Goal: Contribute content: Contribute content

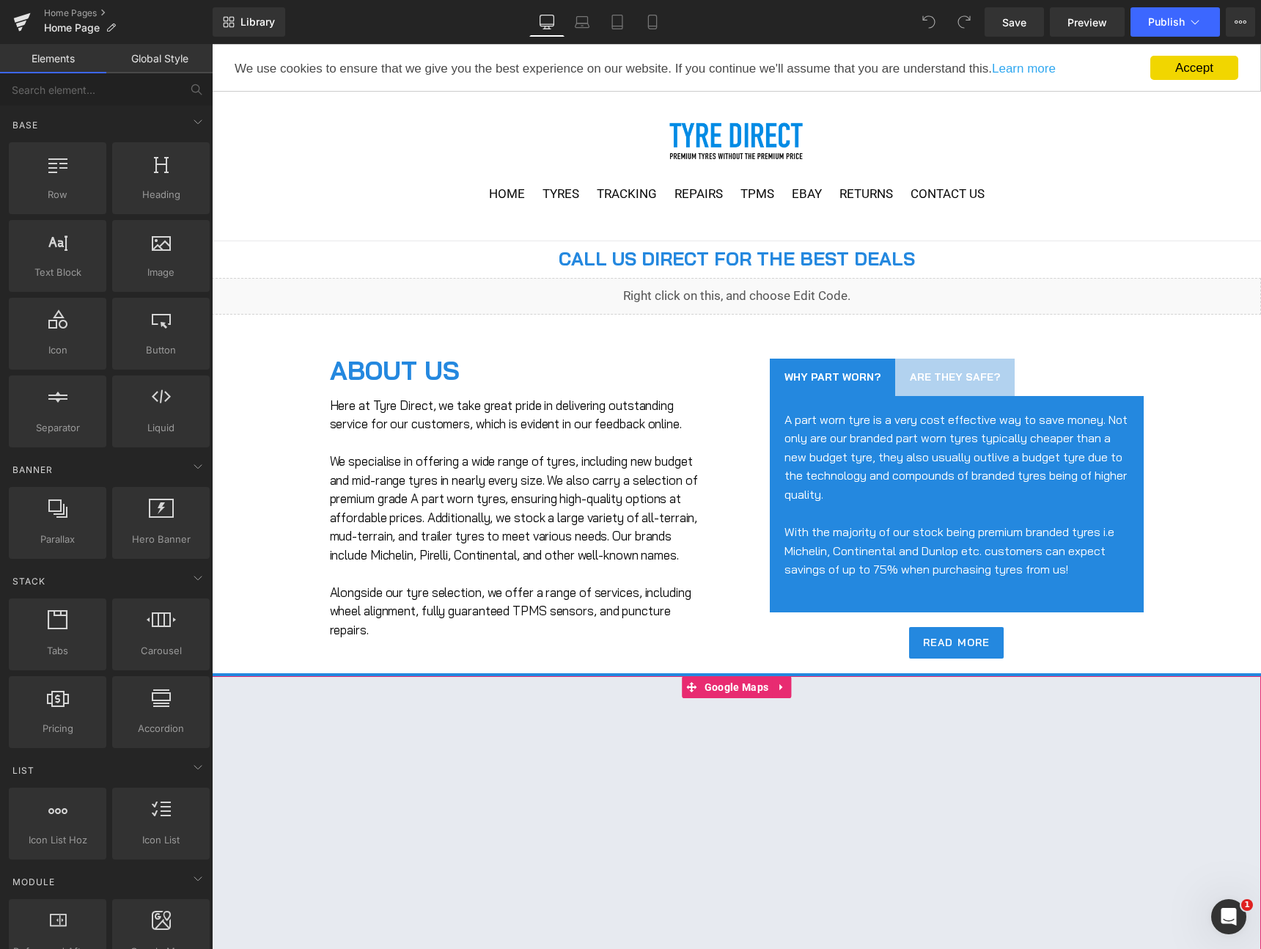
scroll to position [456, 0]
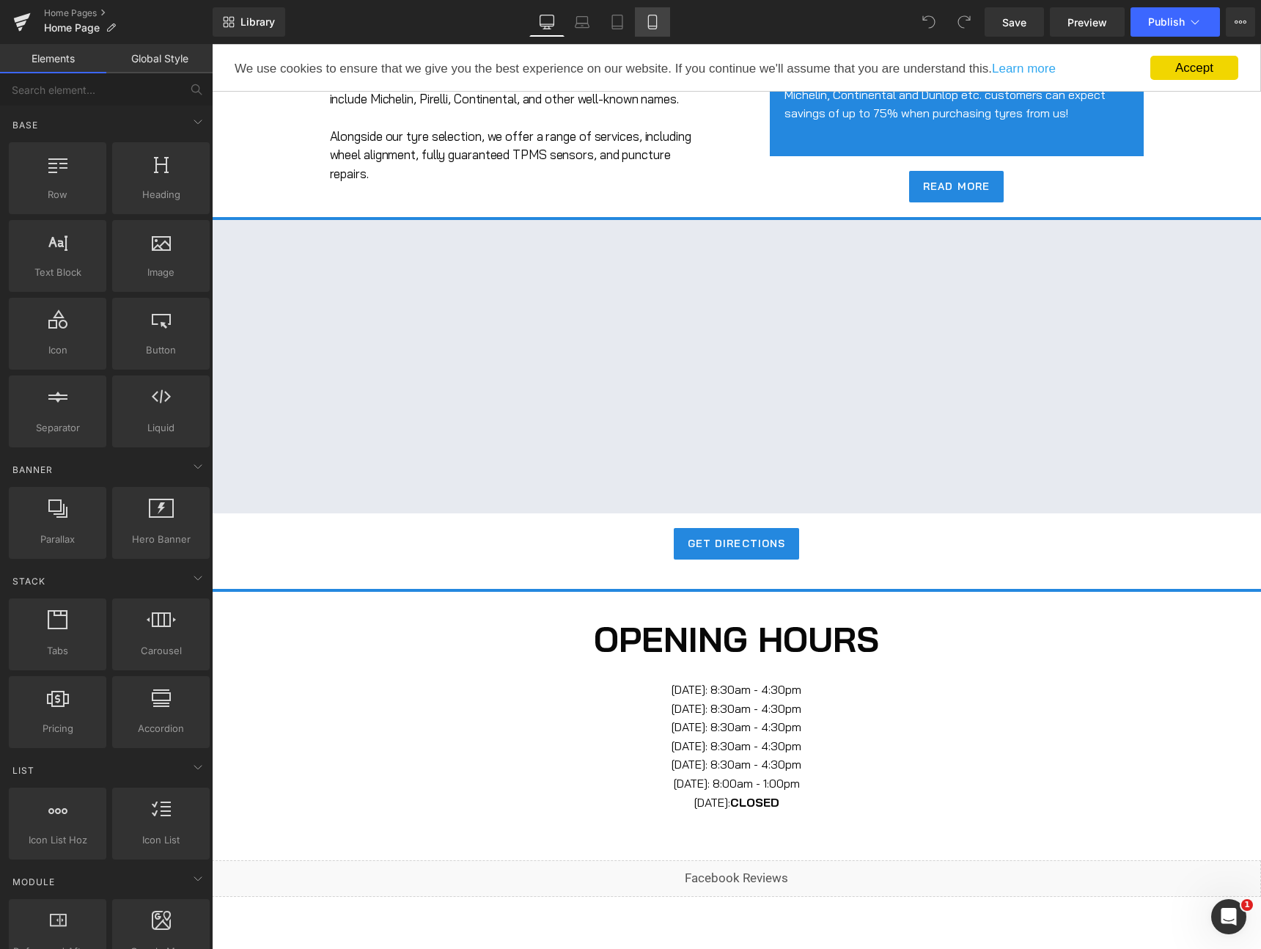
click at [660, 21] on icon at bounding box center [652, 22] width 15 height 15
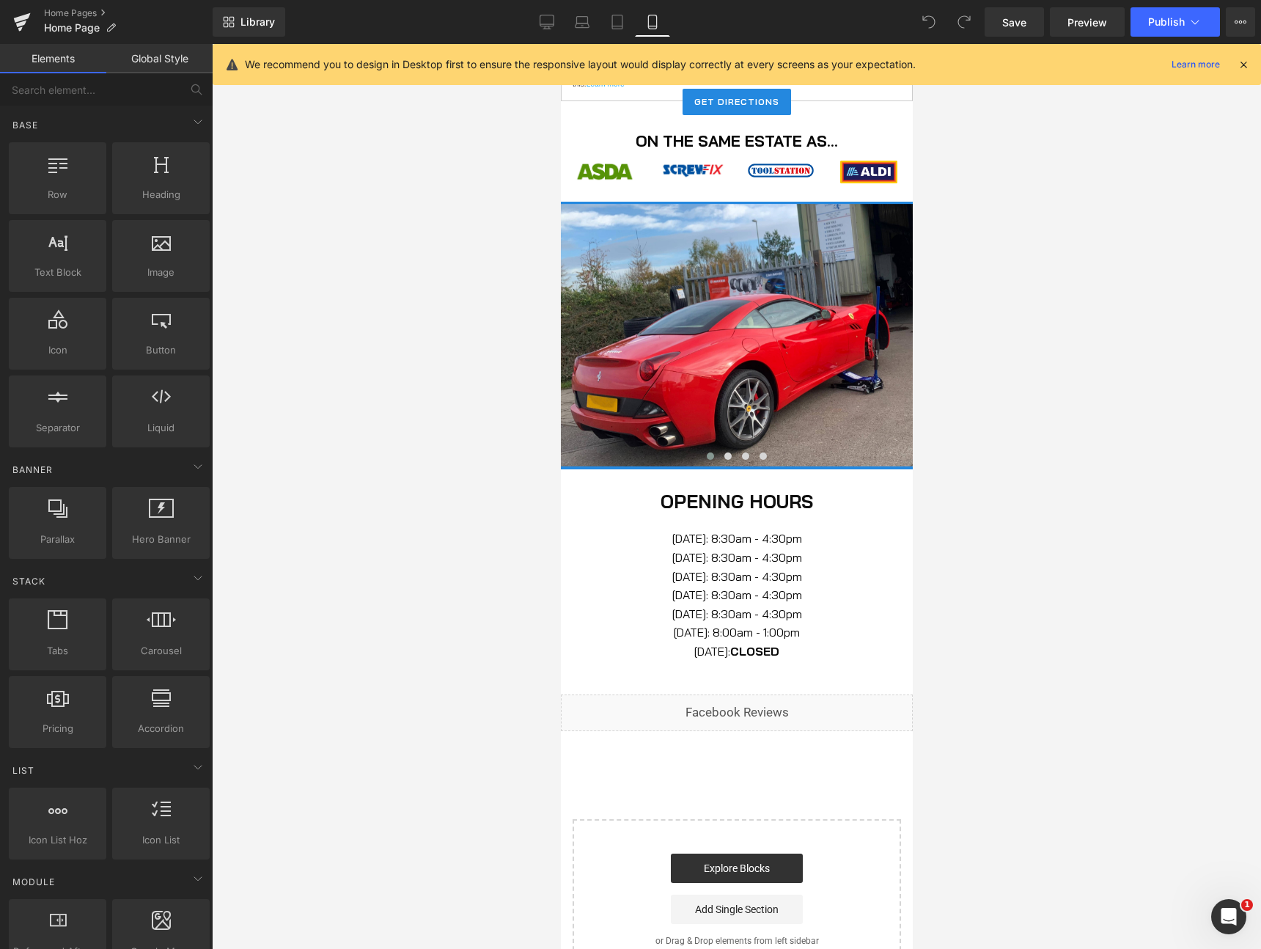
scroll to position [1537, 0]
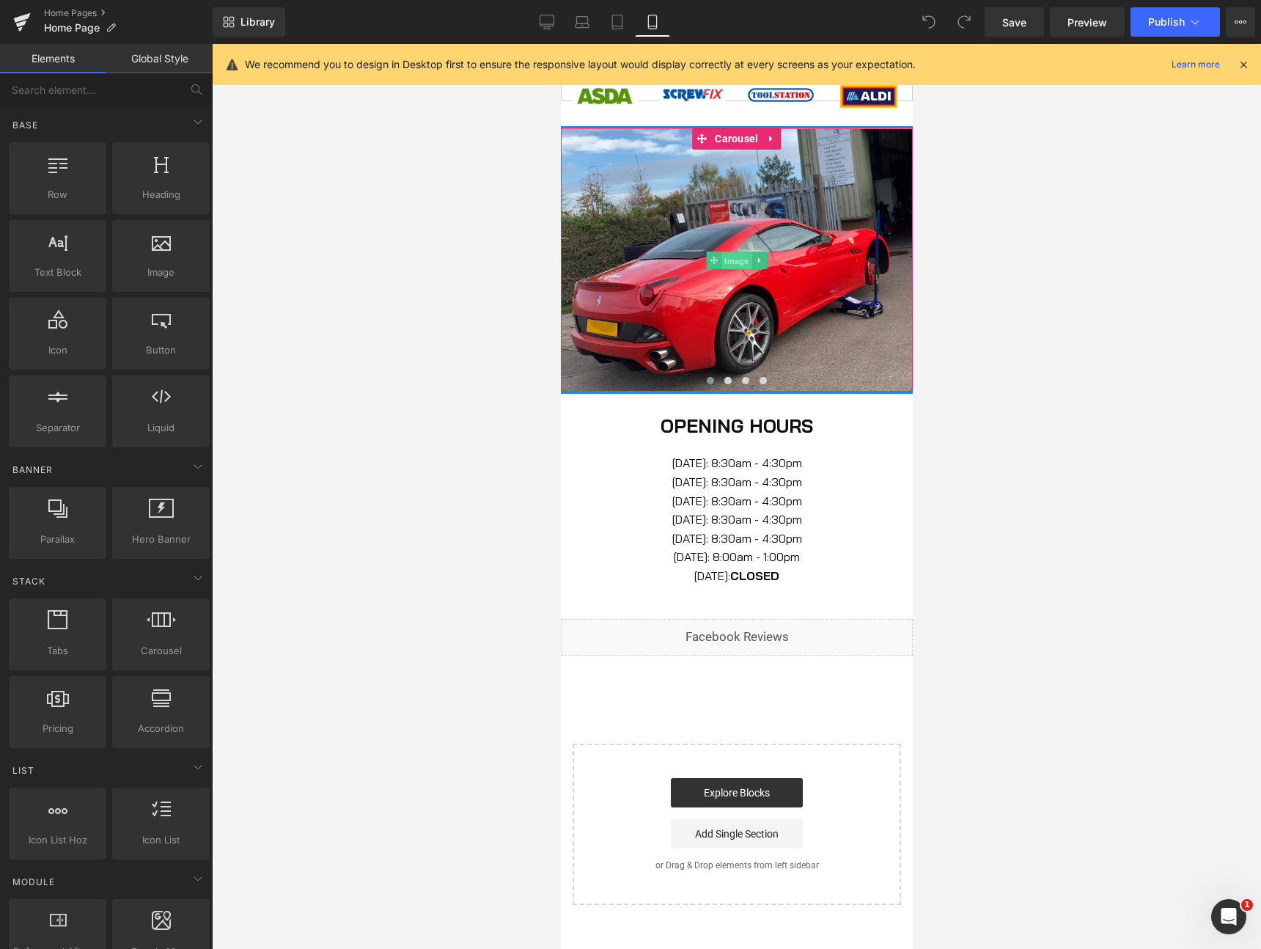
click at [743, 262] on span "Image" at bounding box center [736, 261] width 30 height 18
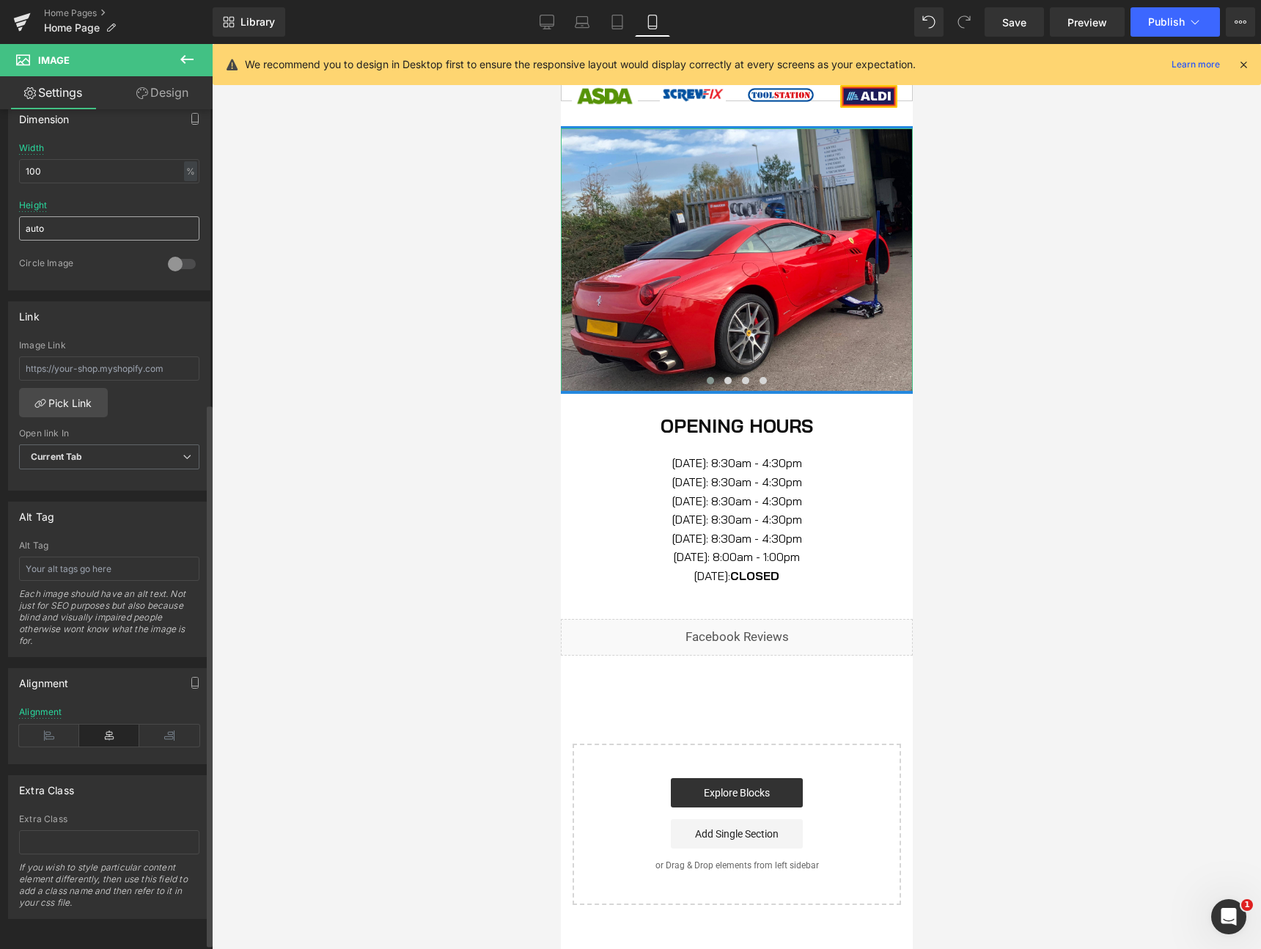
scroll to position [0, 0]
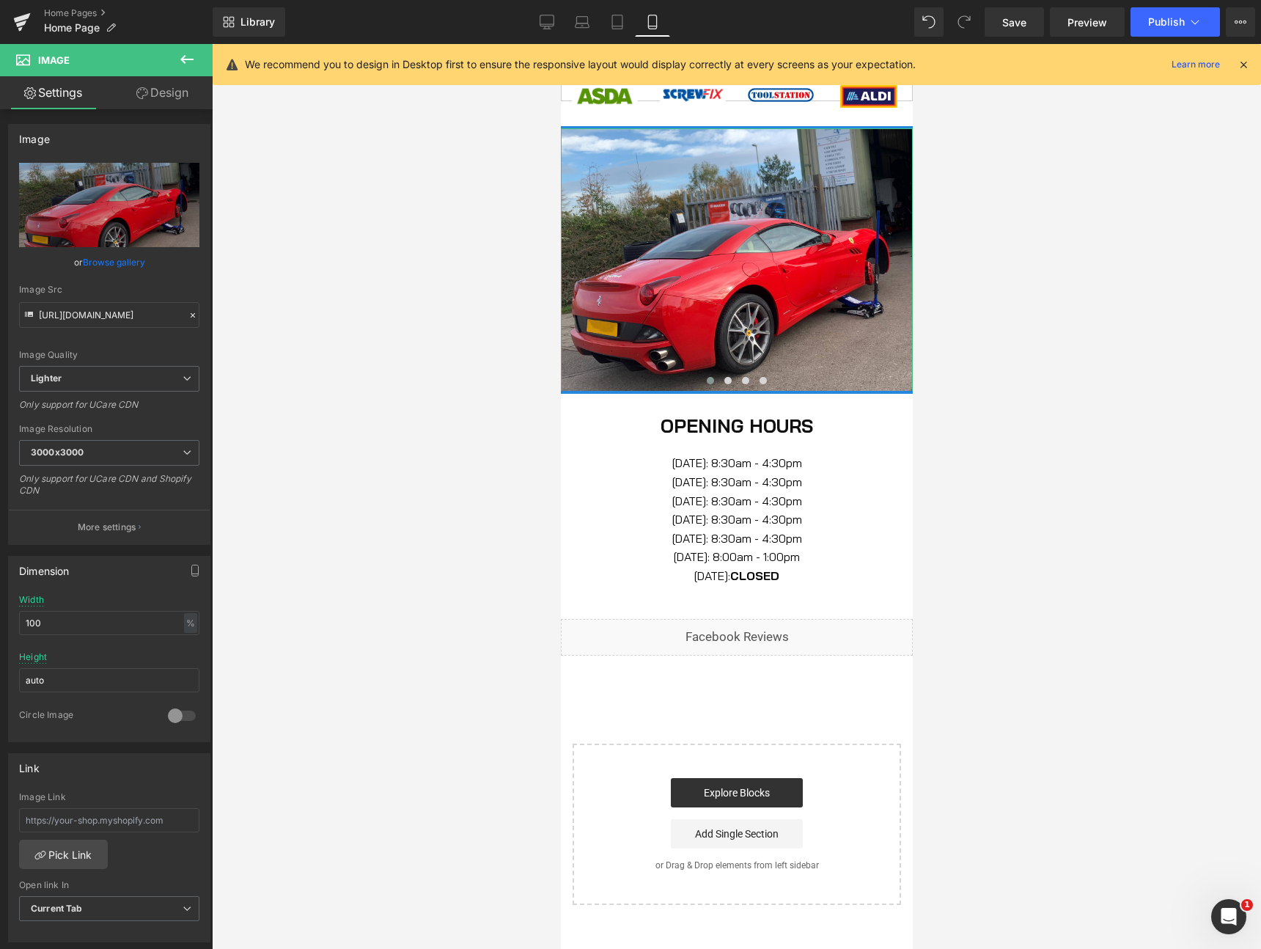
click at [172, 89] on link "Design" at bounding box center [162, 92] width 106 height 33
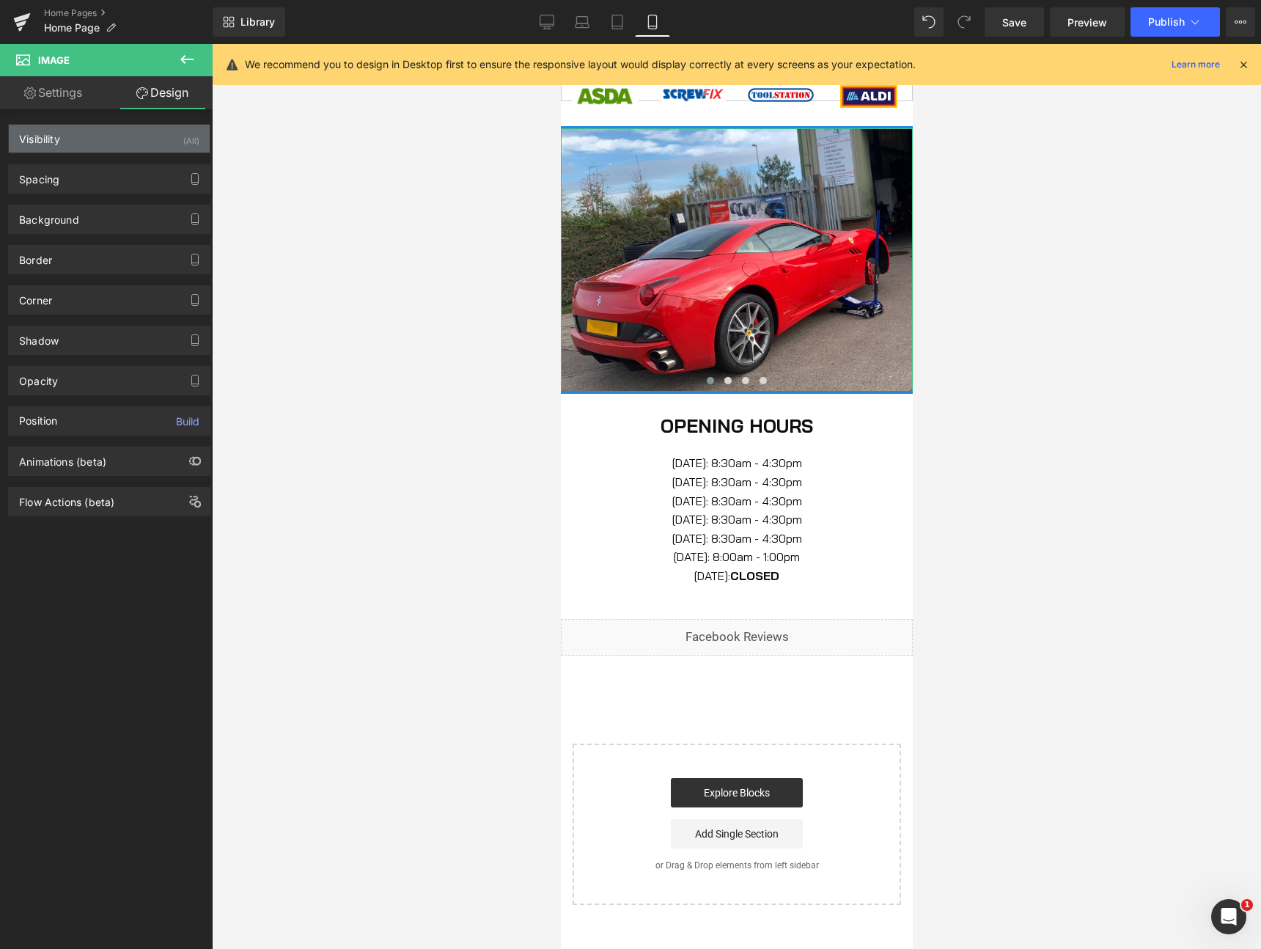
click at [100, 142] on div "Visibility (All)" at bounding box center [109, 139] width 201 height 28
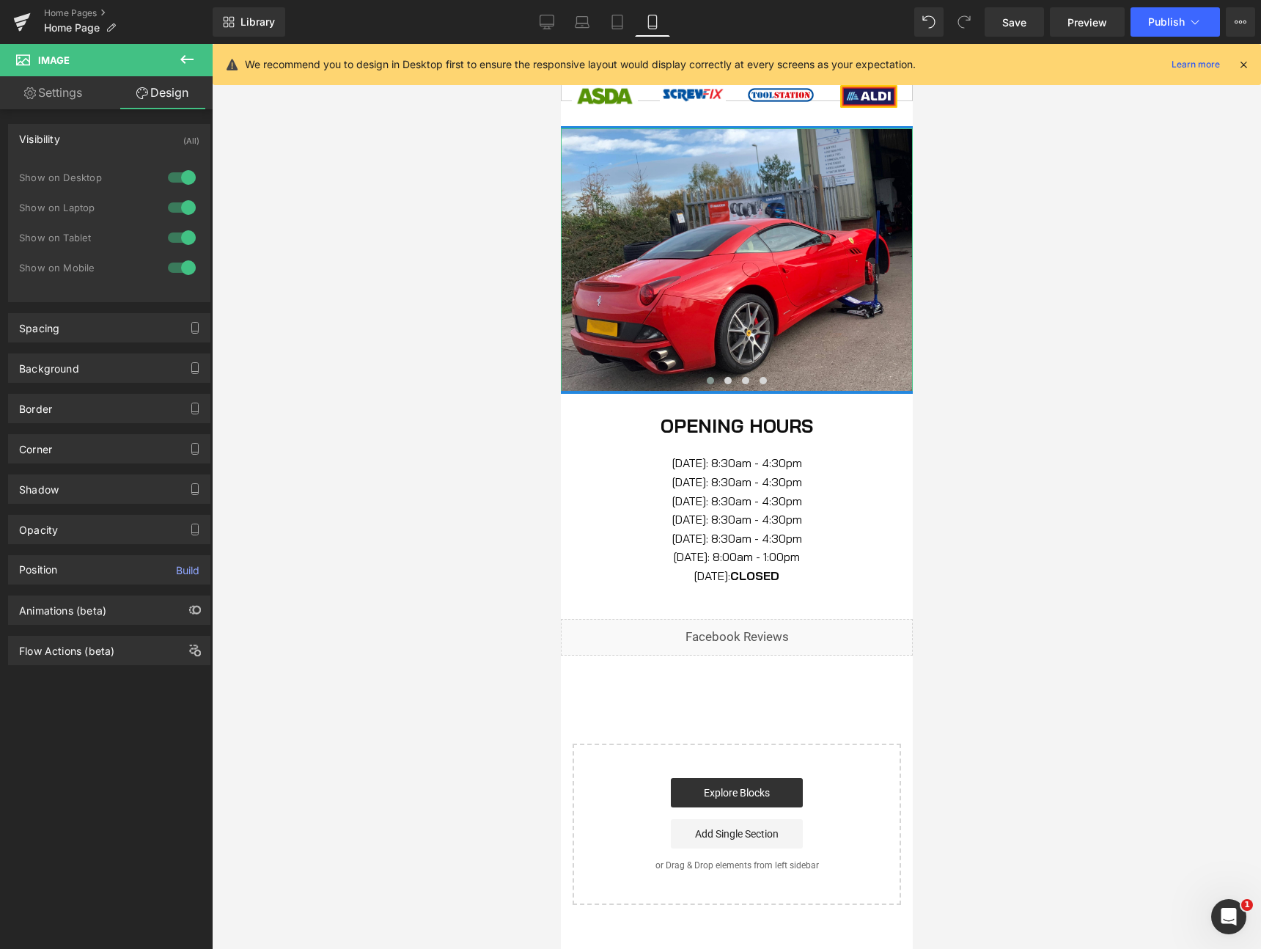
click at [184, 271] on div at bounding box center [181, 267] width 35 height 23
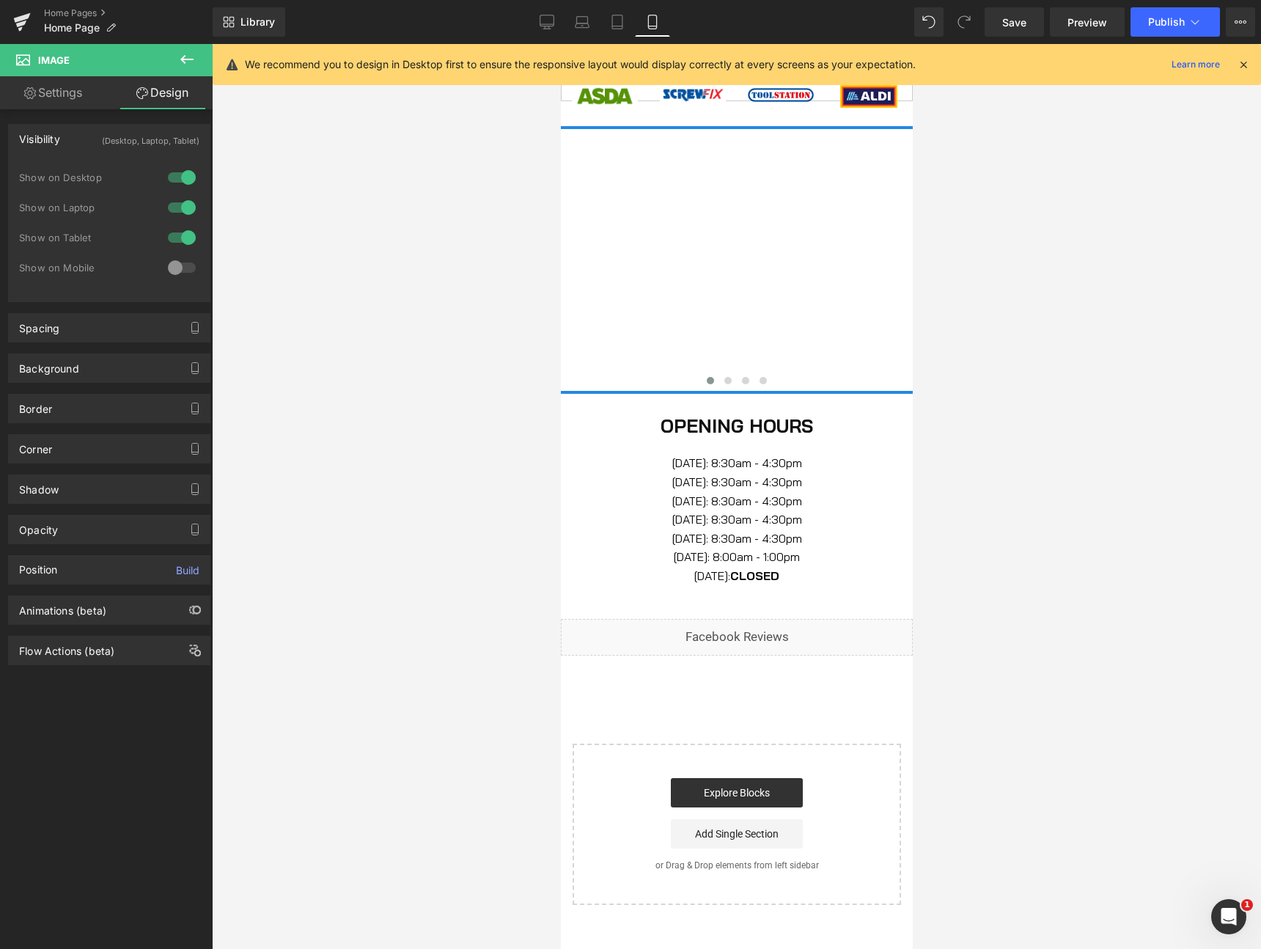
click at [169, 227] on div at bounding box center [181, 237] width 35 height 23
click at [176, 238] on div at bounding box center [181, 237] width 35 height 23
click at [171, 207] on div at bounding box center [181, 207] width 35 height 23
click at [179, 173] on div at bounding box center [181, 177] width 35 height 23
click at [180, 237] on div at bounding box center [181, 237] width 35 height 23
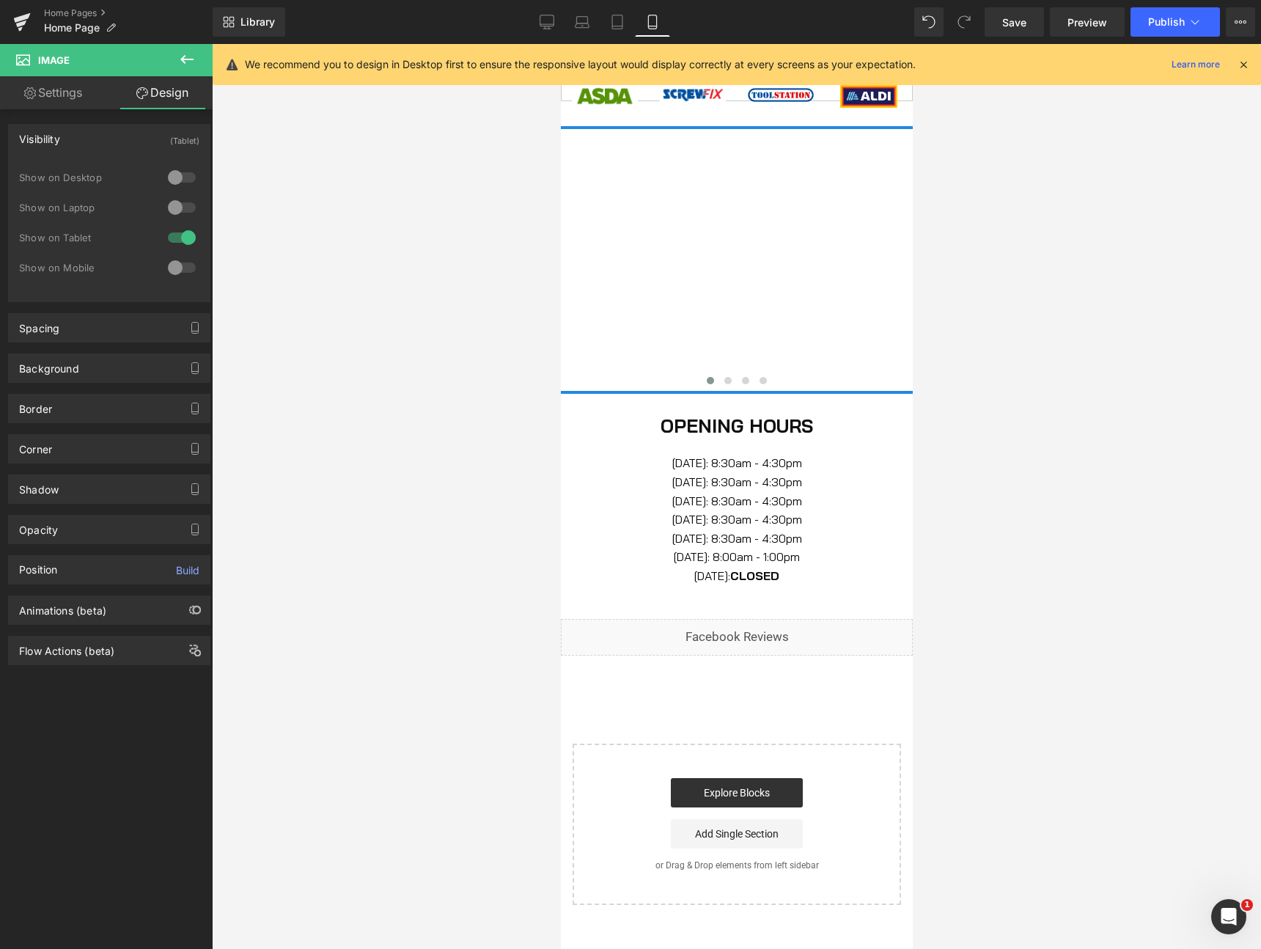
click at [175, 207] on div at bounding box center [181, 207] width 35 height 23
click at [171, 272] on div at bounding box center [181, 267] width 35 height 23
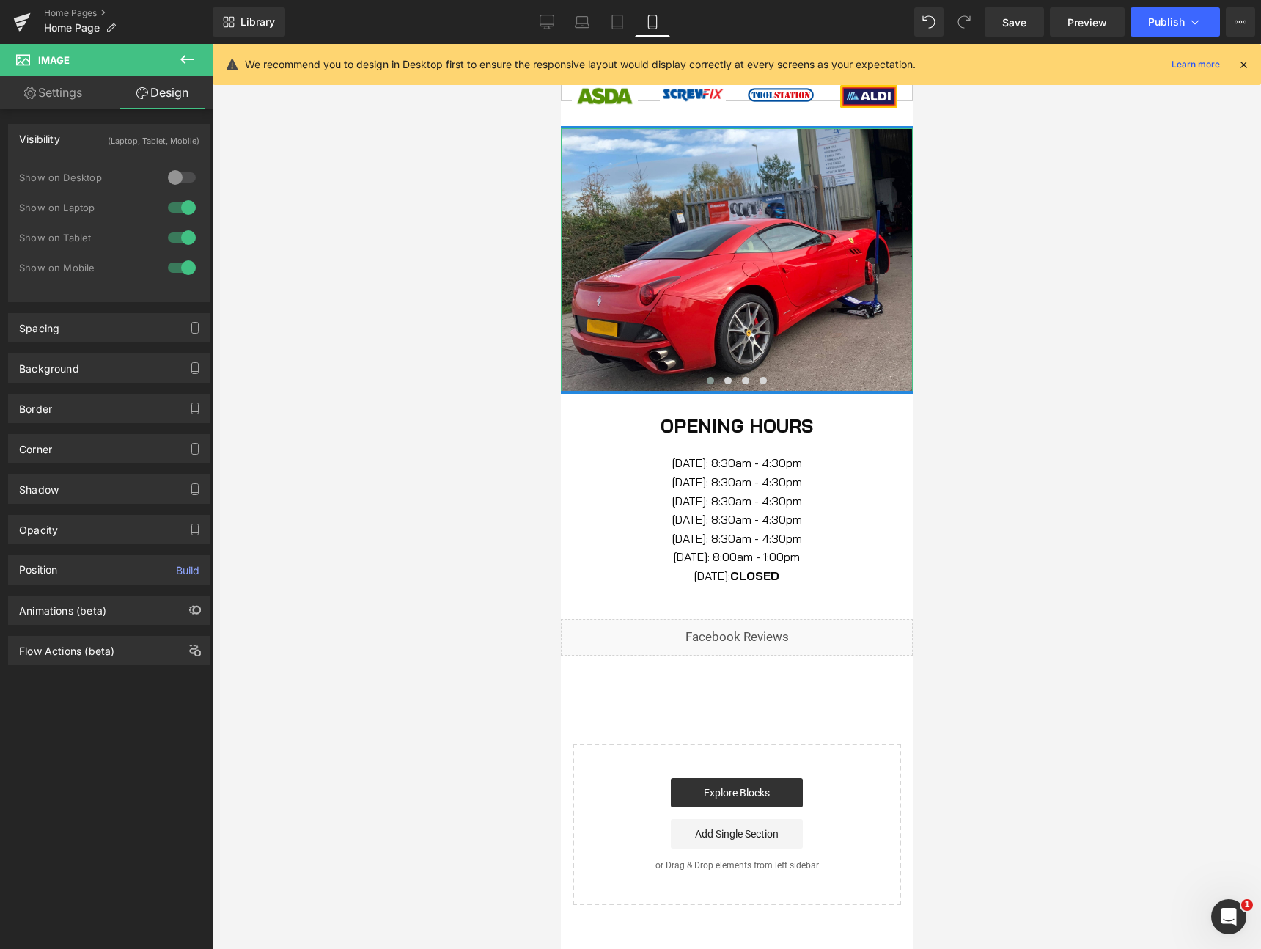
click at [174, 178] on div at bounding box center [181, 177] width 35 height 23
click at [181, 211] on div at bounding box center [181, 207] width 35 height 23
click at [185, 235] on div at bounding box center [181, 237] width 35 height 23
click at [180, 268] on div at bounding box center [181, 267] width 35 height 23
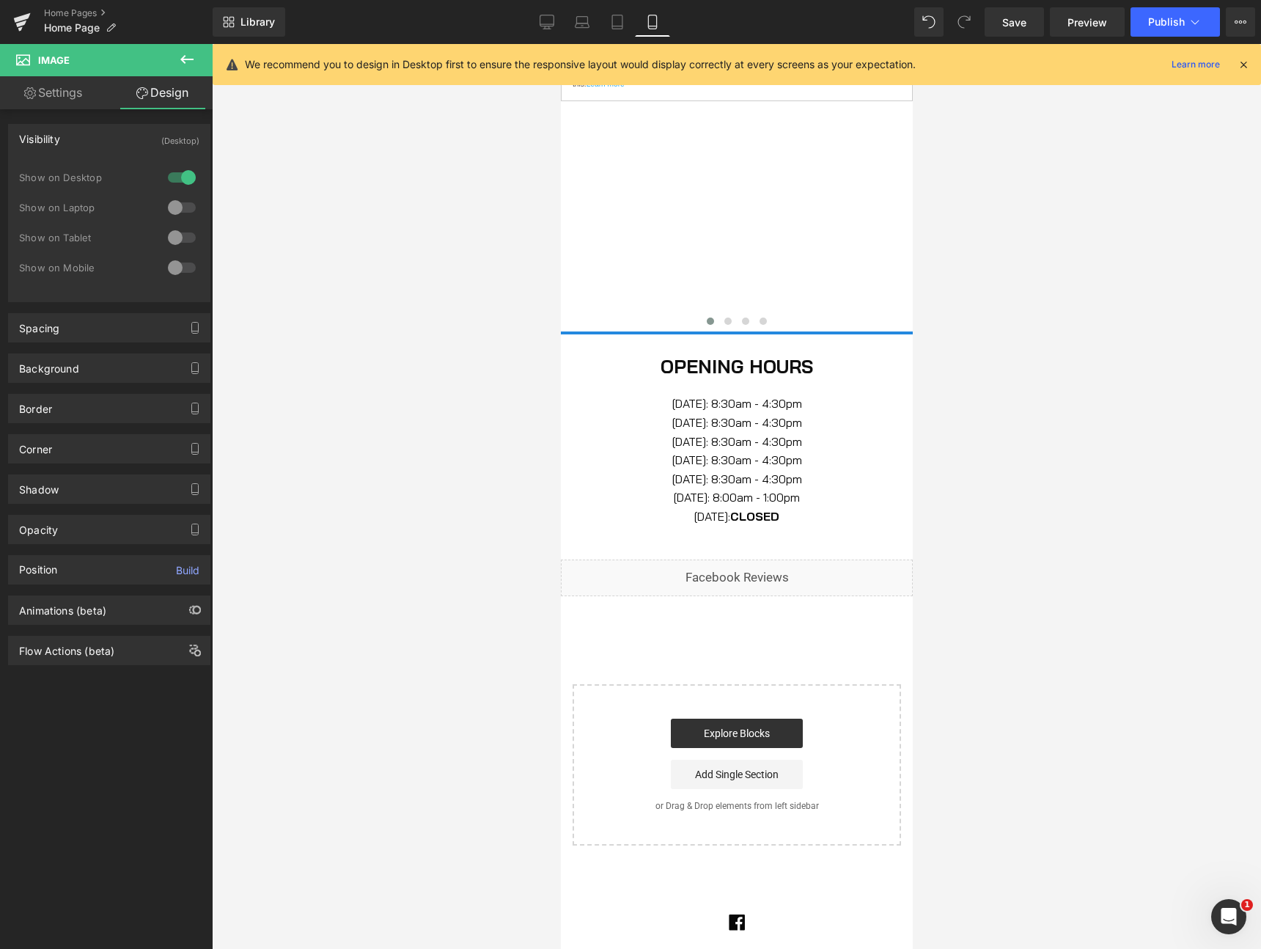
scroll to position [1361, 0]
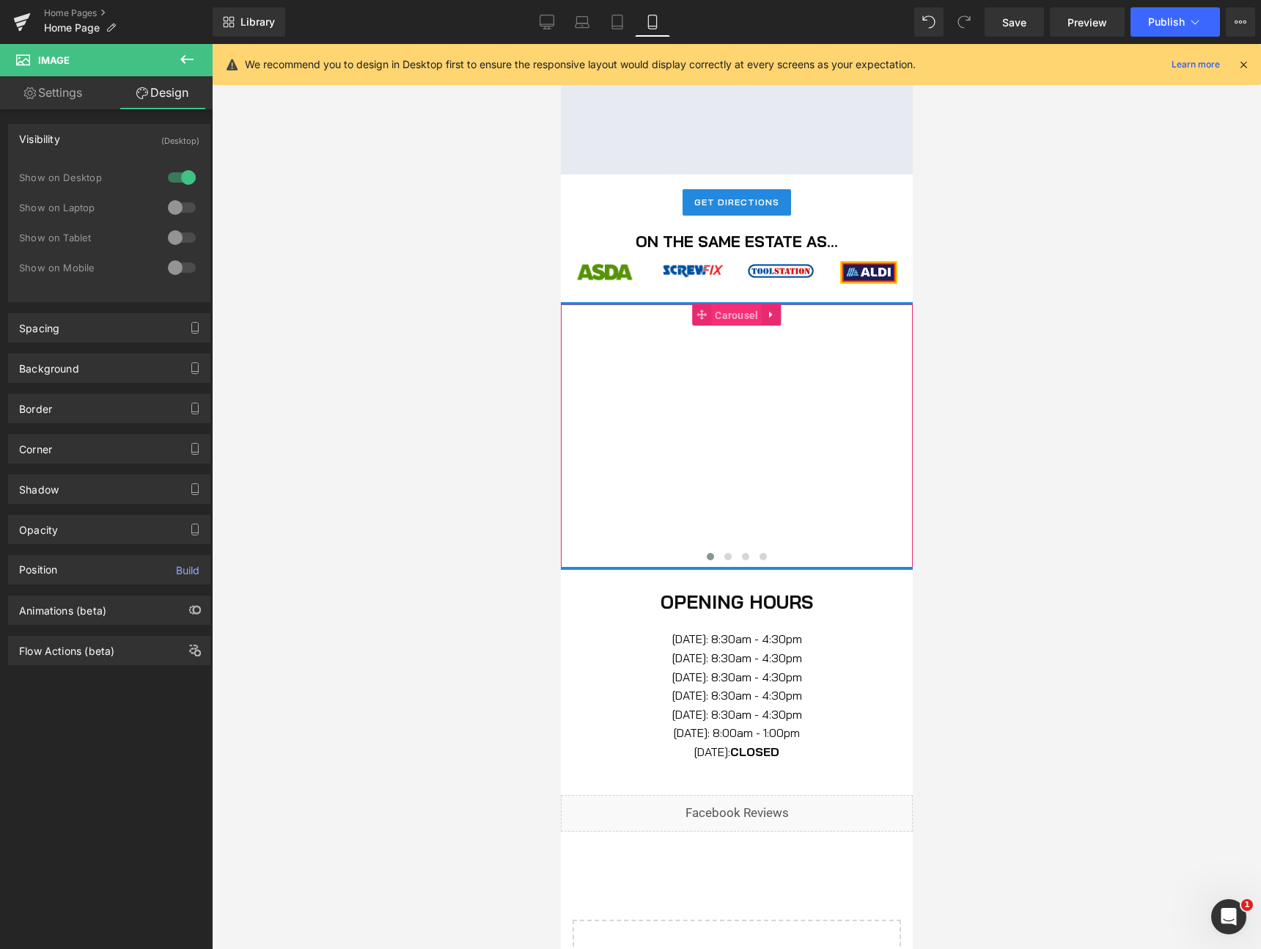
click at [744, 310] on span "Carousel" at bounding box center [735, 315] width 51 height 22
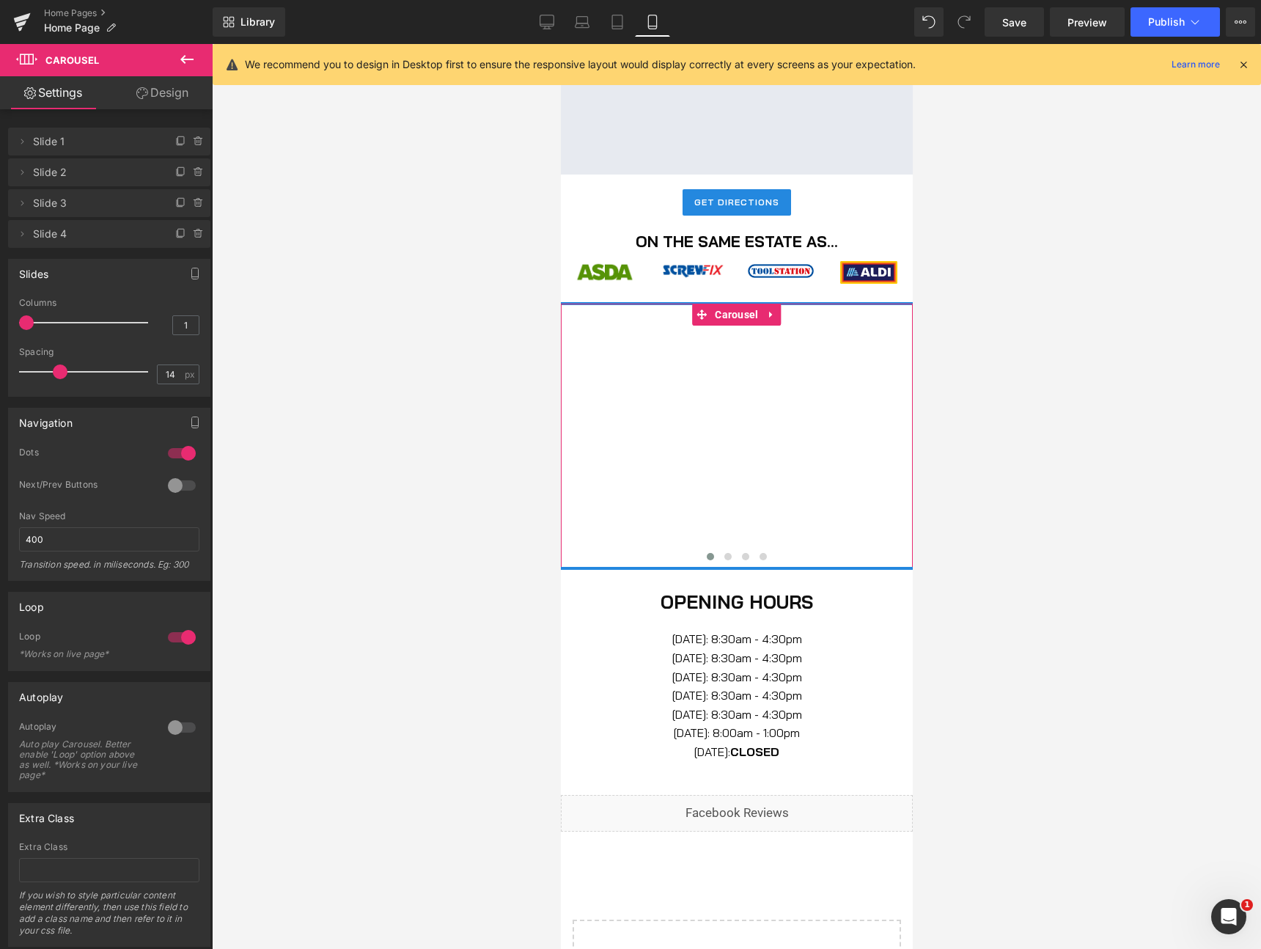
click at [150, 87] on link "Design" at bounding box center [162, 92] width 106 height 33
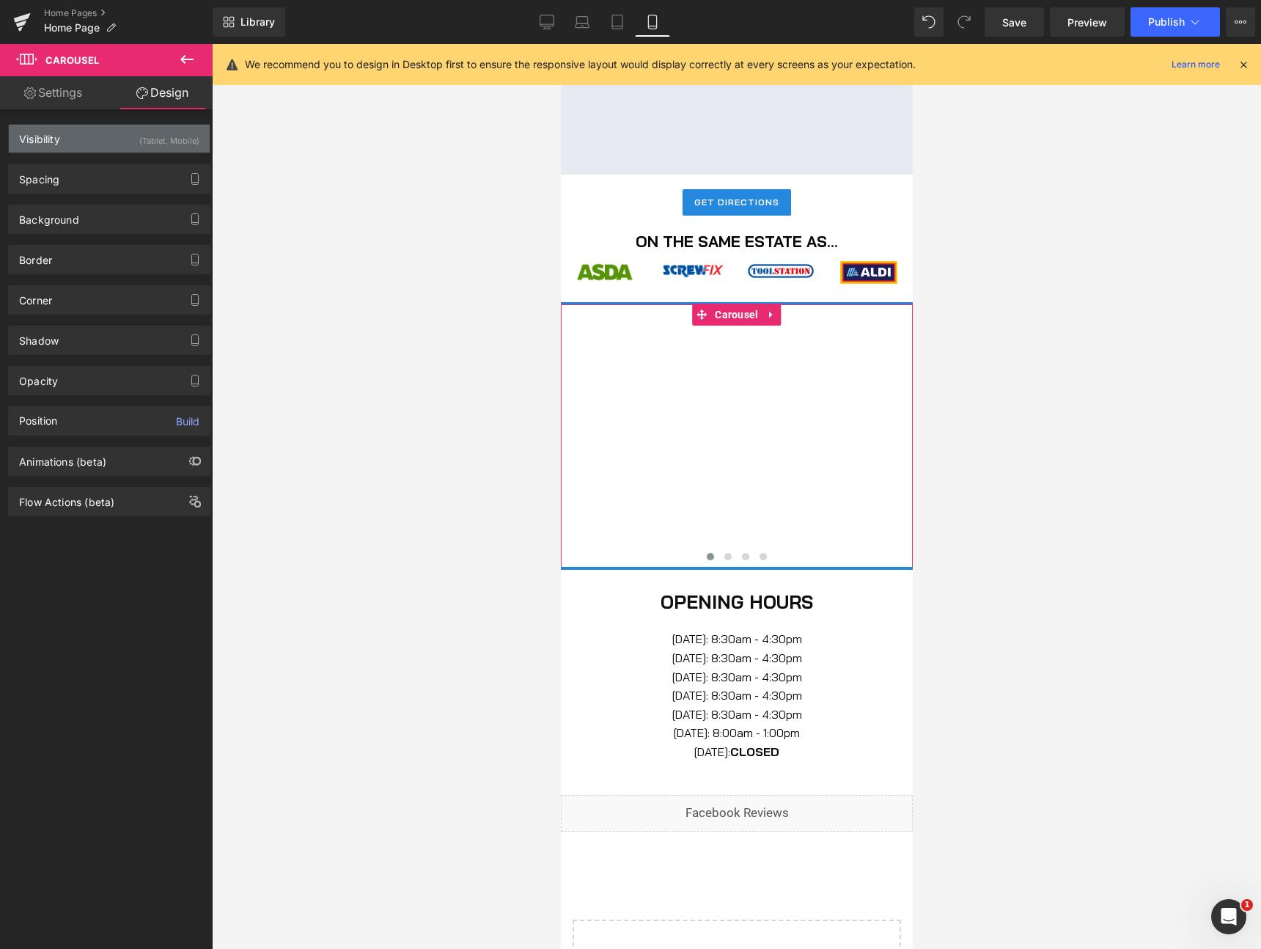
click at [111, 141] on div "Visibility (Tablet, Mobile)" at bounding box center [109, 139] width 201 height 28
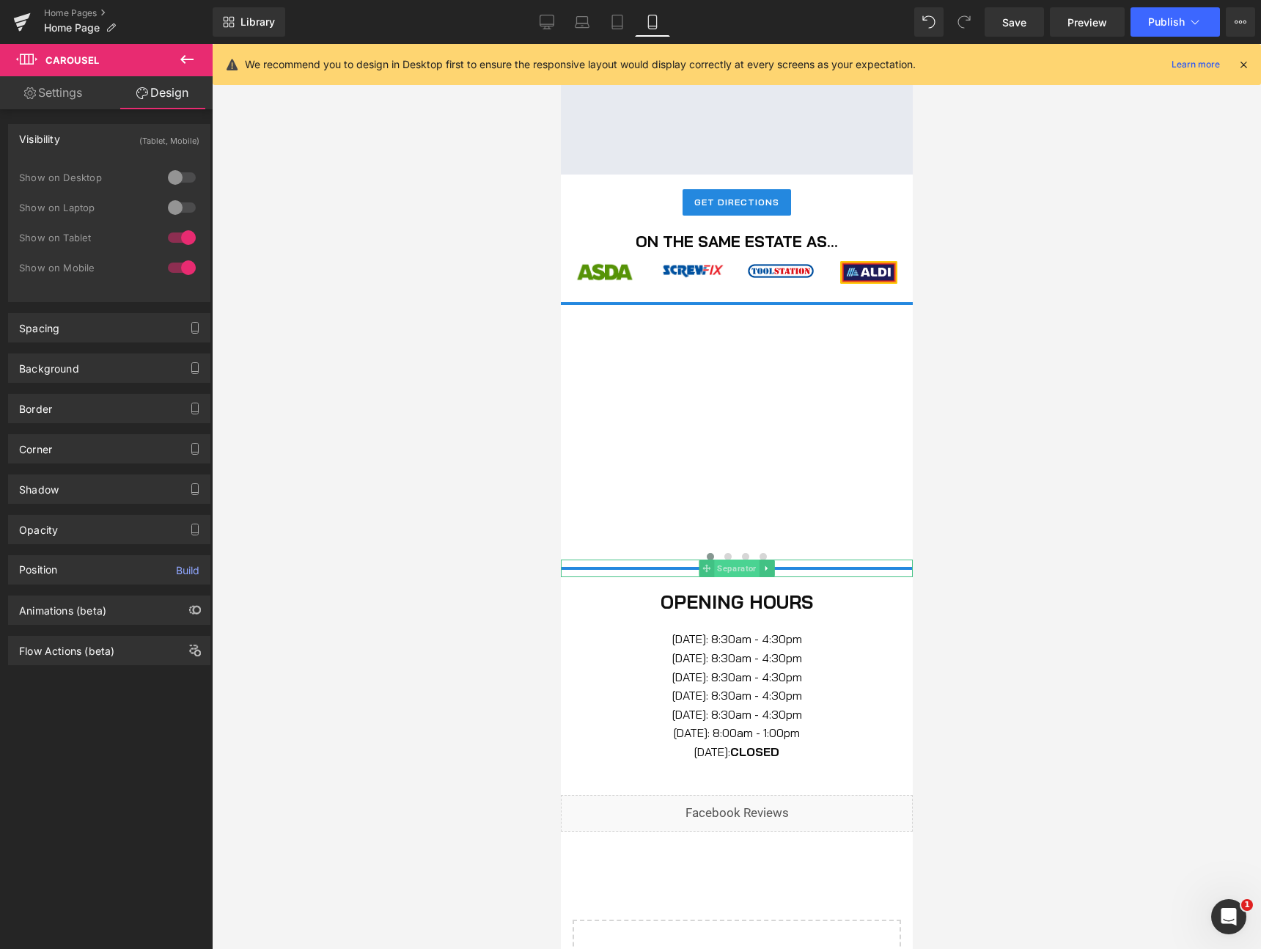
click at [750, 570] on span "Separator" at bounding box center [735, 568] width 45 height 18
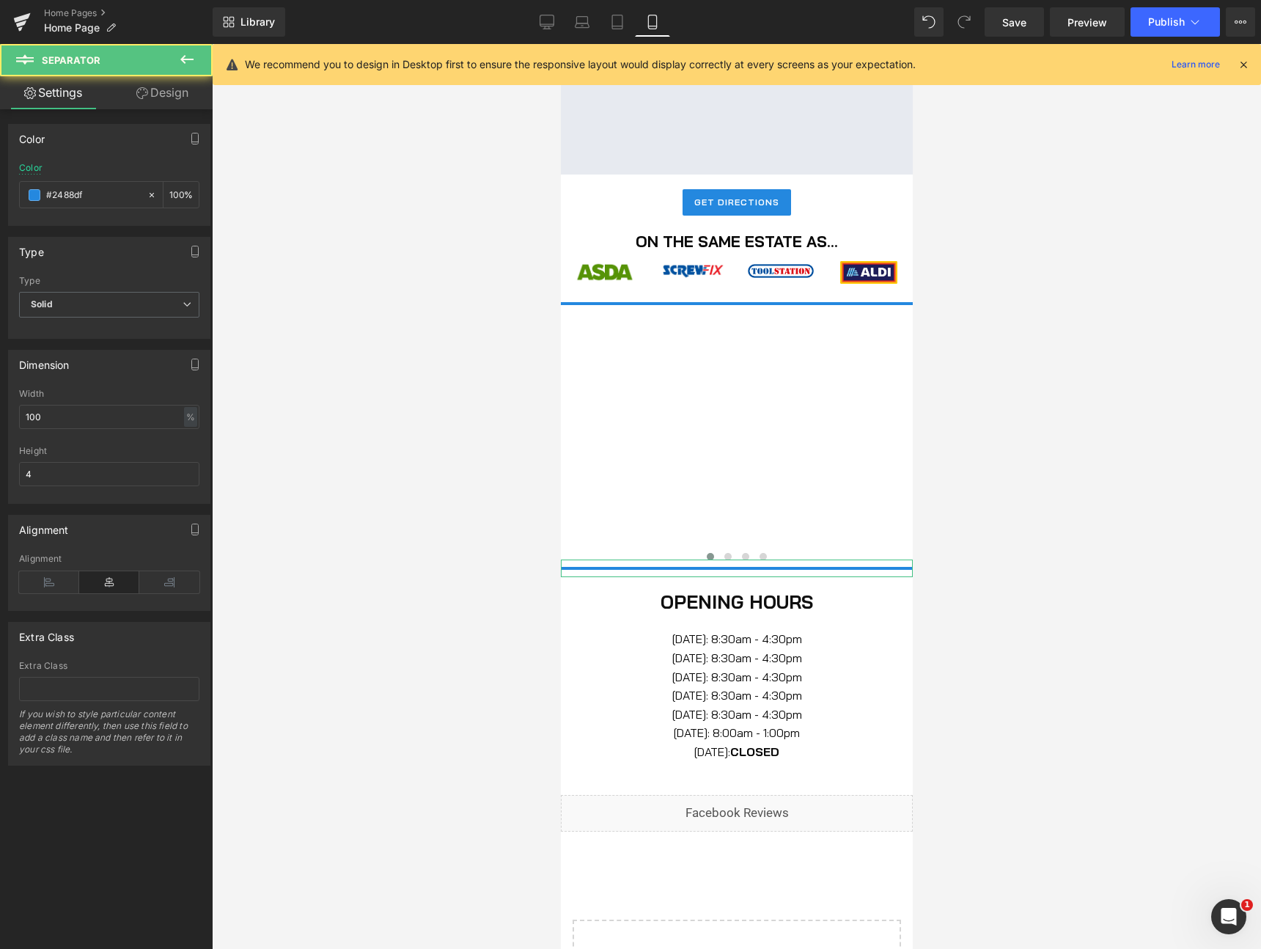
click at [159, 100] on link "Design" at bounding box center [162, 92] width 106 height 33
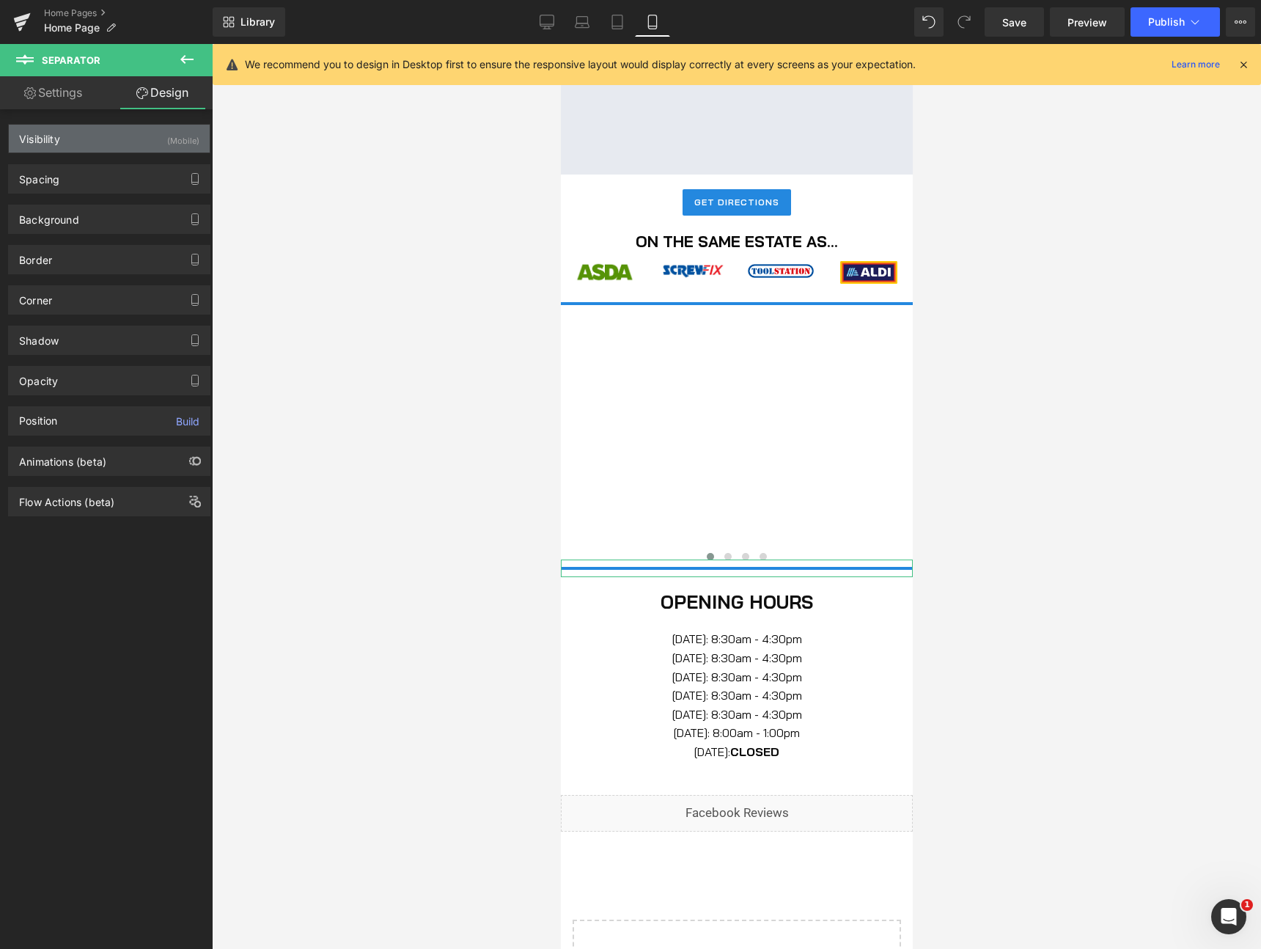
click at [81, 147] on div "Visibility (Mobile)" at bounding box center [109, 139] width 201 height 28
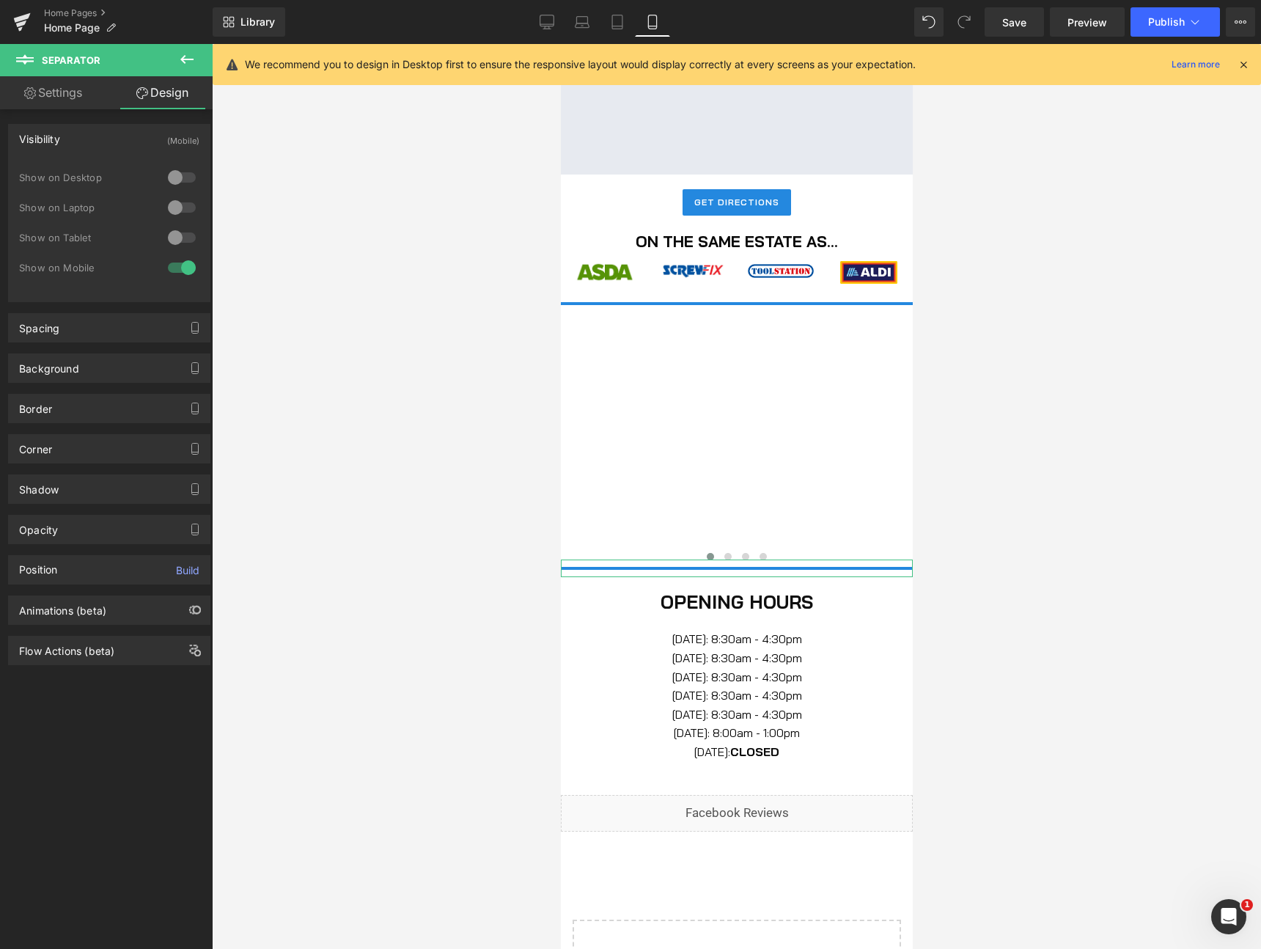
click at [177, 174] on div at bounding box center [181, 177] width 35 height 23
click at [177, 172] on div at bounding box center [181, 177] width 35 height 23
click at [546, 24] on icon at bounding box center [547, 24] width 14 height 0
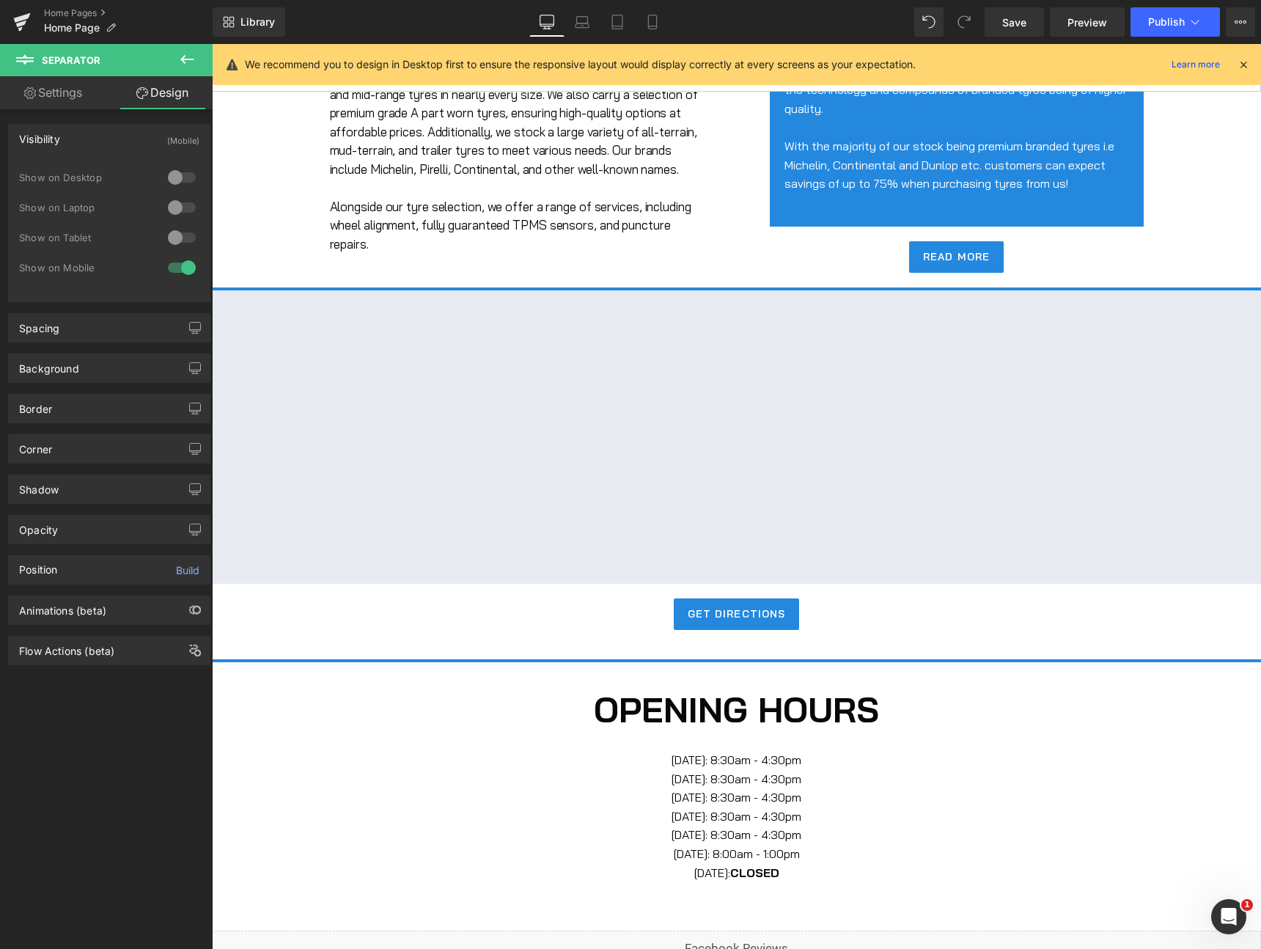
scroll to position [460, 0]
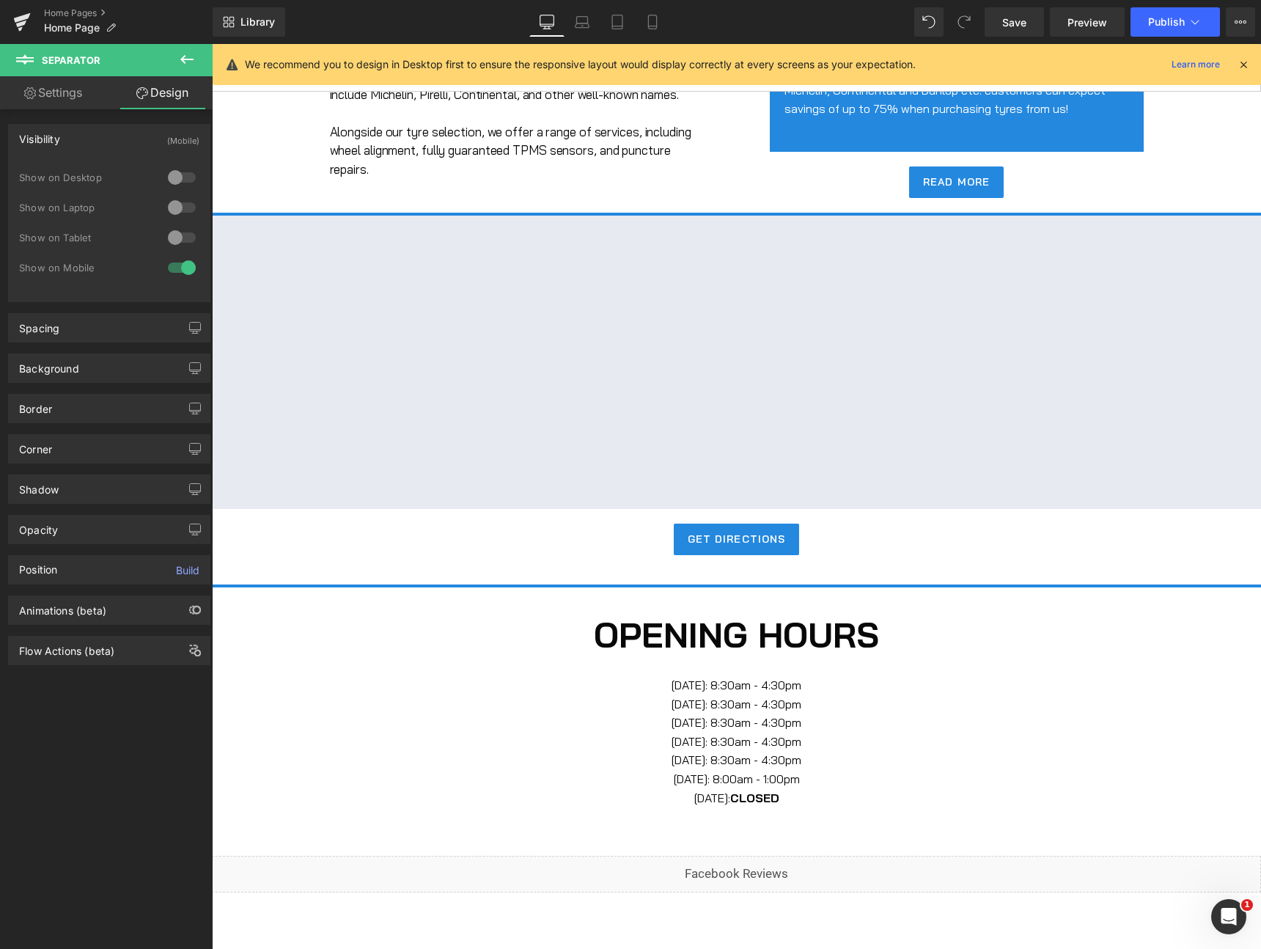
click at [172, 173] on div at bounding box center [181, 177] width 35 height 23
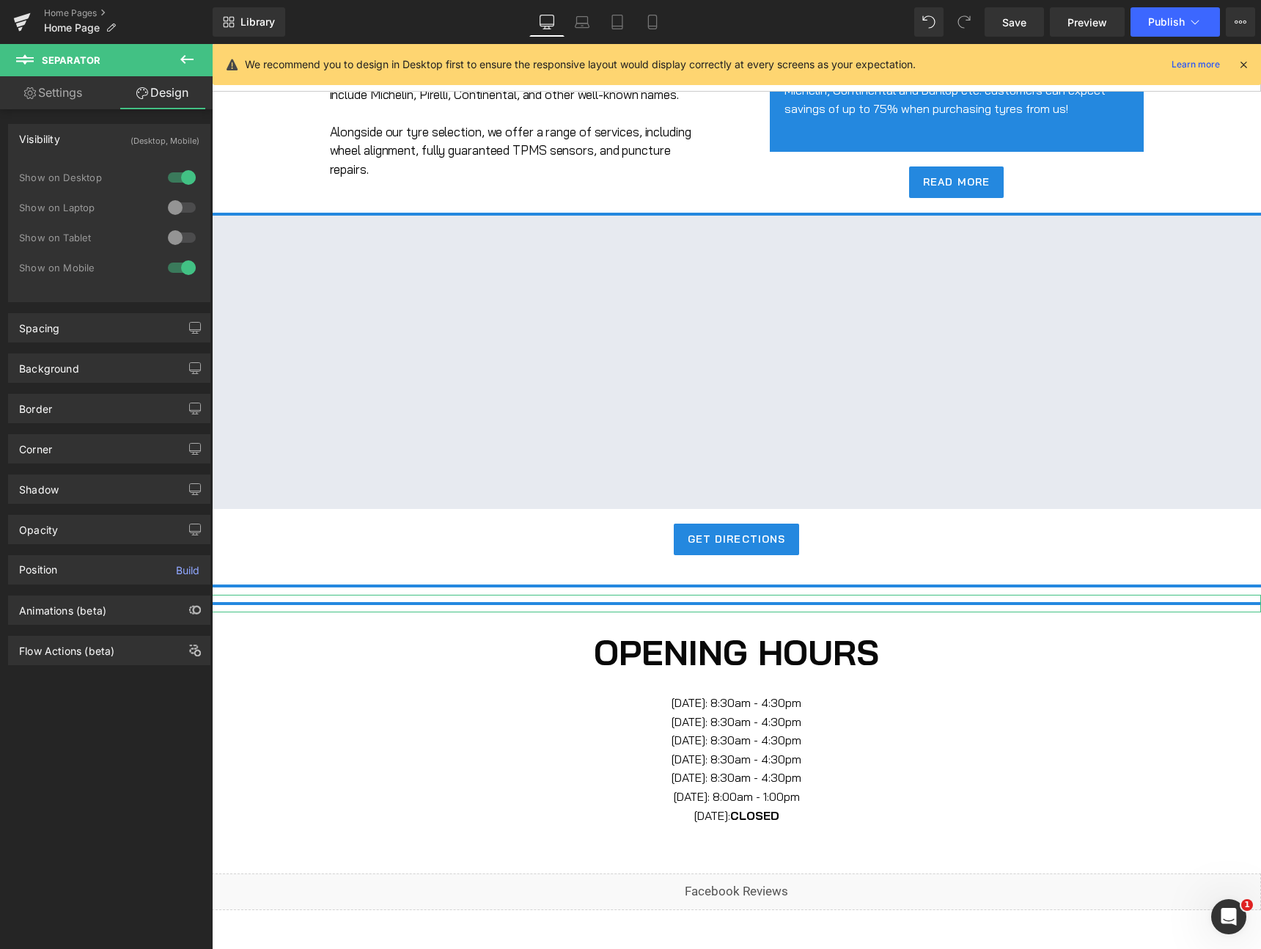
click at [179, 265] on div at bounding box center [181, 267] width 35 height 23
click at [175, 239] on div at bounding box center [181, 237] width 35 height 23
click at [177, 208] on div at bounding box center [181, 207] width 35 height 23
click at [183, 239] on div at bounding box center [181, 237] width 35 height 23
click at [182, 210] on div at bounding box center [181, 207] width 35 height 23
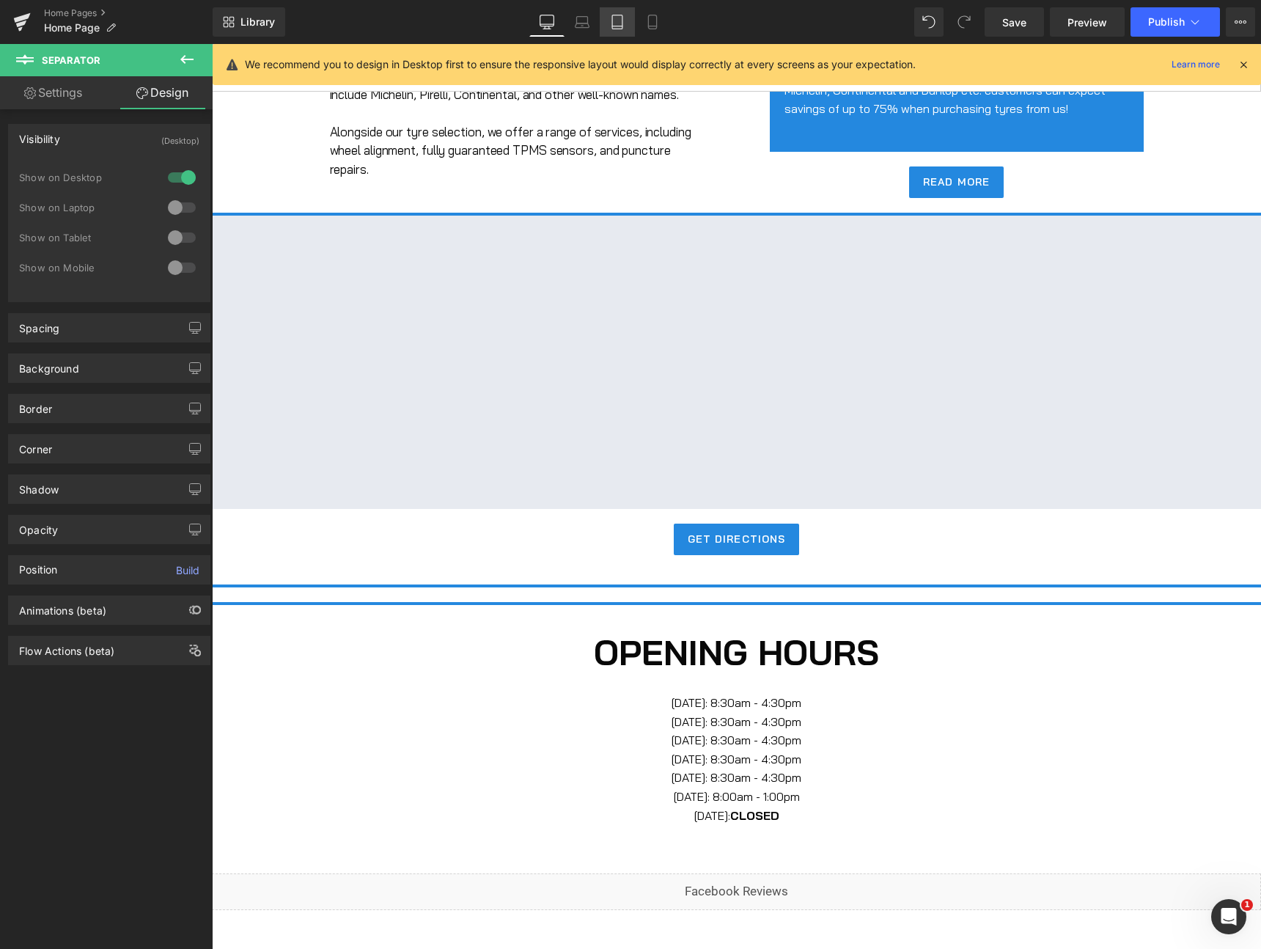
click at [615, 21] on icon at bounding box center [617, 22] width 15 height 15
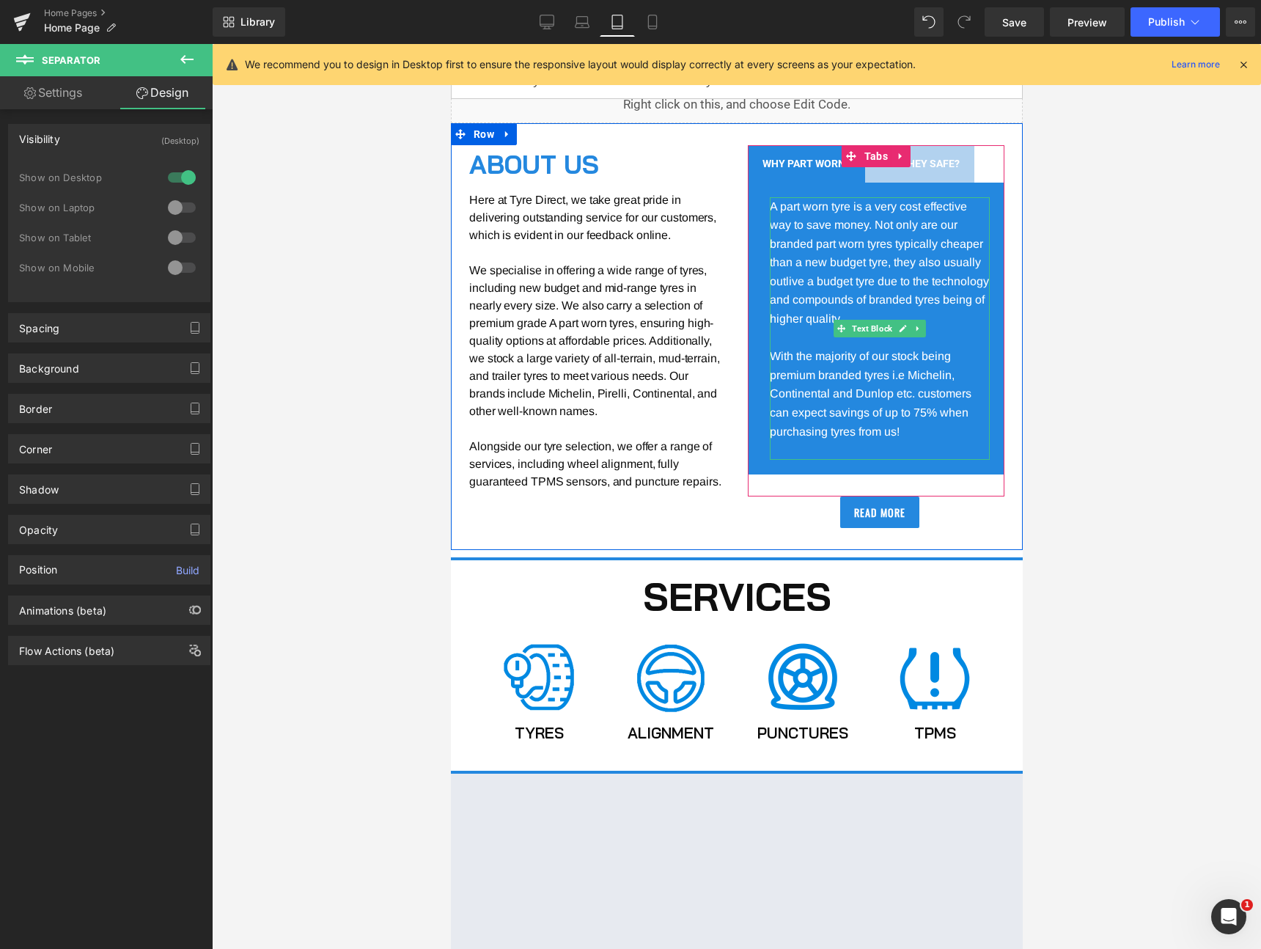
scroll to position [254, 0]
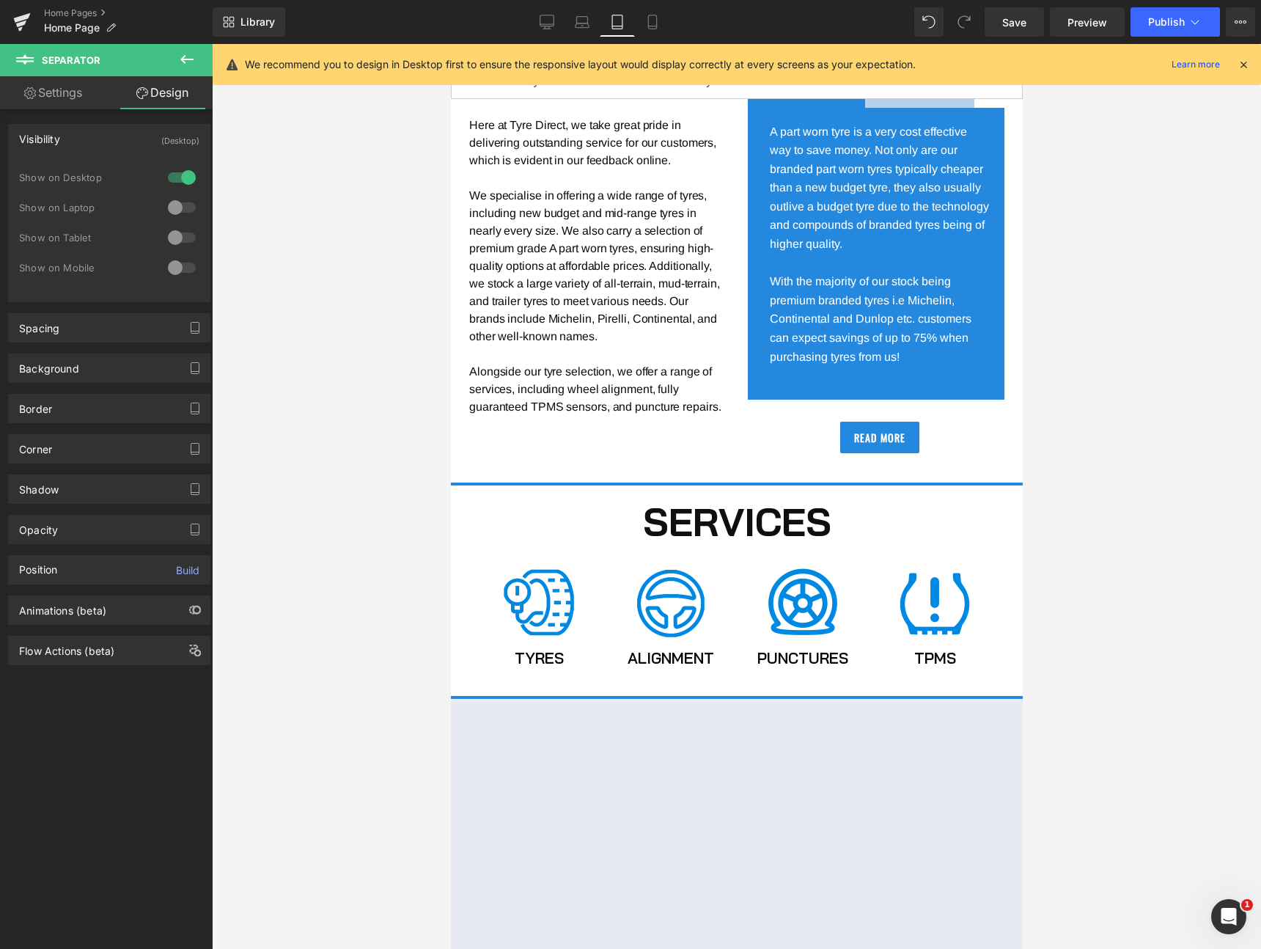
click at [650, 40] on div "Library Tablet Desktop Laptop Tablet Mobile Save Preview Publish Scheduled View…" at bounding box center [737, 22] width 1048 height 44
click at [648, 25] on icon at bounding box center [652, 22] width 15 height 15
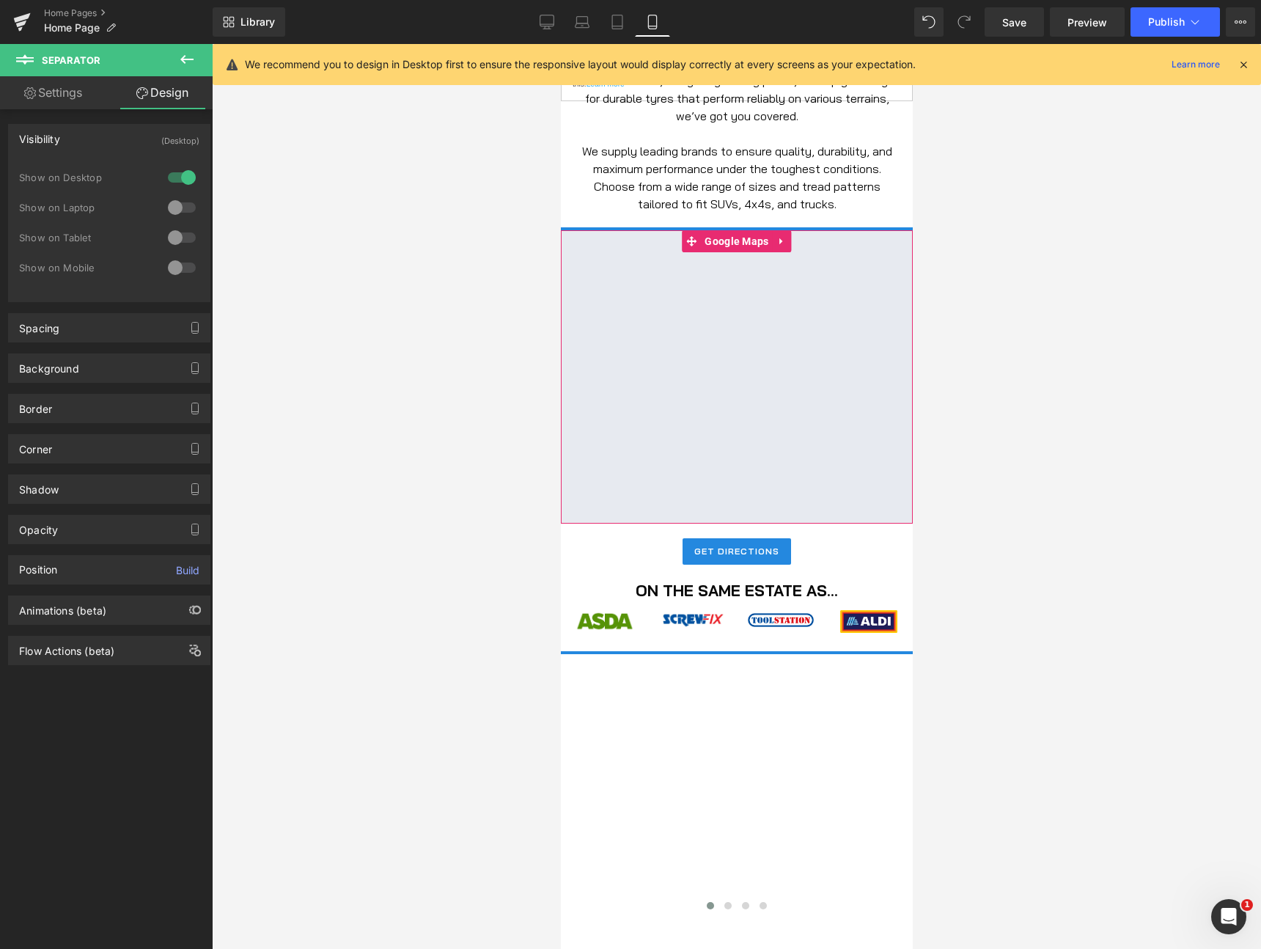
scroll to position [1021, 0]
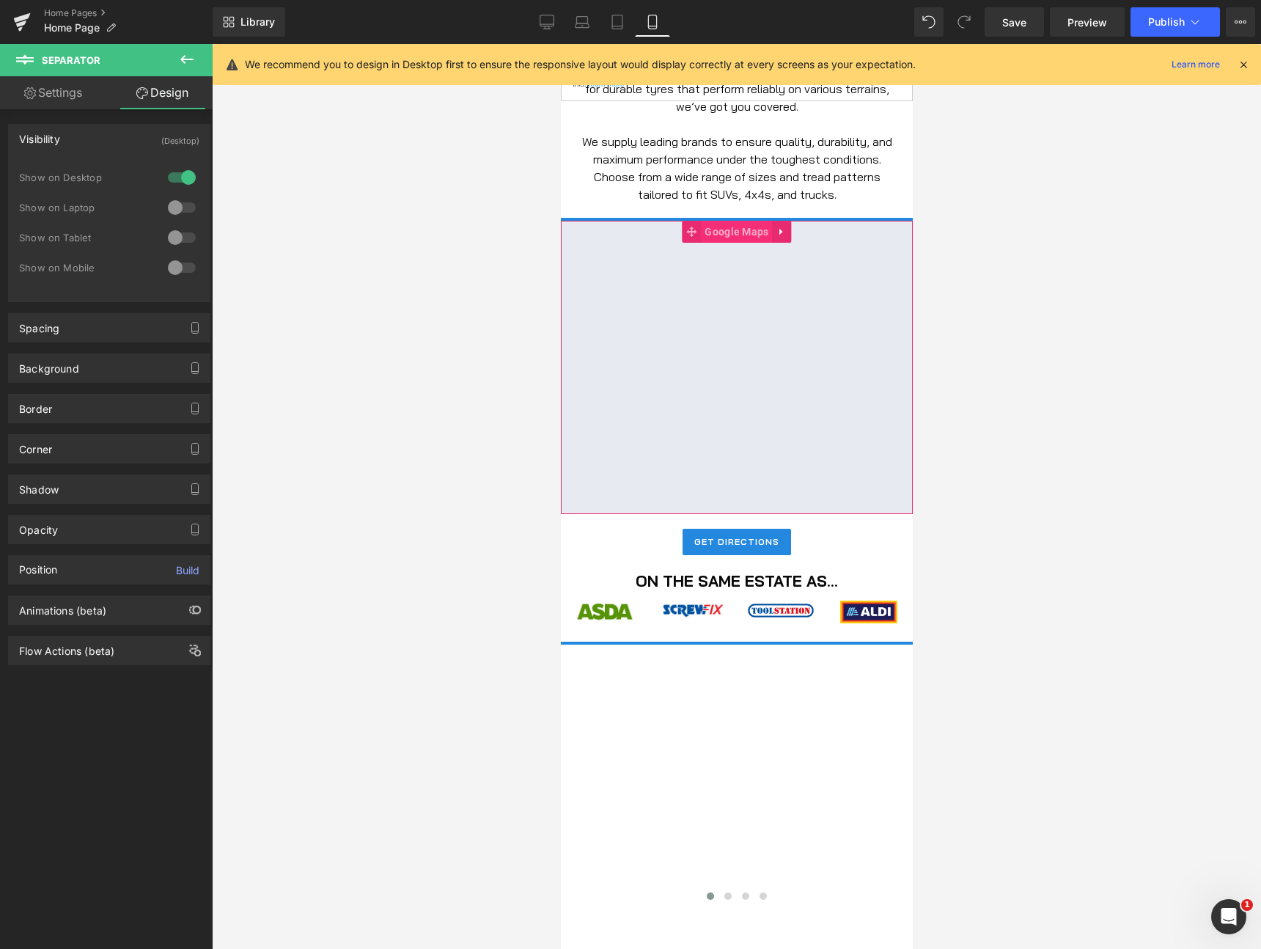
click at [740, 228] on span "Google Maps" at bounding box center [735, 232] width 71 height 22
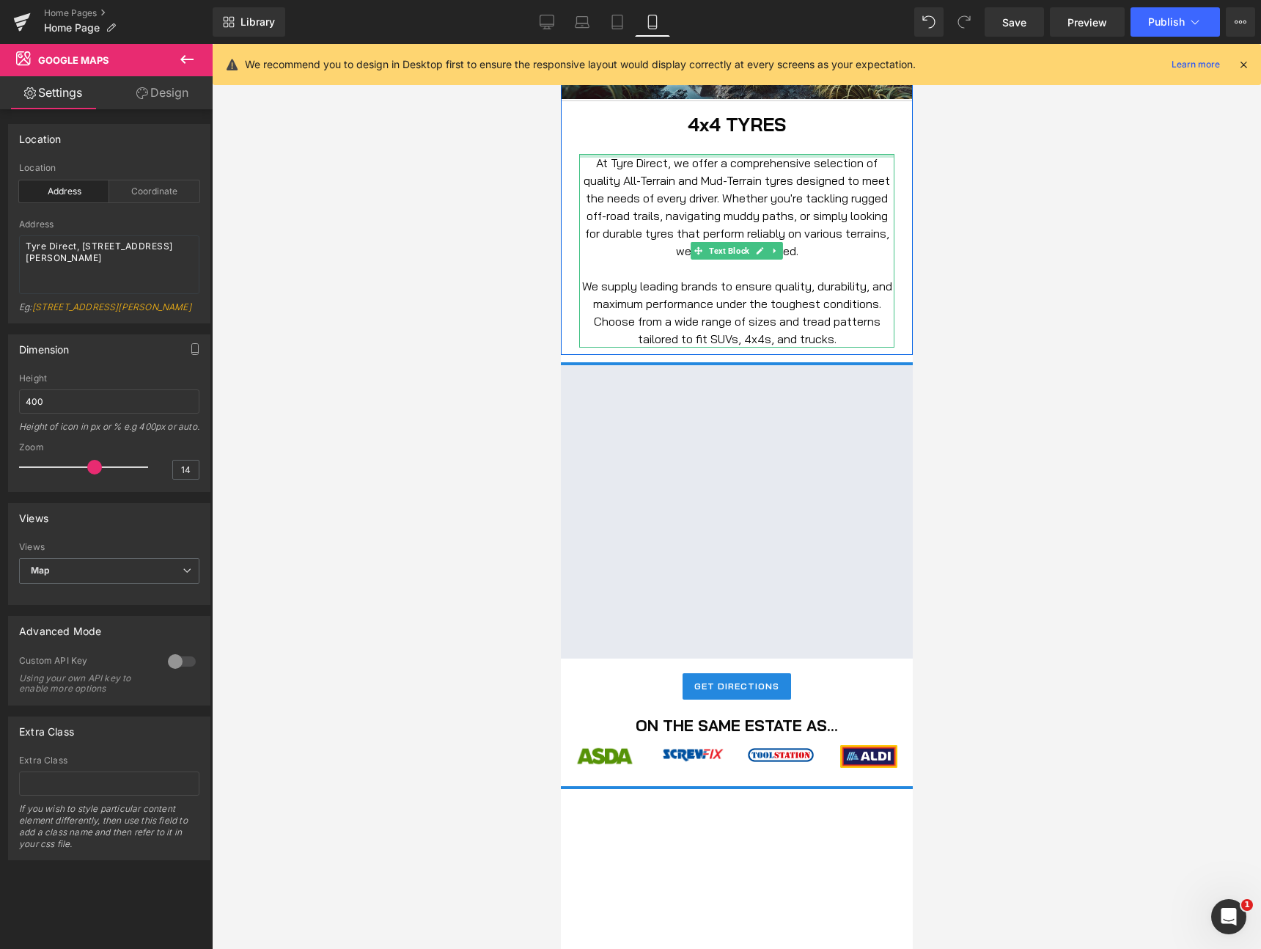
scroll to position [952, 0]
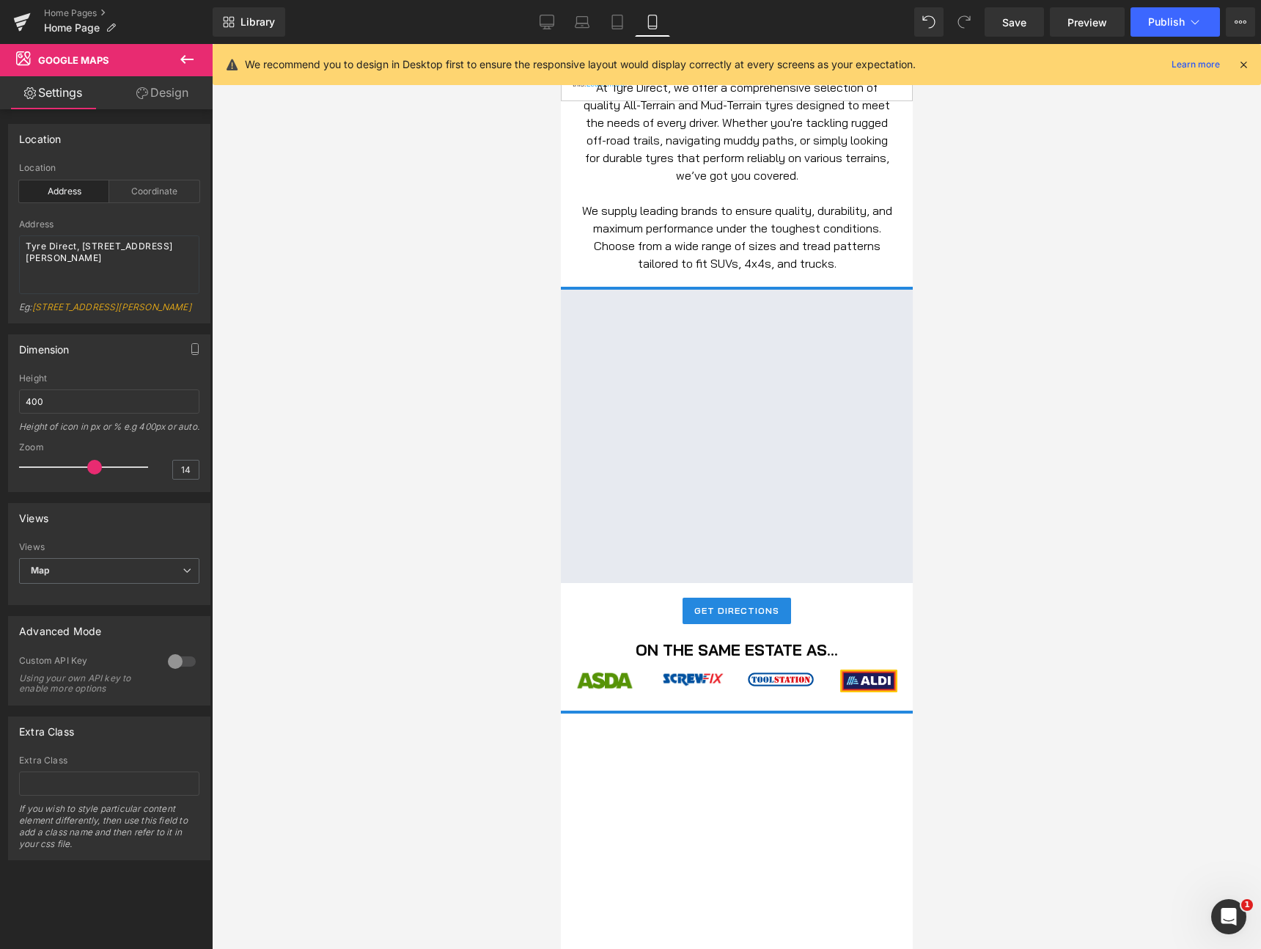
click at [181, 62] on icon at bounding box center [187, 60] width 18 height 18
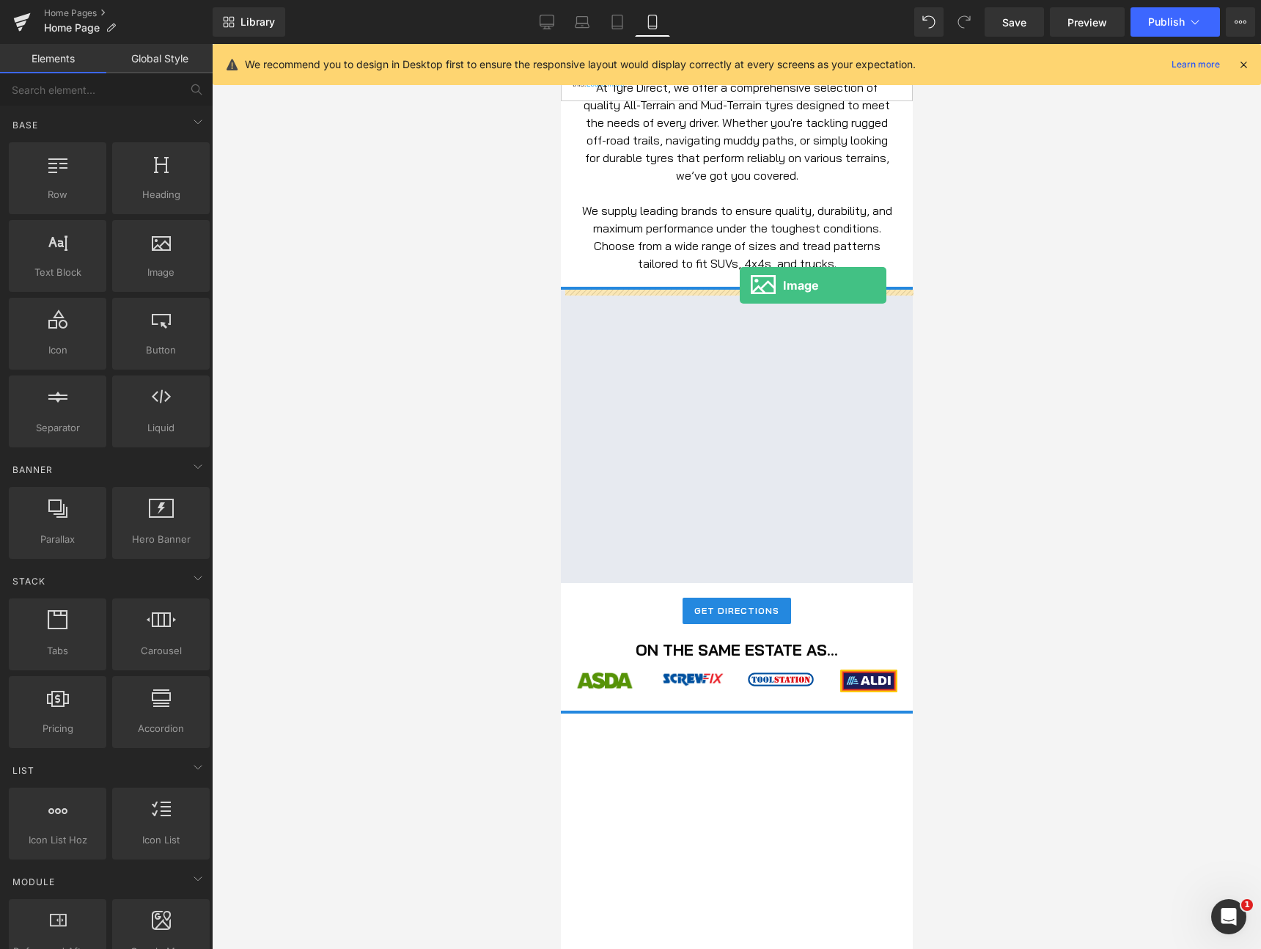
drag, startPoint x: 732, startPoint y: 331, endPoint x: 739, endPoint y: 285, distance: 46.0
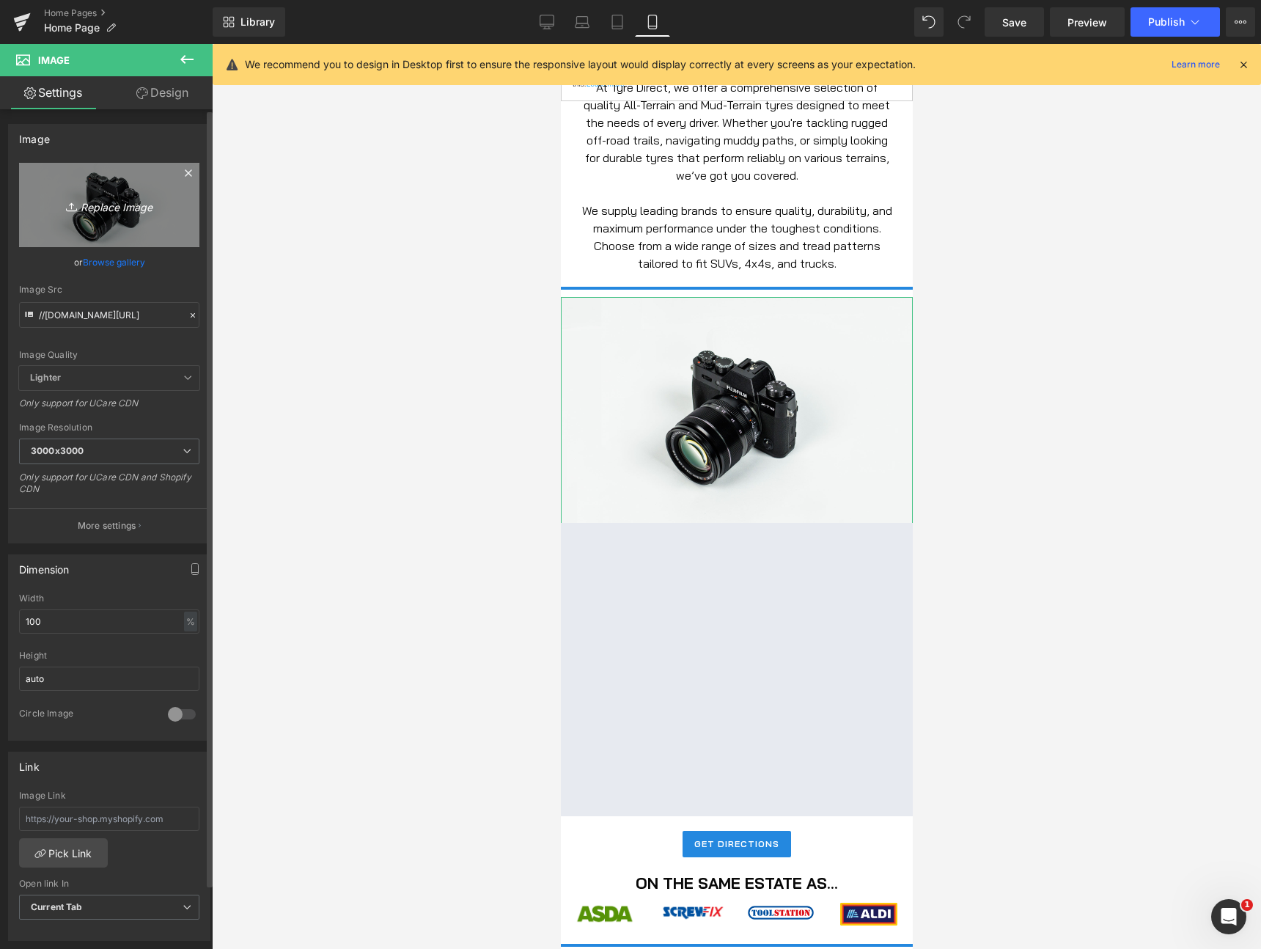
click at [116, 210] on icon "Replace Image" at bounding box center [109, 205] width 117 height 18
type input "C:\fakepath\Screenshot 2025-08-26 at 6.22.19 pm.png"
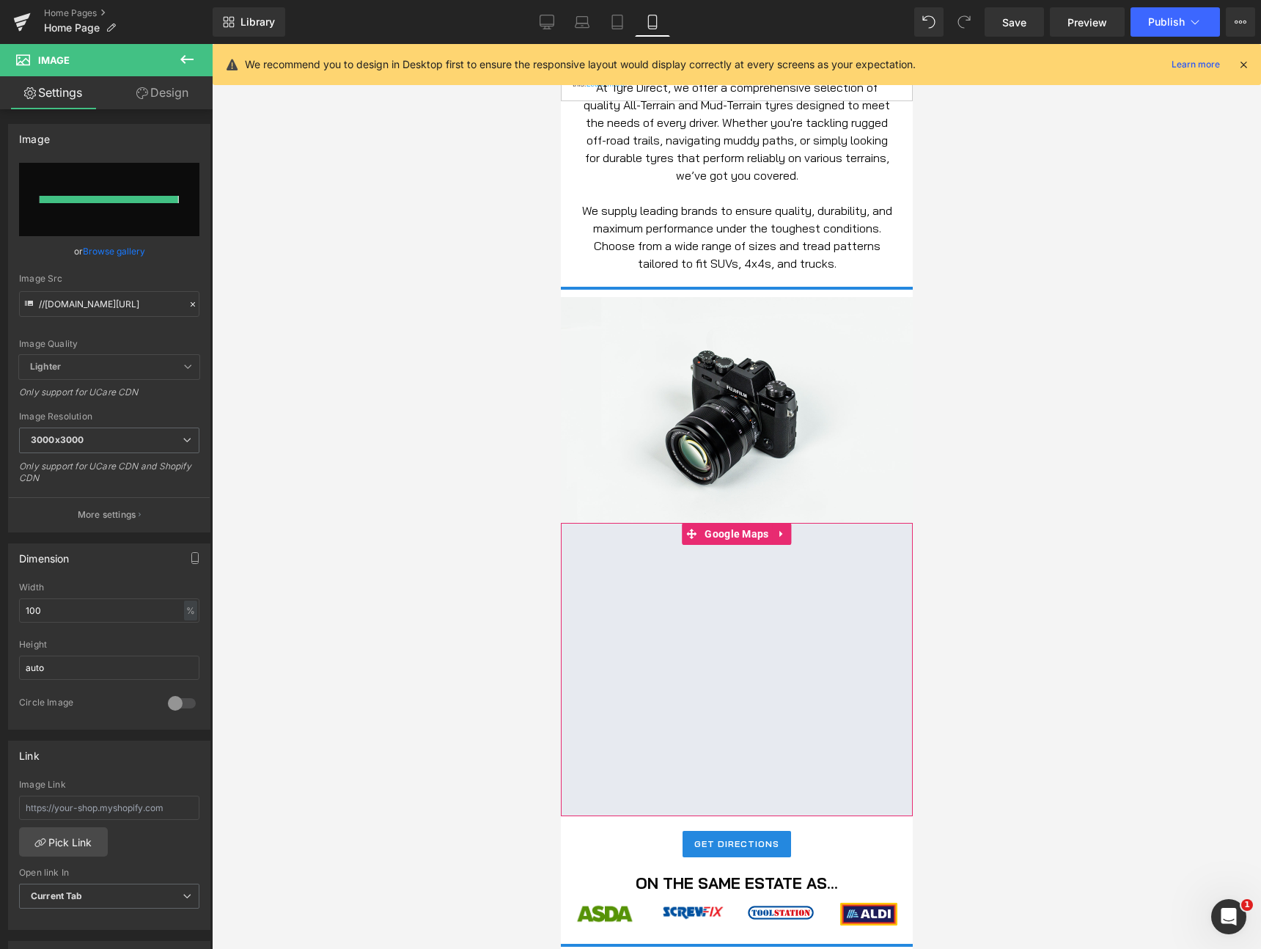
type input "https://ucarecdn.com/9d5b93fb-5424-4a7f-9560-0ff96c3a9c43/-/format/auto/-/previ…"
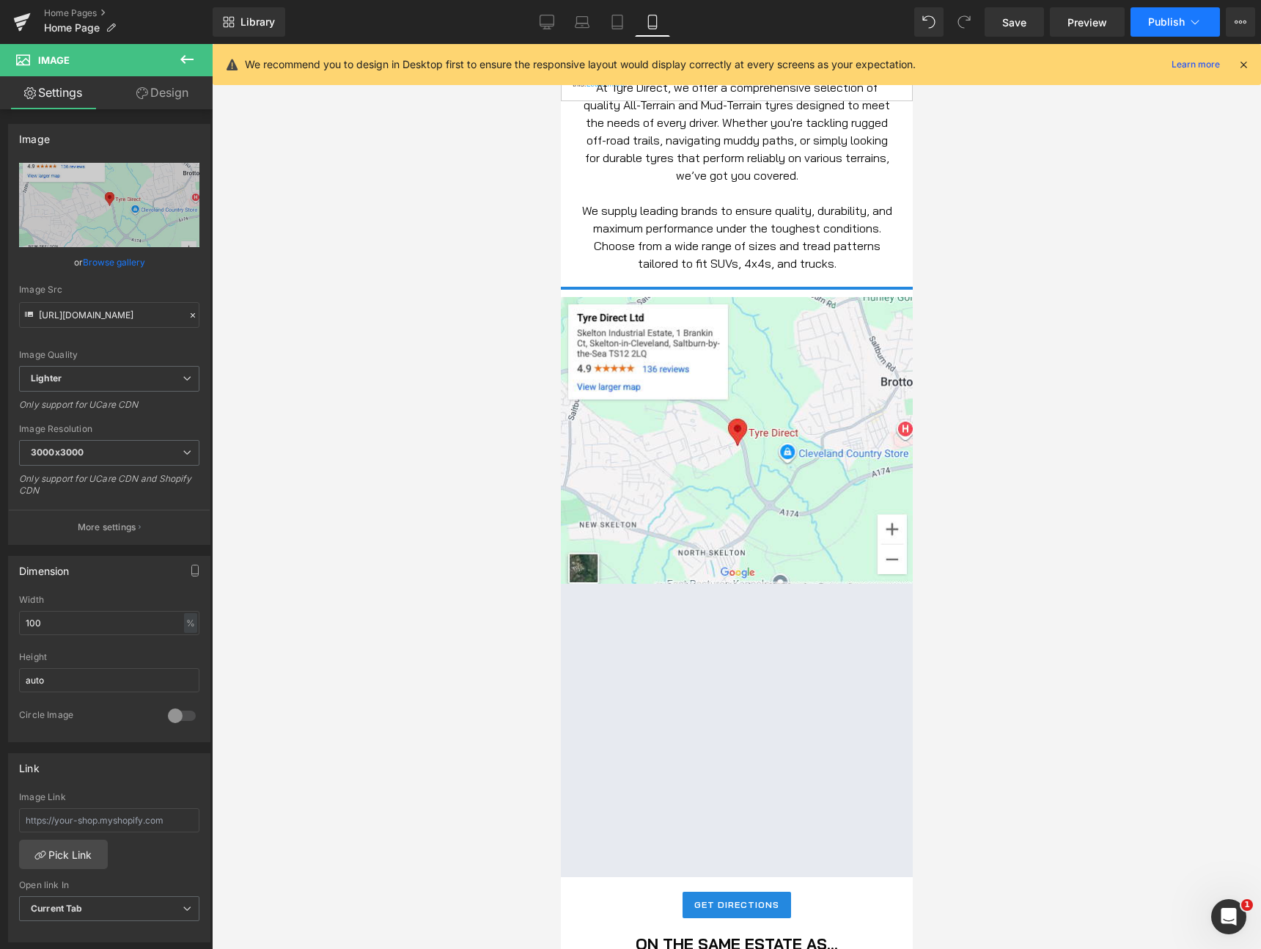
click at [1164, 23] on span "Publish" at bounding box center [1166, 22] width 37 height 12
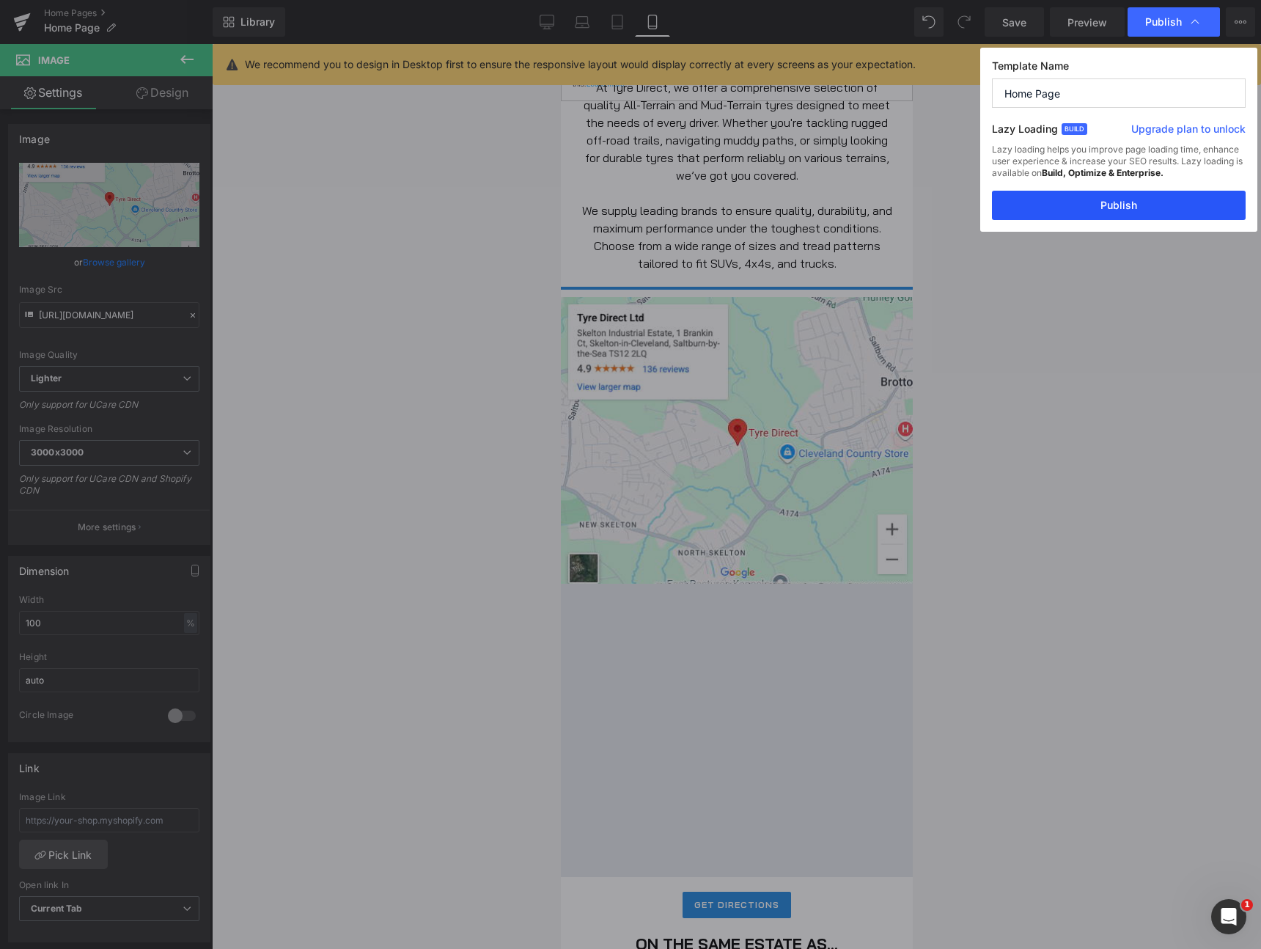
click at [1091, 210] on button "Publish" at bounding box center [1119, 205] width 254 height 29
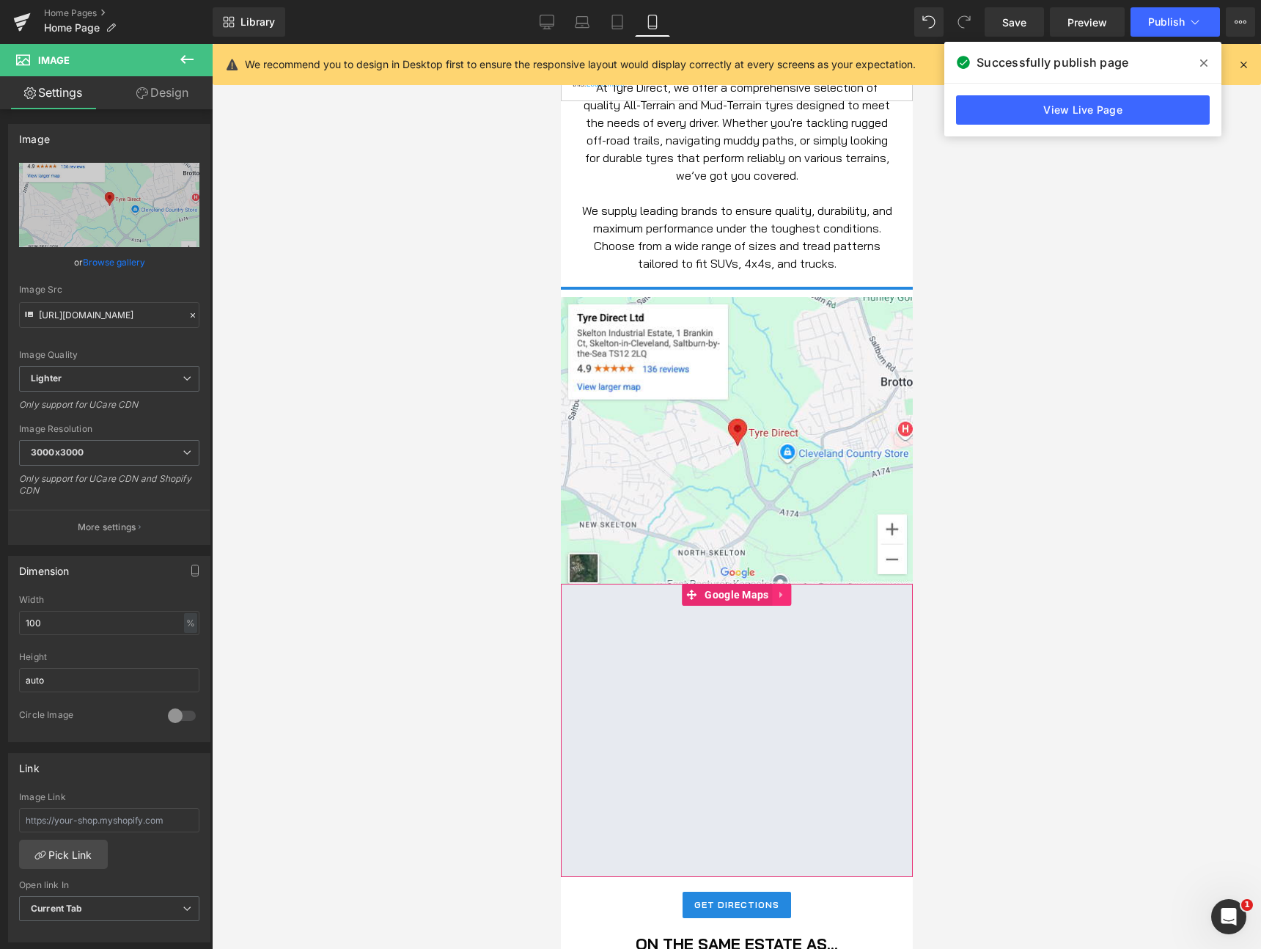
click at [780, 595] on icon at bounding box center [780, 595] width 3 height 7
click at [790, 595] on icon at bounding box center [791, 594] width 10 height 11
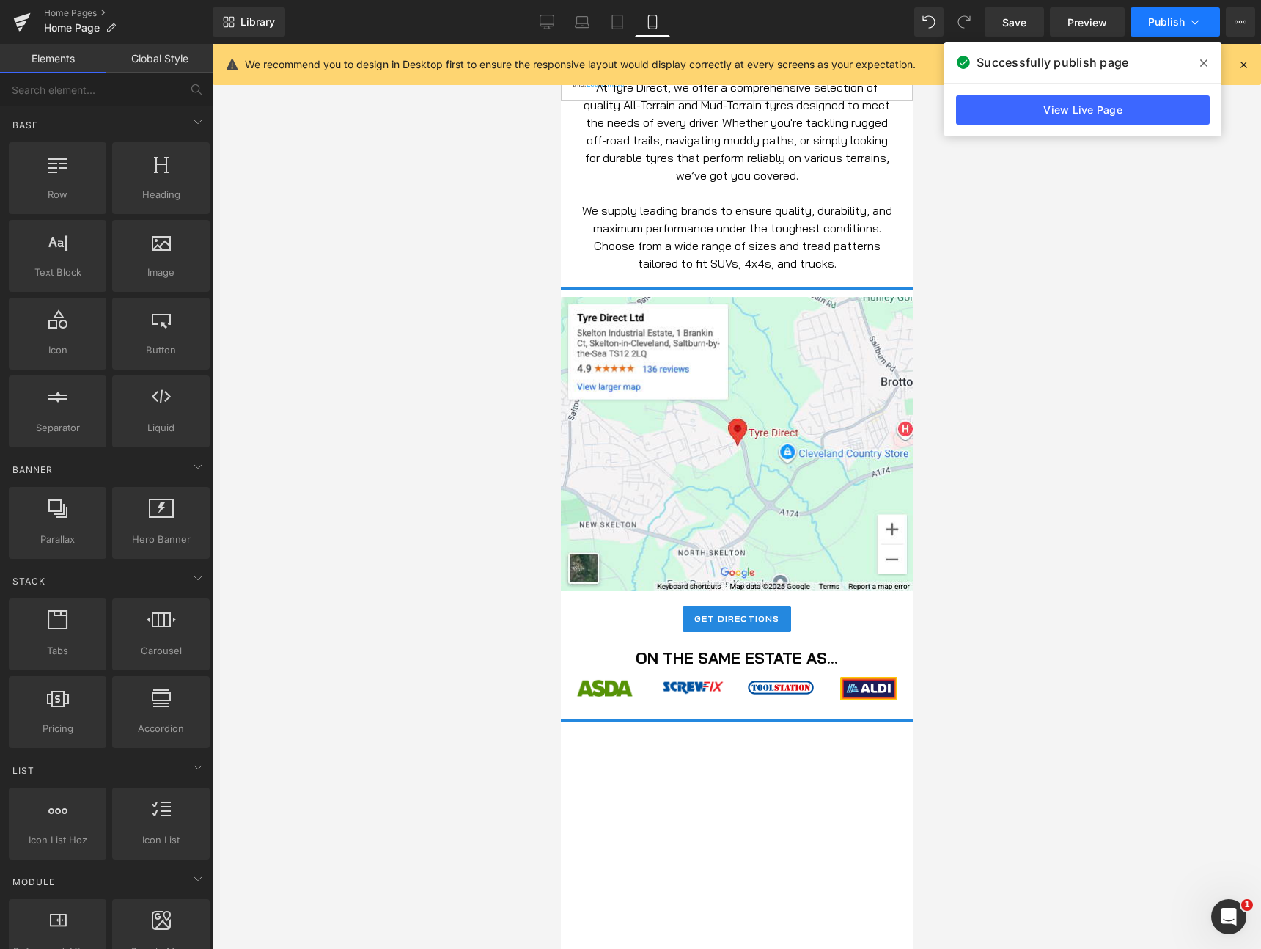
click at [1186, 16] on button "Publish" at bounding box center [1174, 21] width 89 height 29
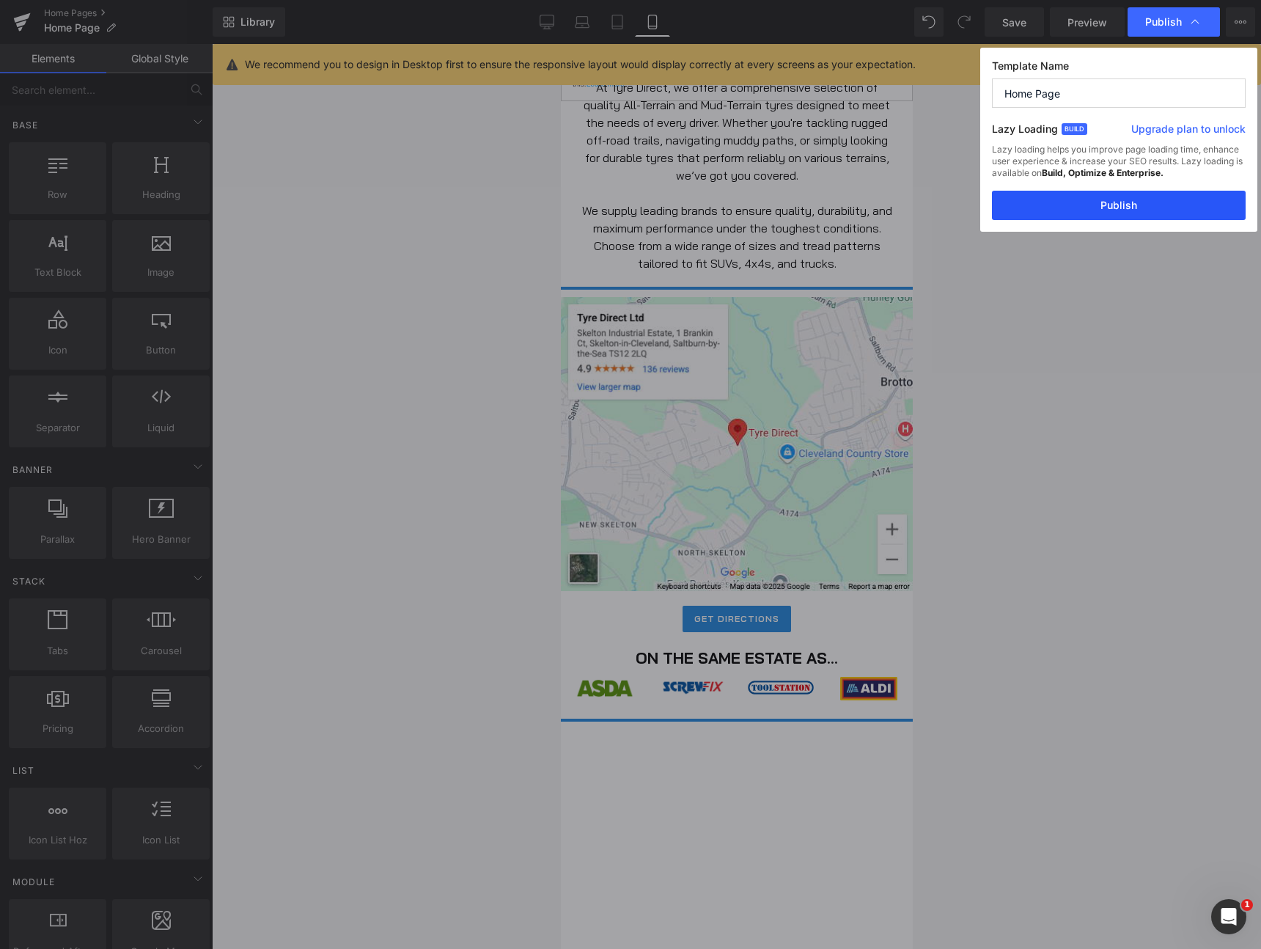
click at [1092, 210] on button "Publish" at bounding box center [1119, 205] width 254 height 29
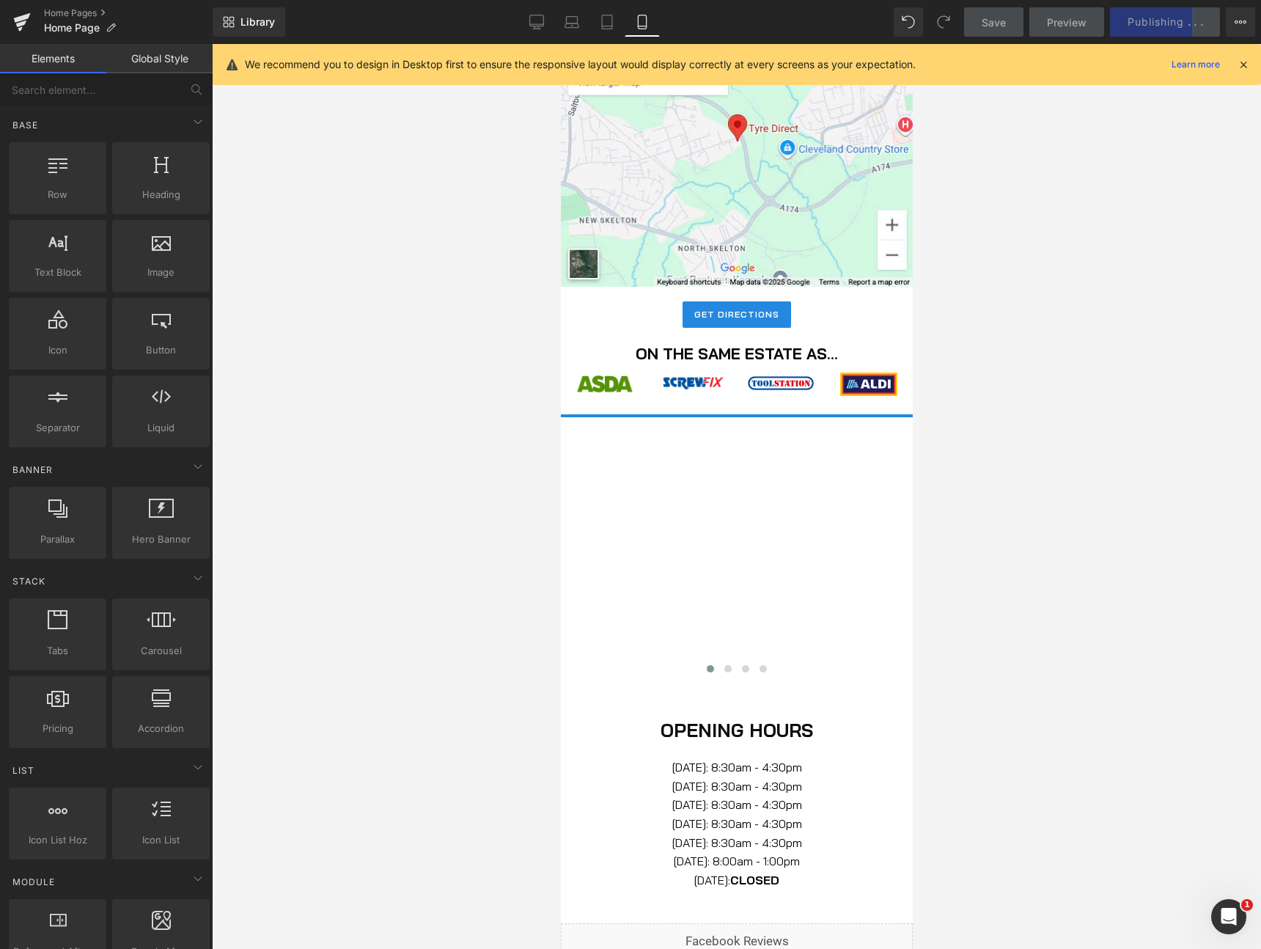
scroll to position [1286, 0]
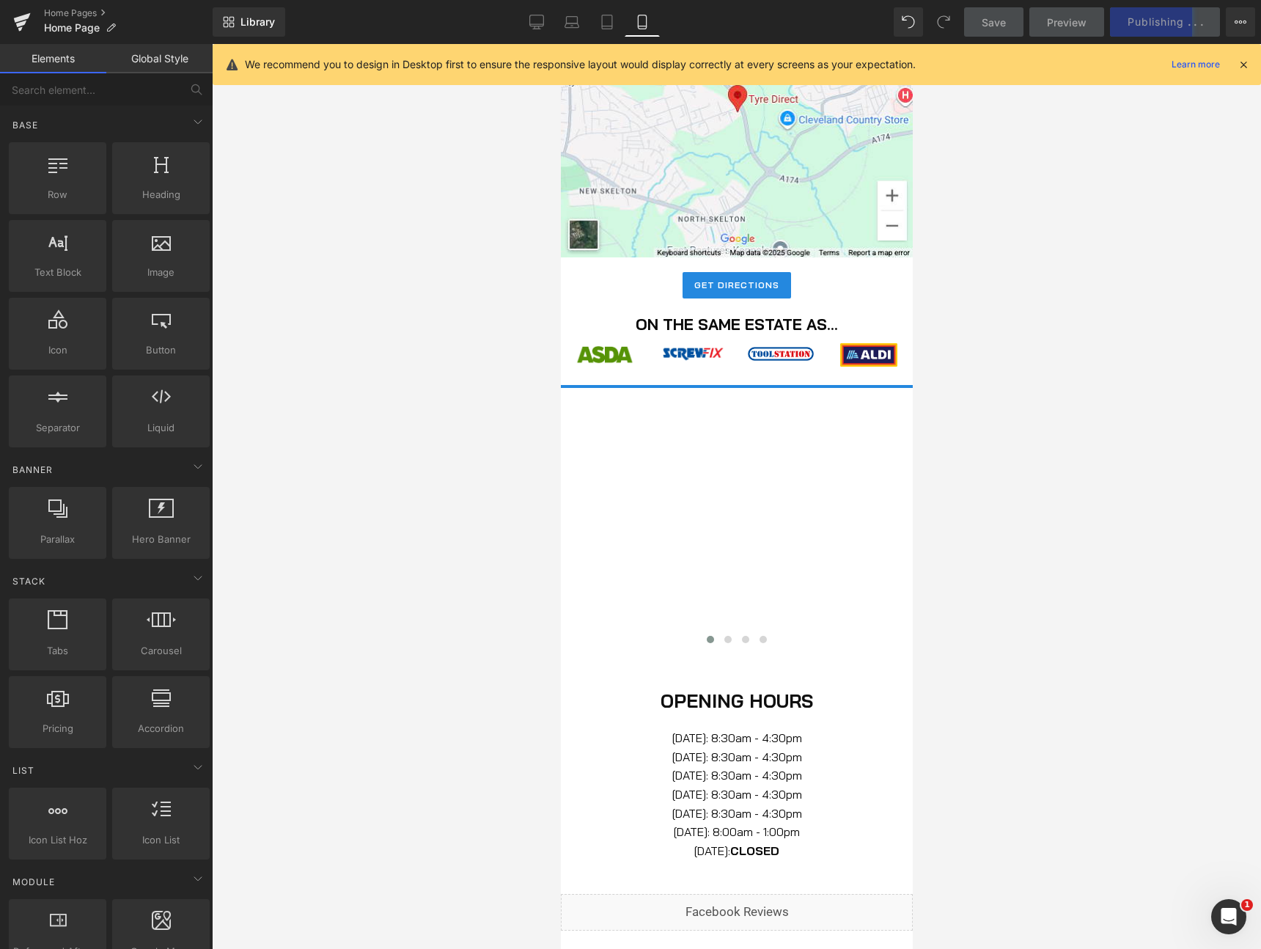
click at [740, 422] on div "Image" at bounding box center [736, 405] width 352 height 37
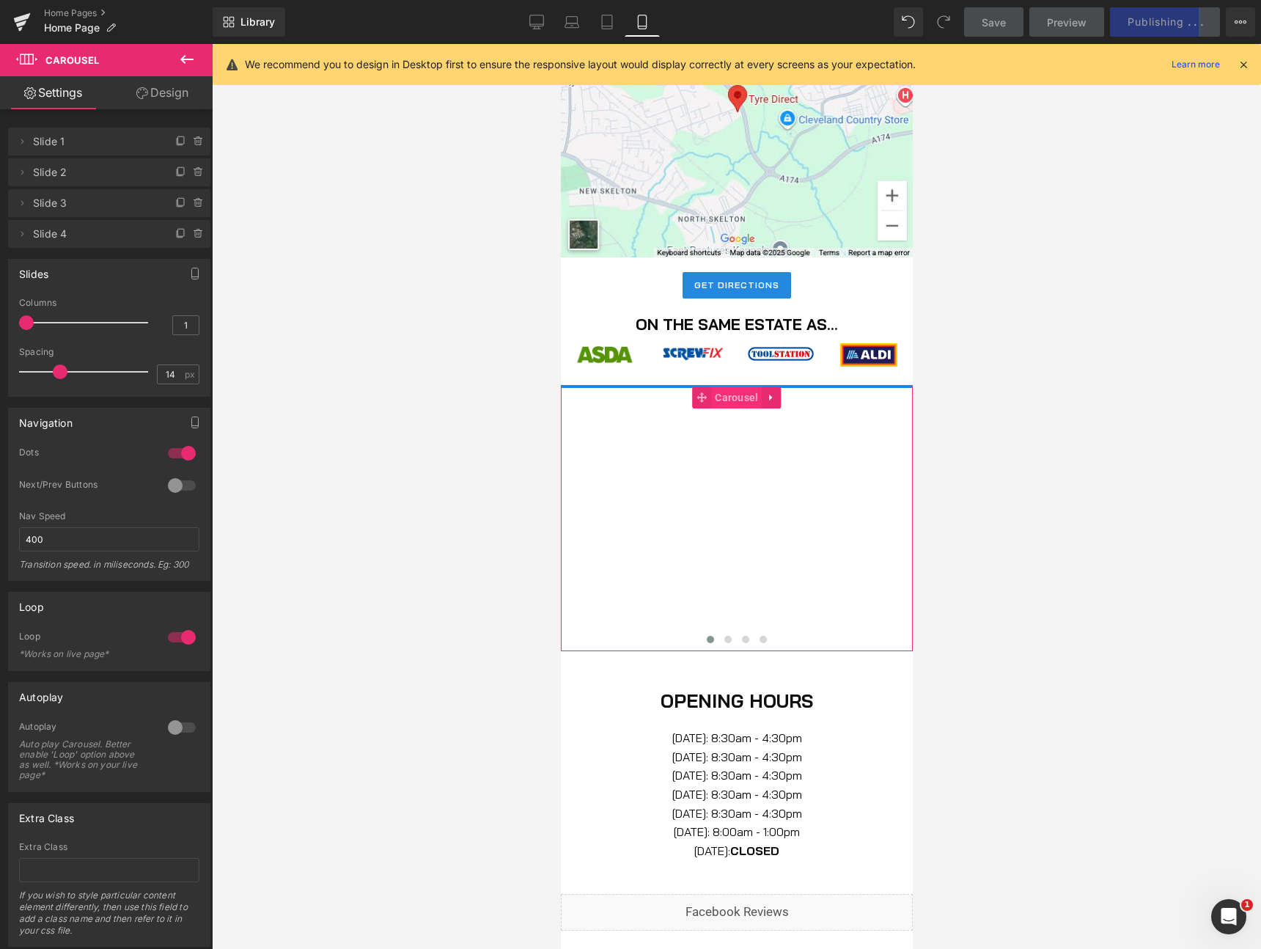
click at [733, 397] on span "Carousel" at bounding box center [735, 397] width 51 height 22
click at [784, 397] on div "Image" at bounding box center [736, 405] width 352 height 37
click at [773, 397] on icon at bounding box center [771, 396] width 10 height 11
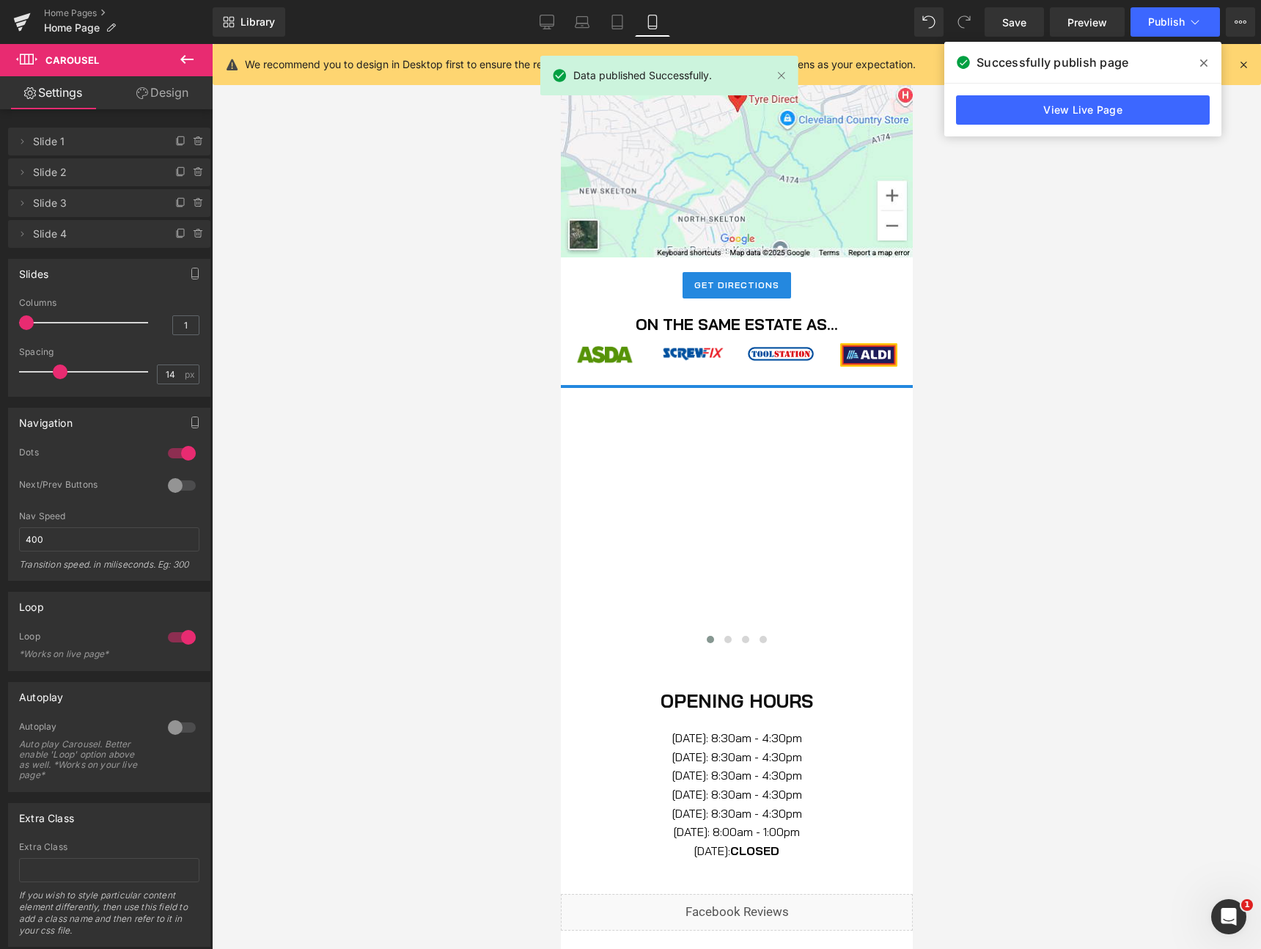
click at [186, 54] on icon at bounding box center [187, 60] width 18 height 18
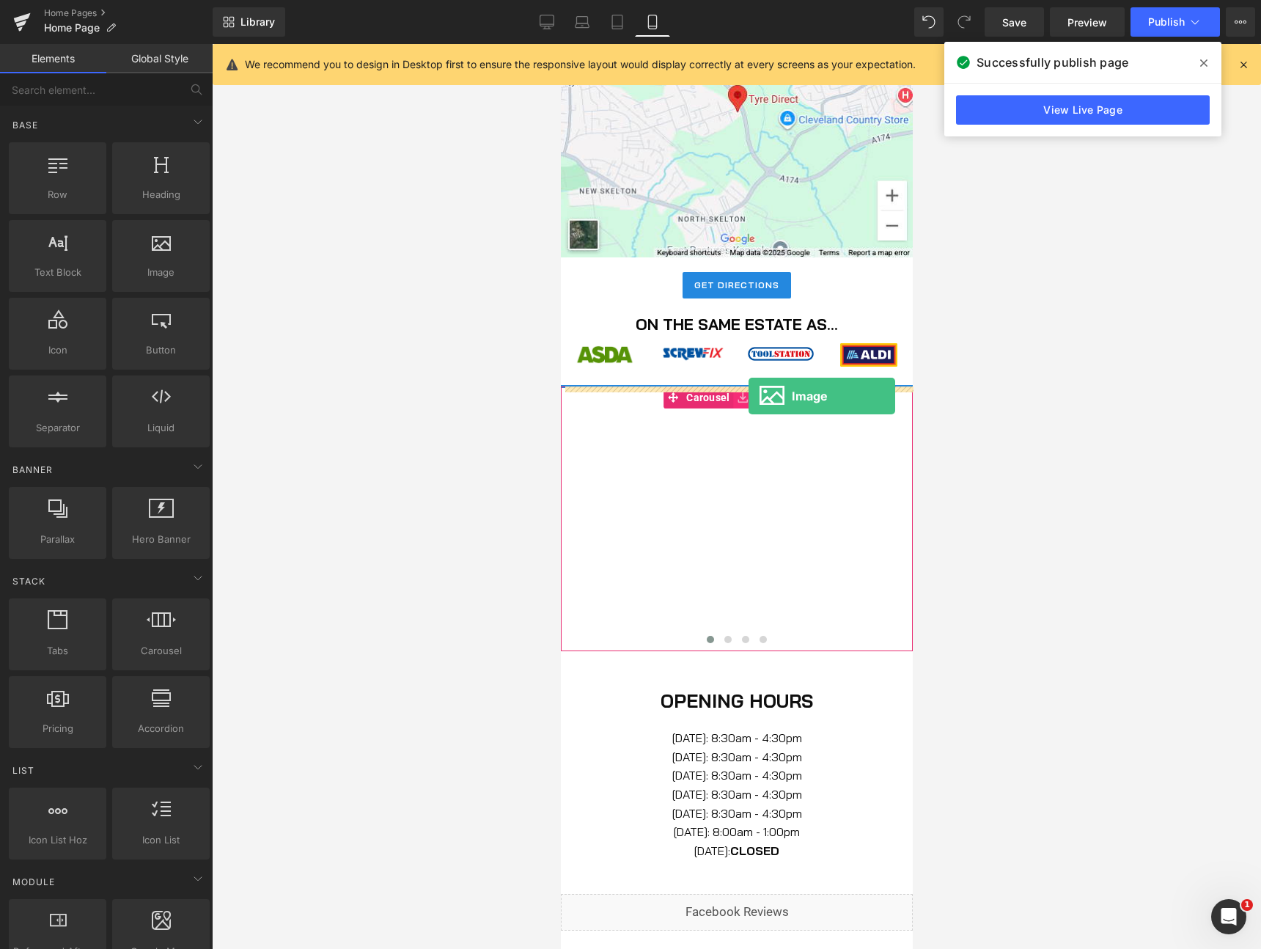
drag, startPoint x: 721, startPoint y: 320, endPoint x: 748, endPoint y: 396, distance: 80.2
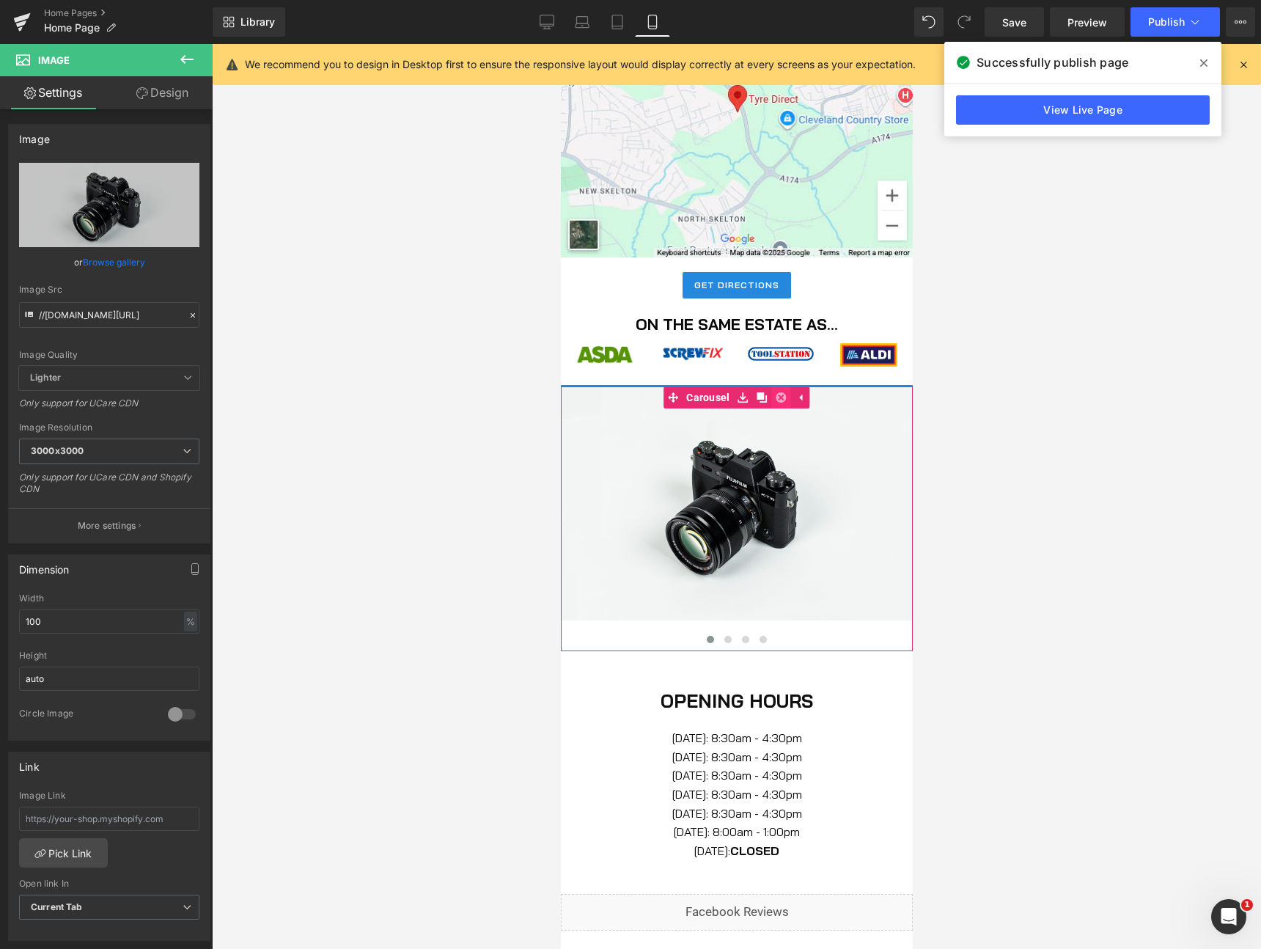
click at [777, 405] on link at bounding box center [780, 397] width 19 height 22
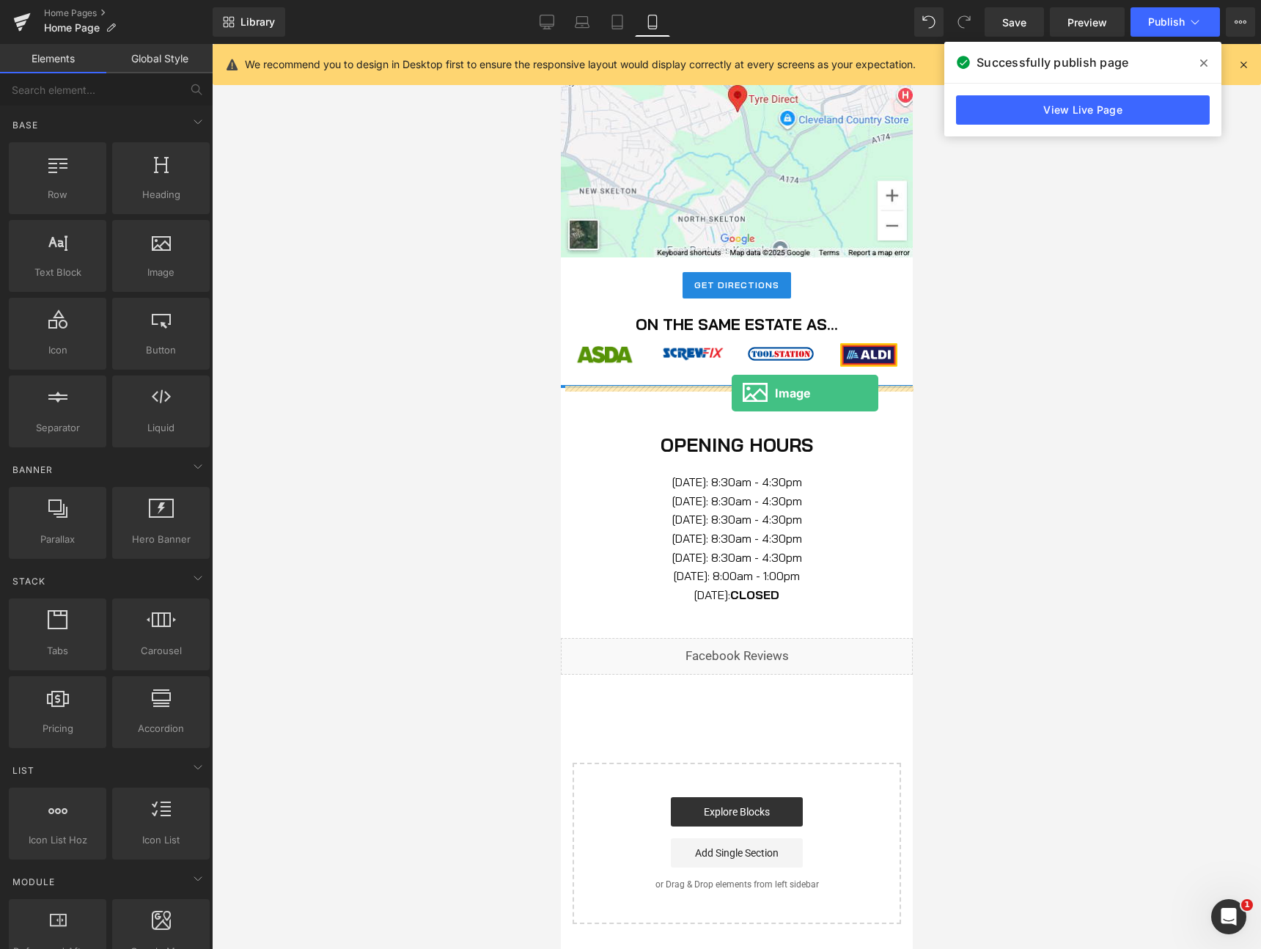
drag, startPoint x: 700, startPoint y: 298, endPoint x: 731, endPoint y: 393, distance: 99.5
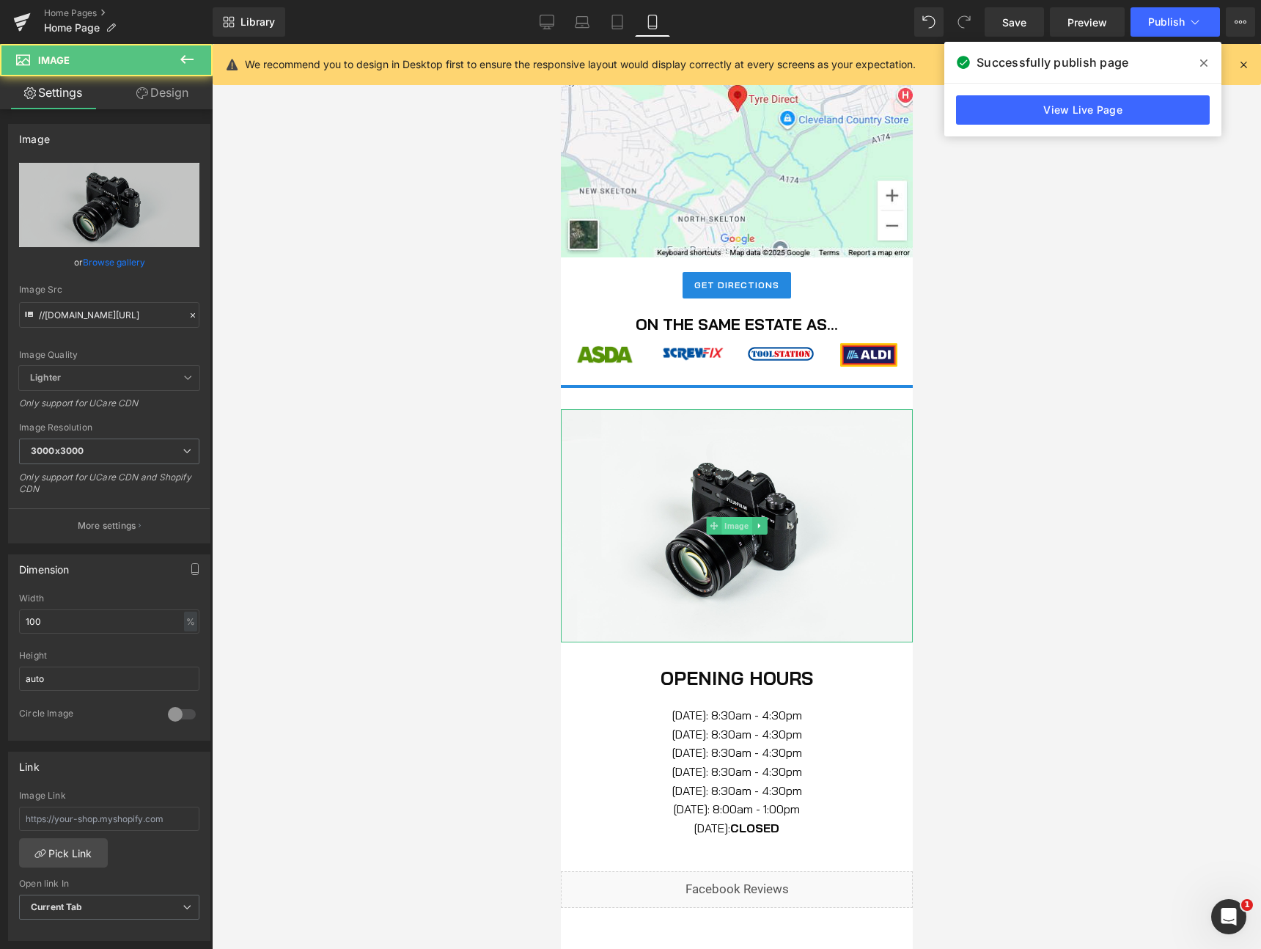
click at [740, 520] on span "Image" at bounding box center [736, 526] width 30 height 18
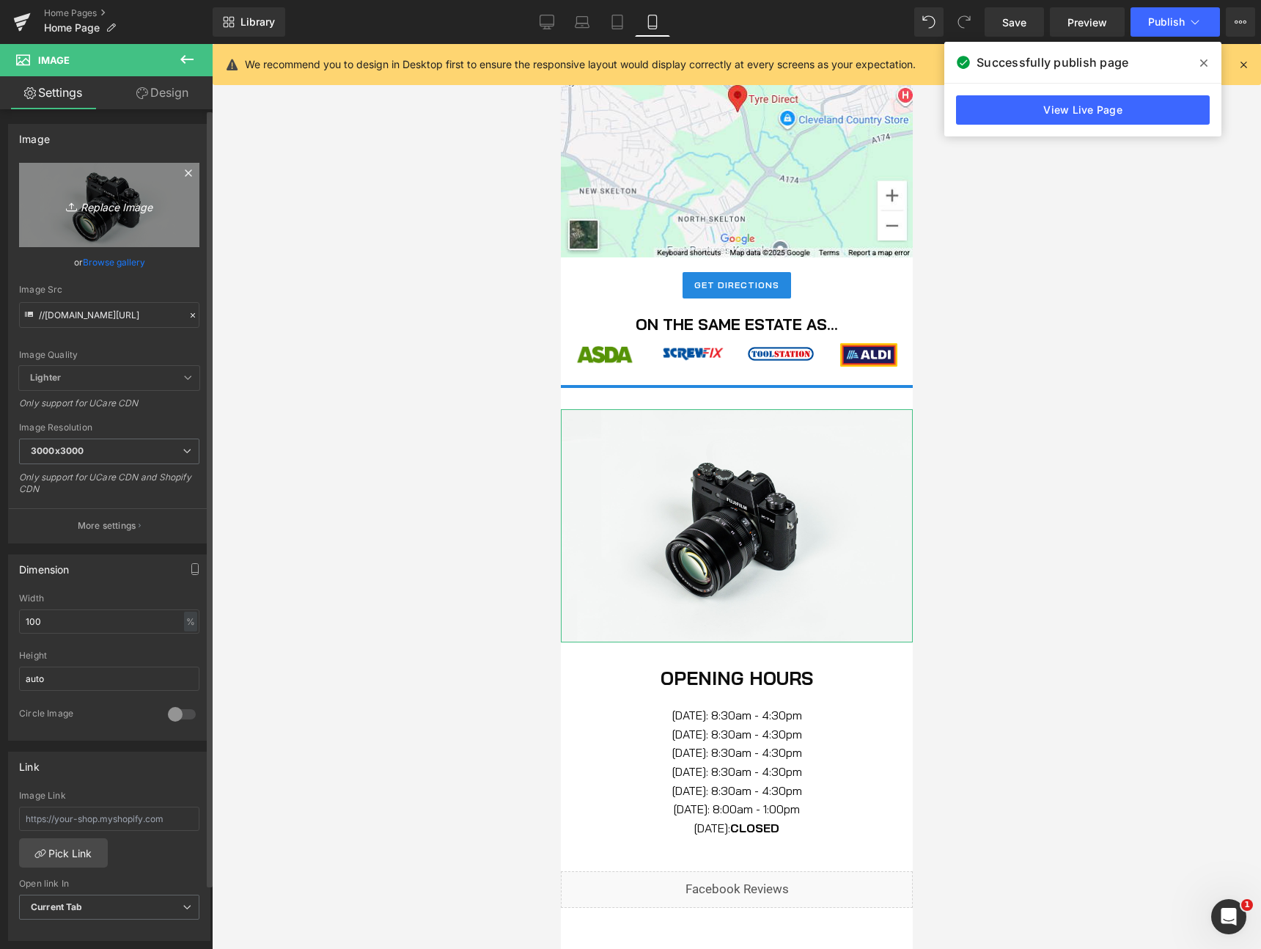
click at [103, 201] on icon "Replace Image" at bounding box center [109, 205] width 117 height 18
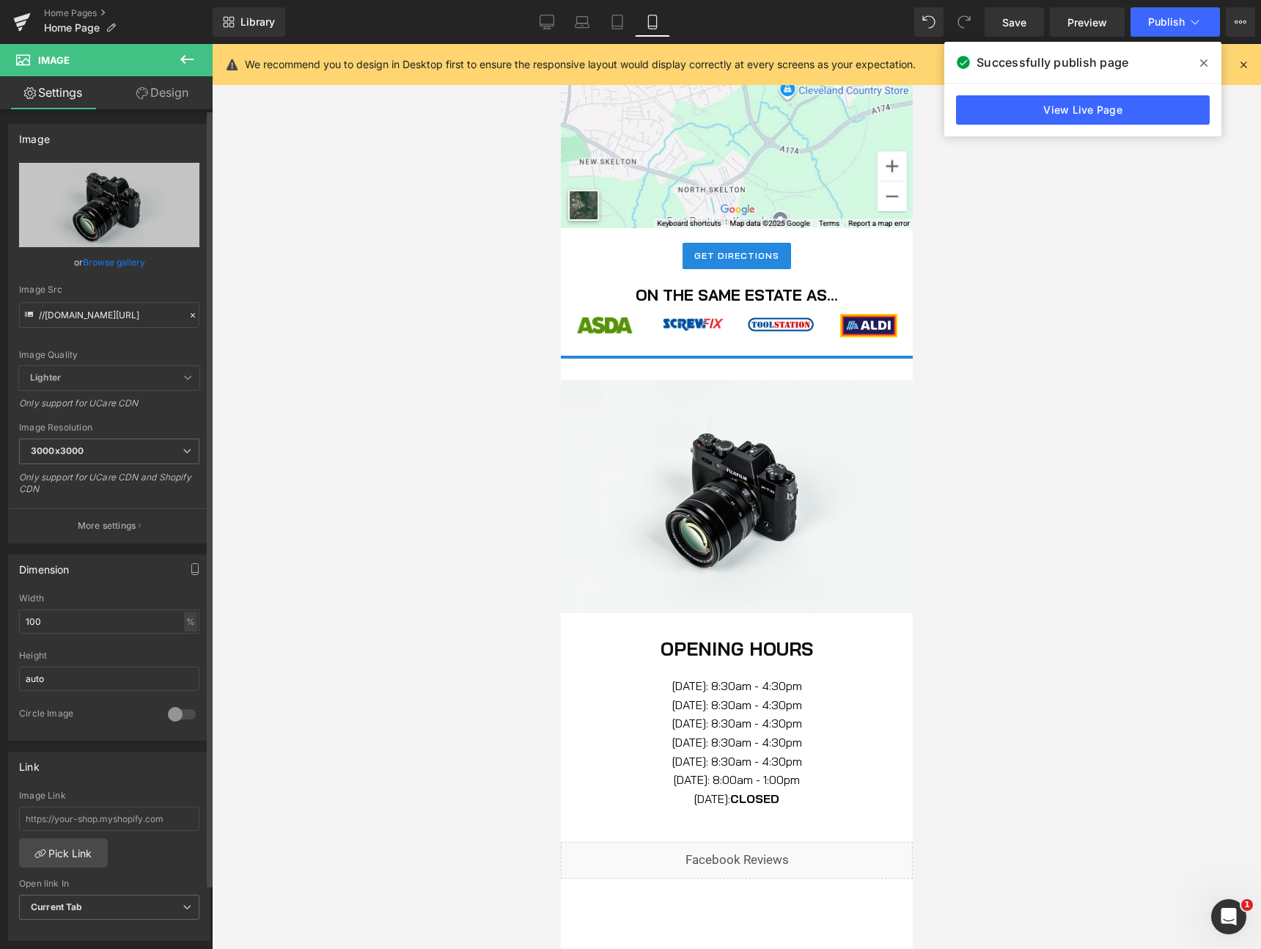
scroll to position [929, 0]
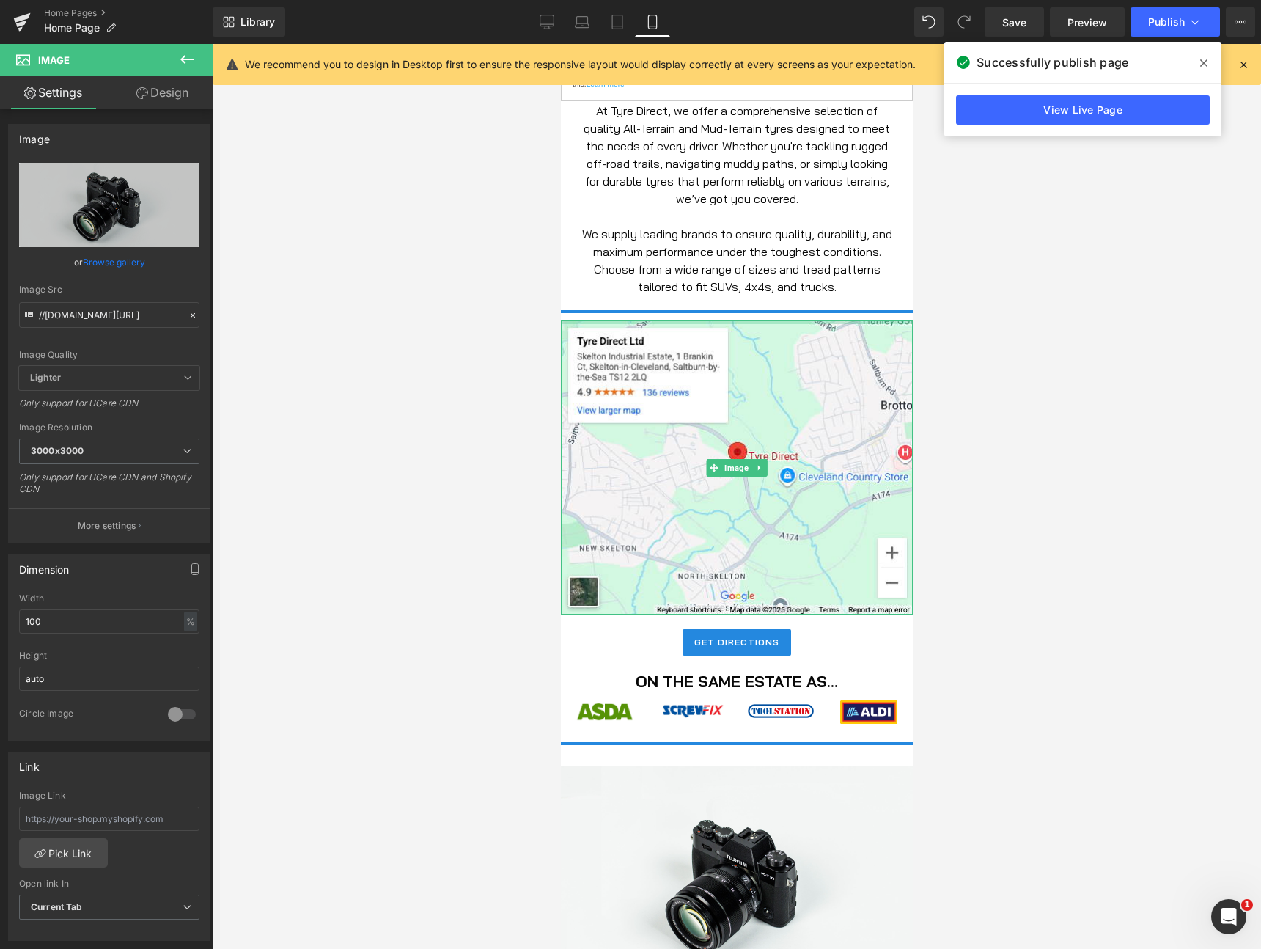
click at [733, 323] on div at bounding box center [736, 322] width 352 height 4
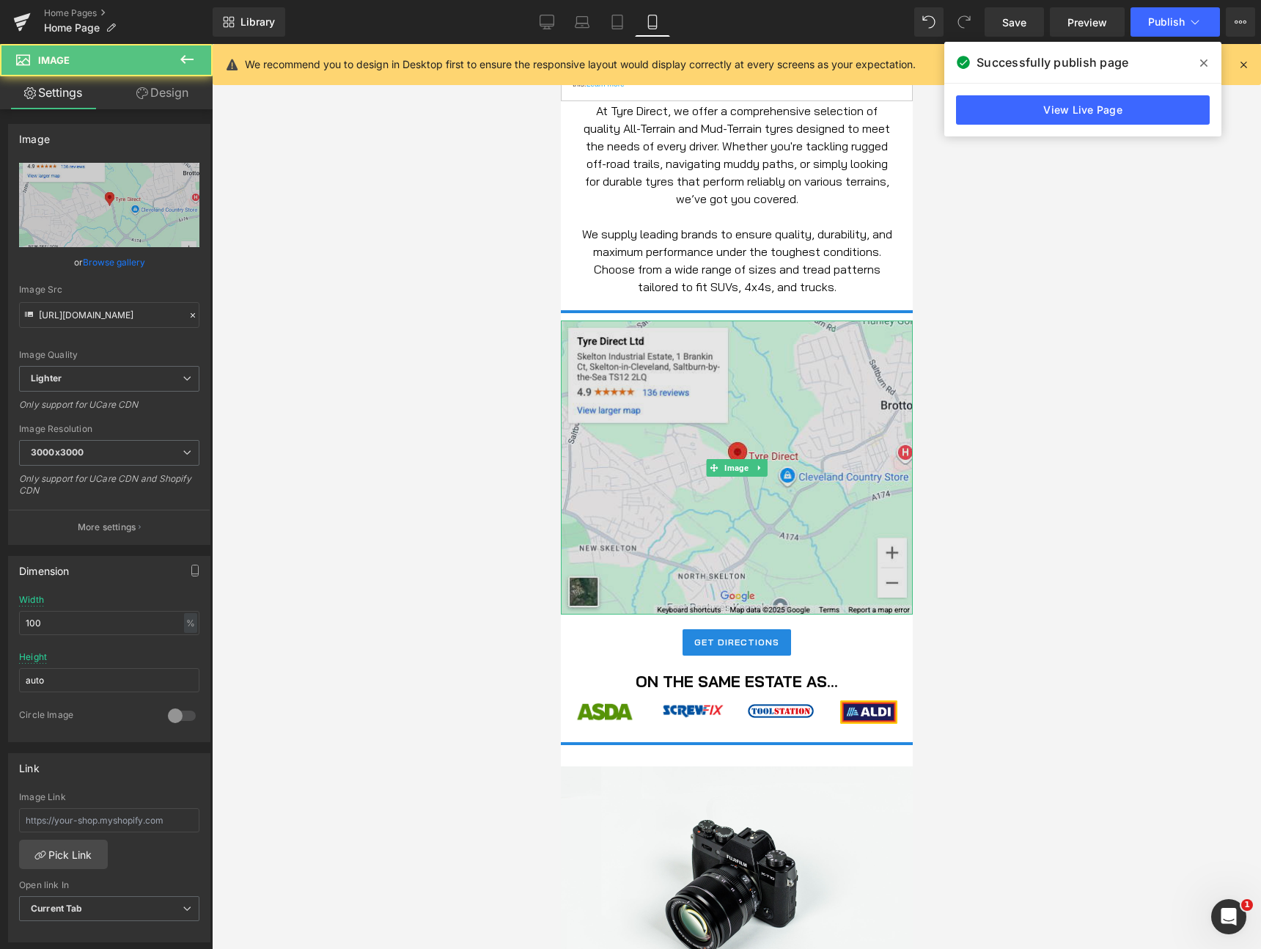
click at [732, 335] on img at bounding box center [736, 467] width 352 height 294
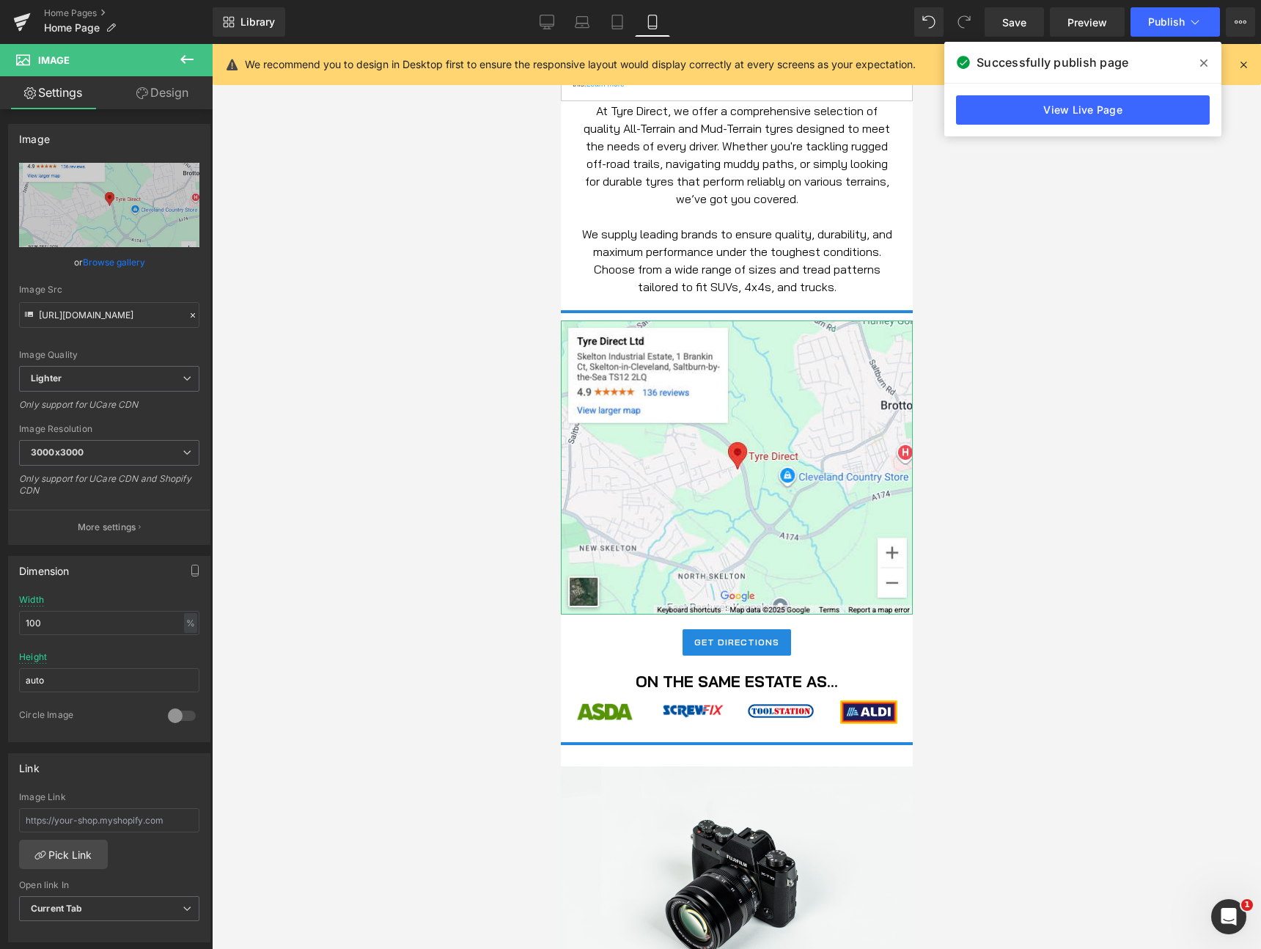
drag, startPoint x: 159, startPoint y: 100, endPoint x: 134, endPoint y: 177, distance: 81.6
click at [159, 100] on link "Design" at bounding box center [162, 92] width 106 height 33
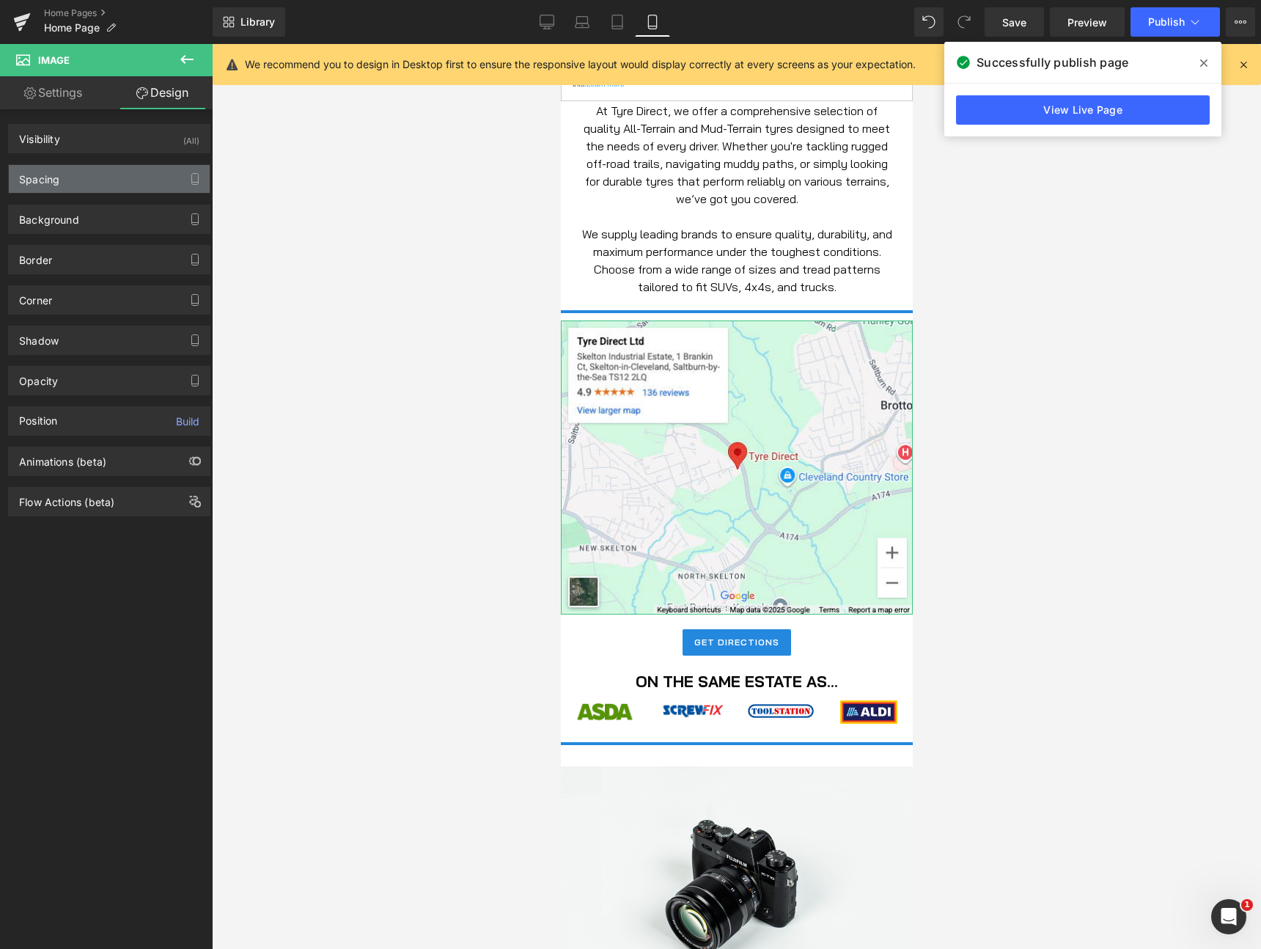
click at [128, 174] on div "Spacing" at bounding box center [109, 179] width 201 height 28
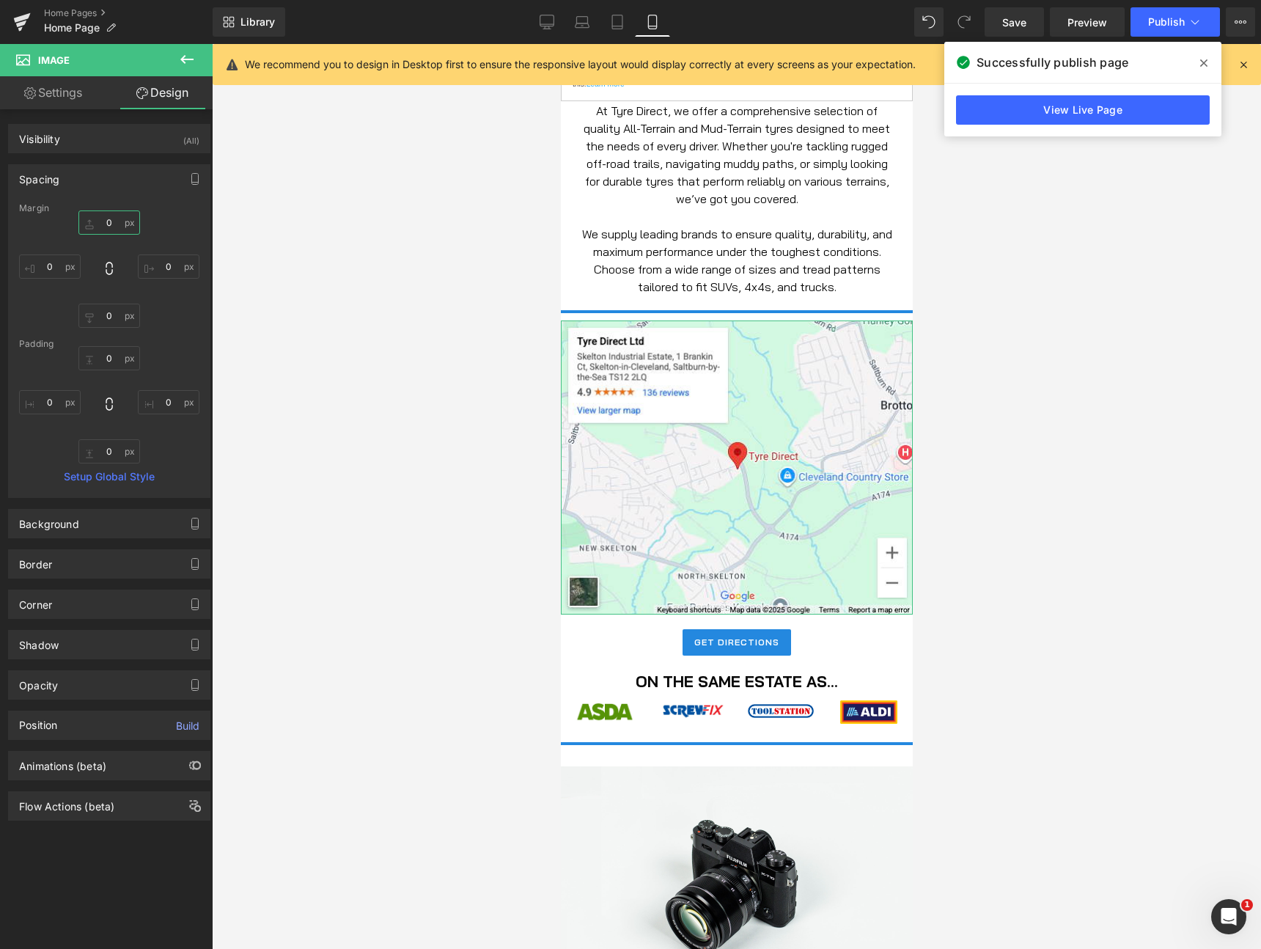
click at [104, 220] on input "0" at bounding box center [109, 222] width 62 height 24
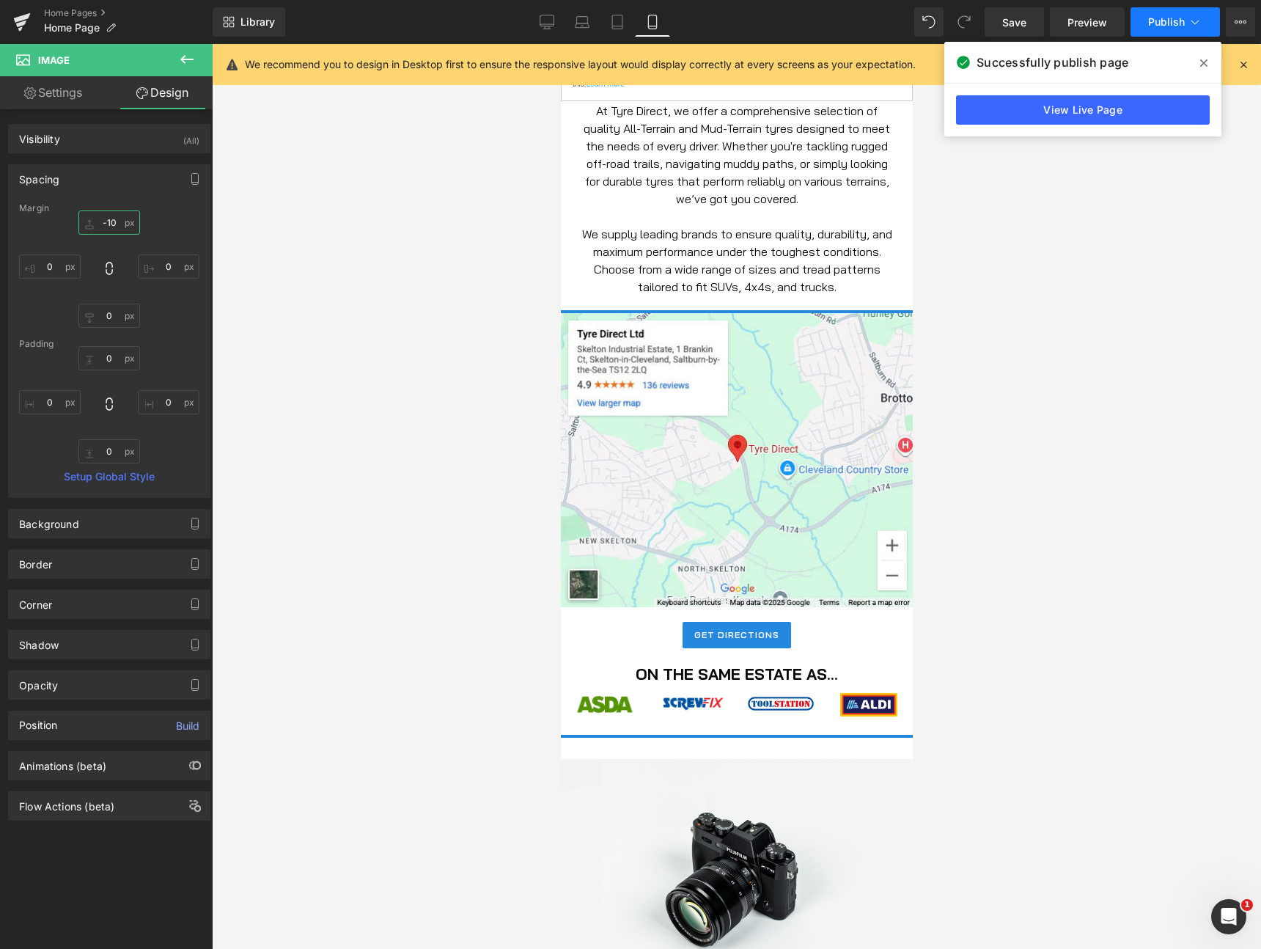
type input "-10"
click at [1146, 19] on button "Publish" at bounding box center [1174, 21] width 89 height 29
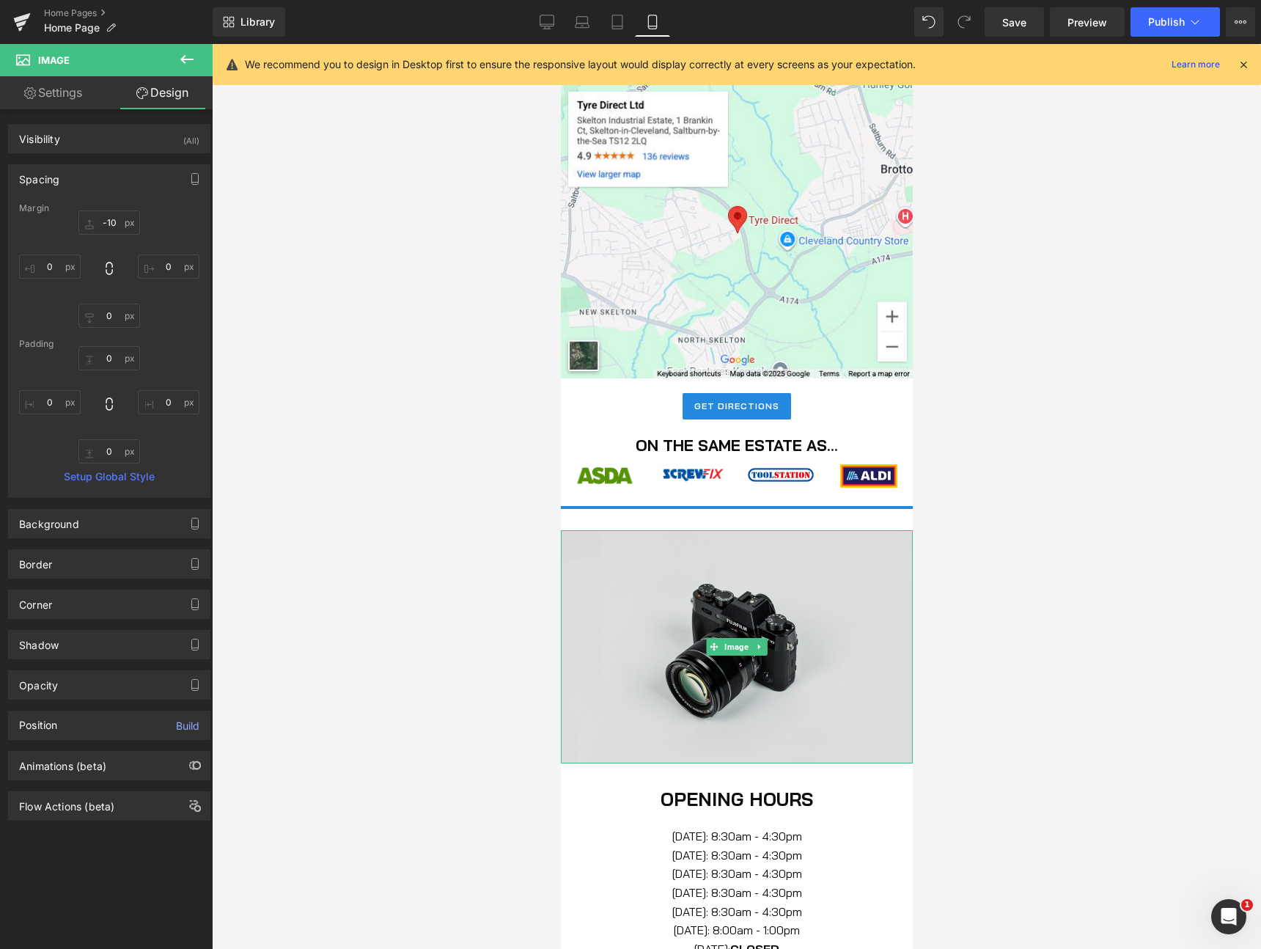
scroll to position [1233, 0]
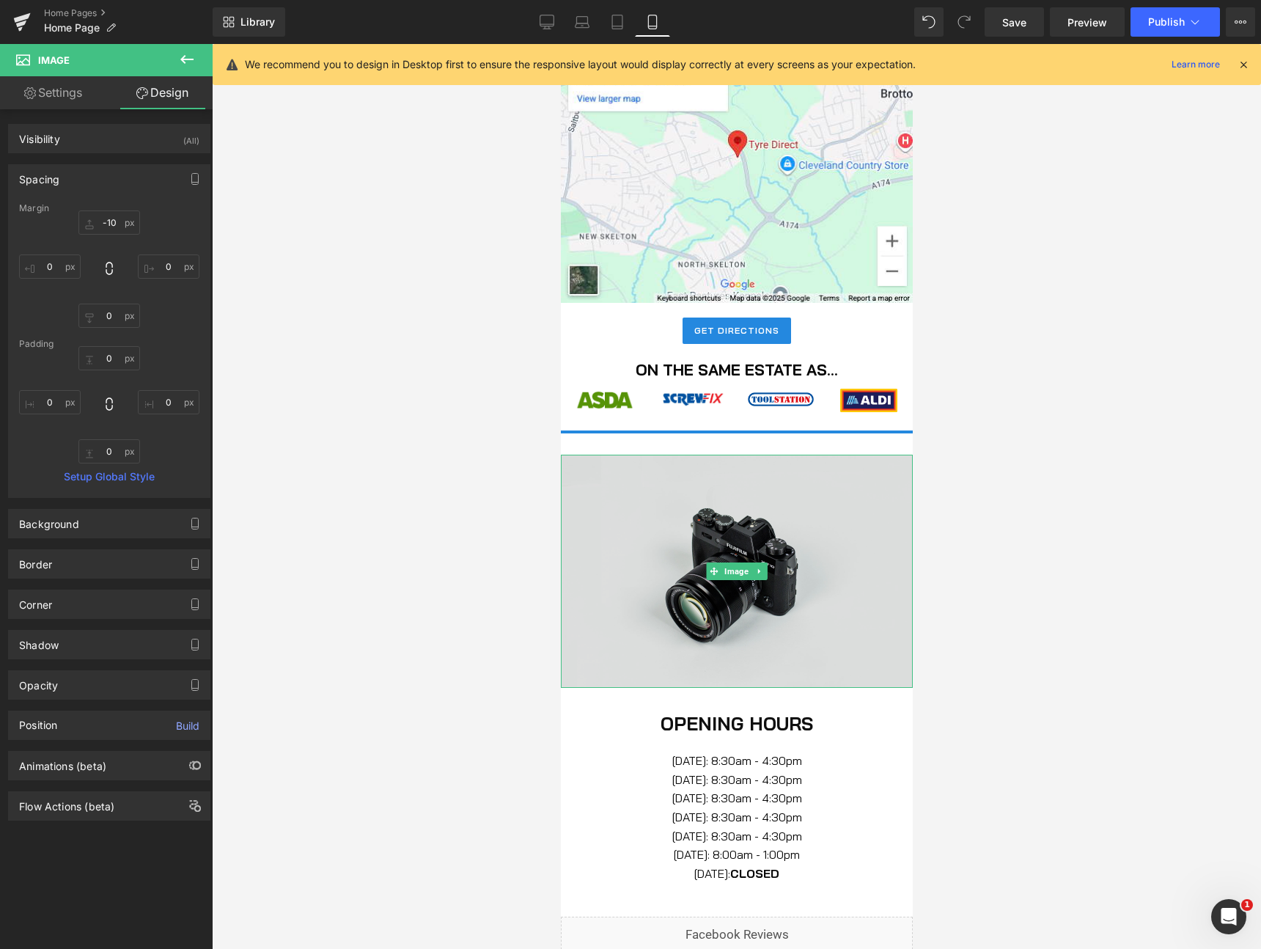
click at [740, 524] on img at bounding box center [736, 571] width 352 height 233
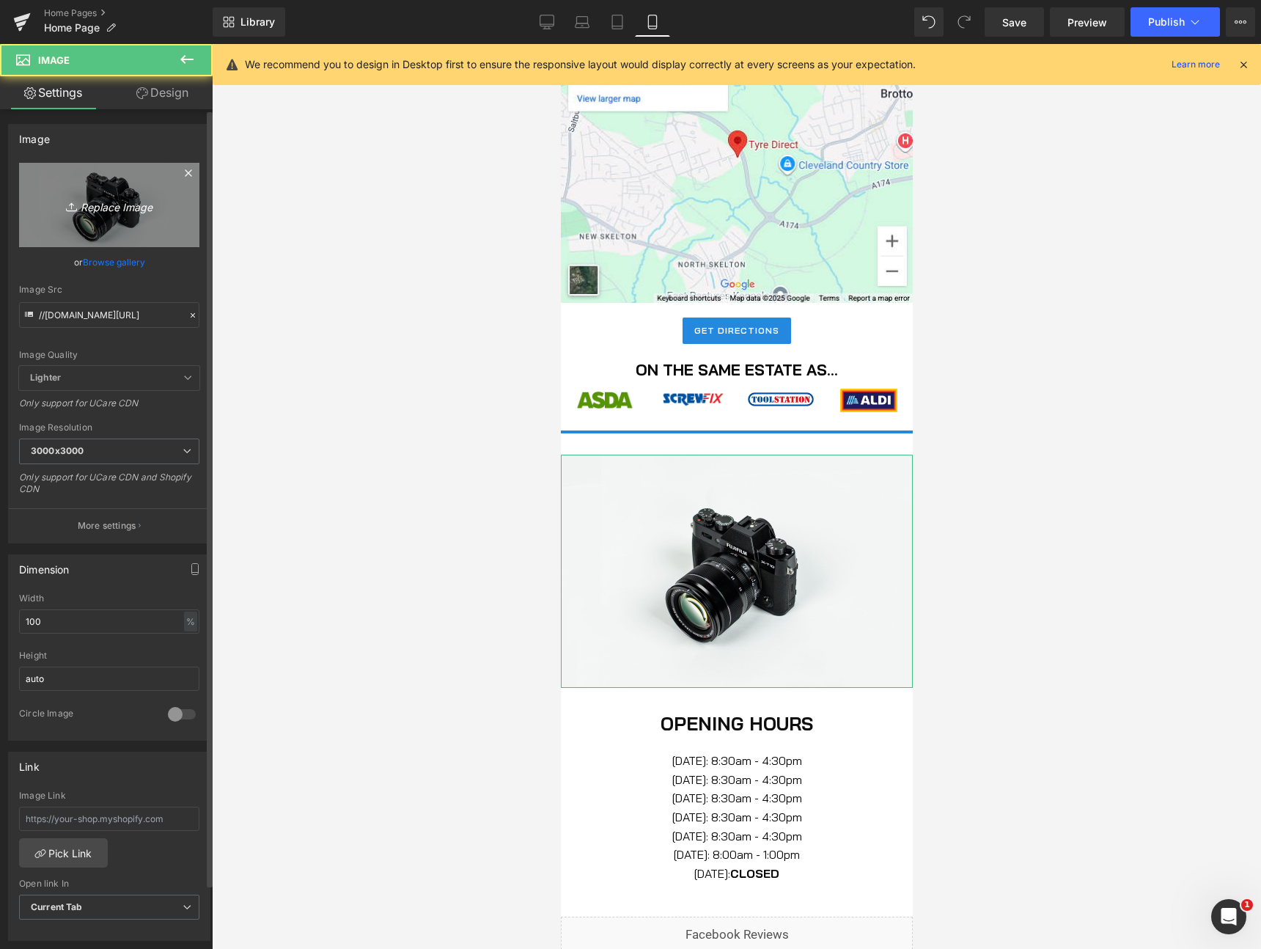
click at [104, 211] on icon "Replace Image" at bounding box center [109, 205] width 117 height 18
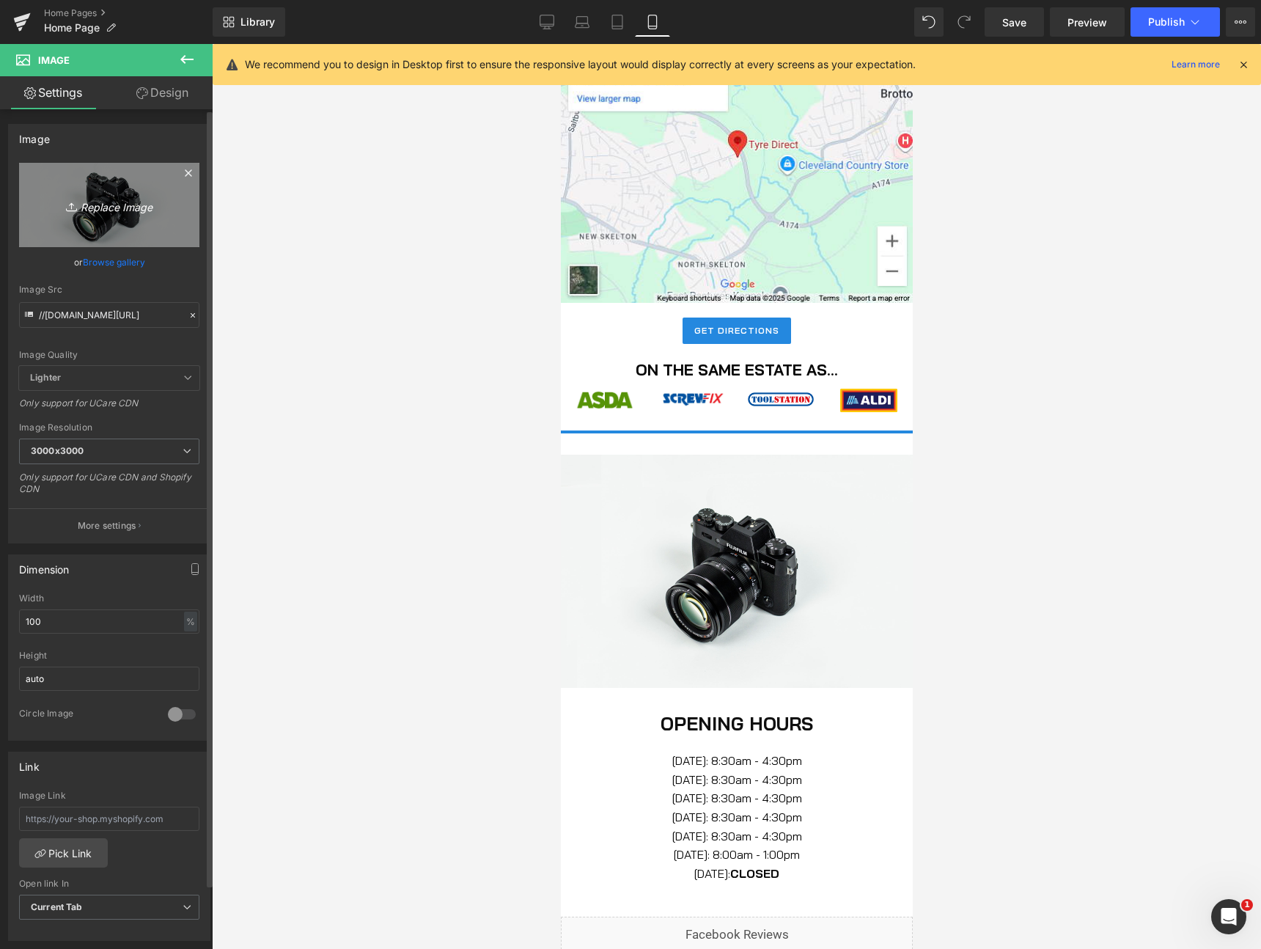
type input "C:\fakepath\Rari Web.jpg"
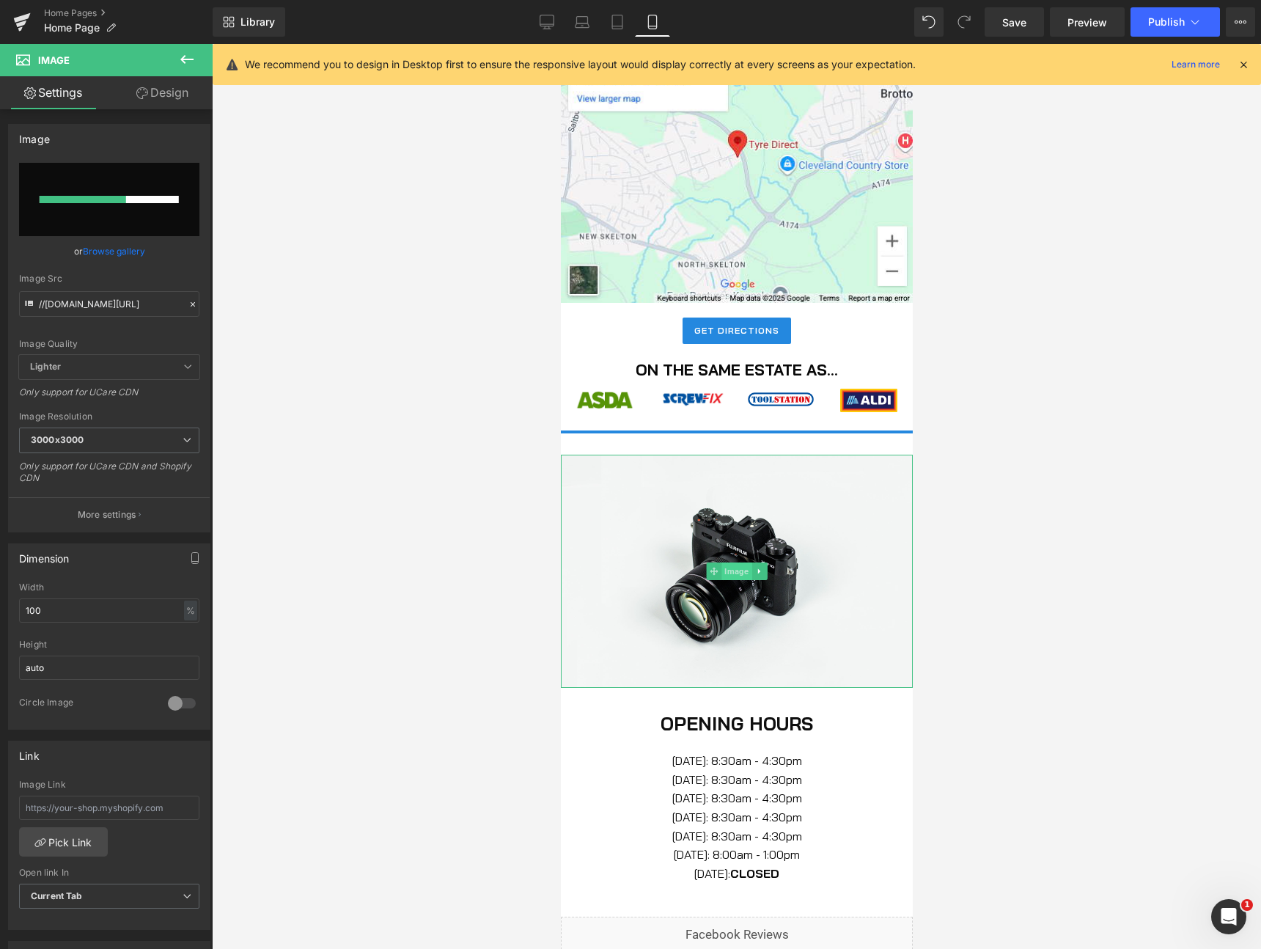
click at [732, 575] on span "Image" at bounding box center [736, 571] width 30 height 18
click at [156, 87] on link "Design" at bounding box center [162, 92] width 106 height 33
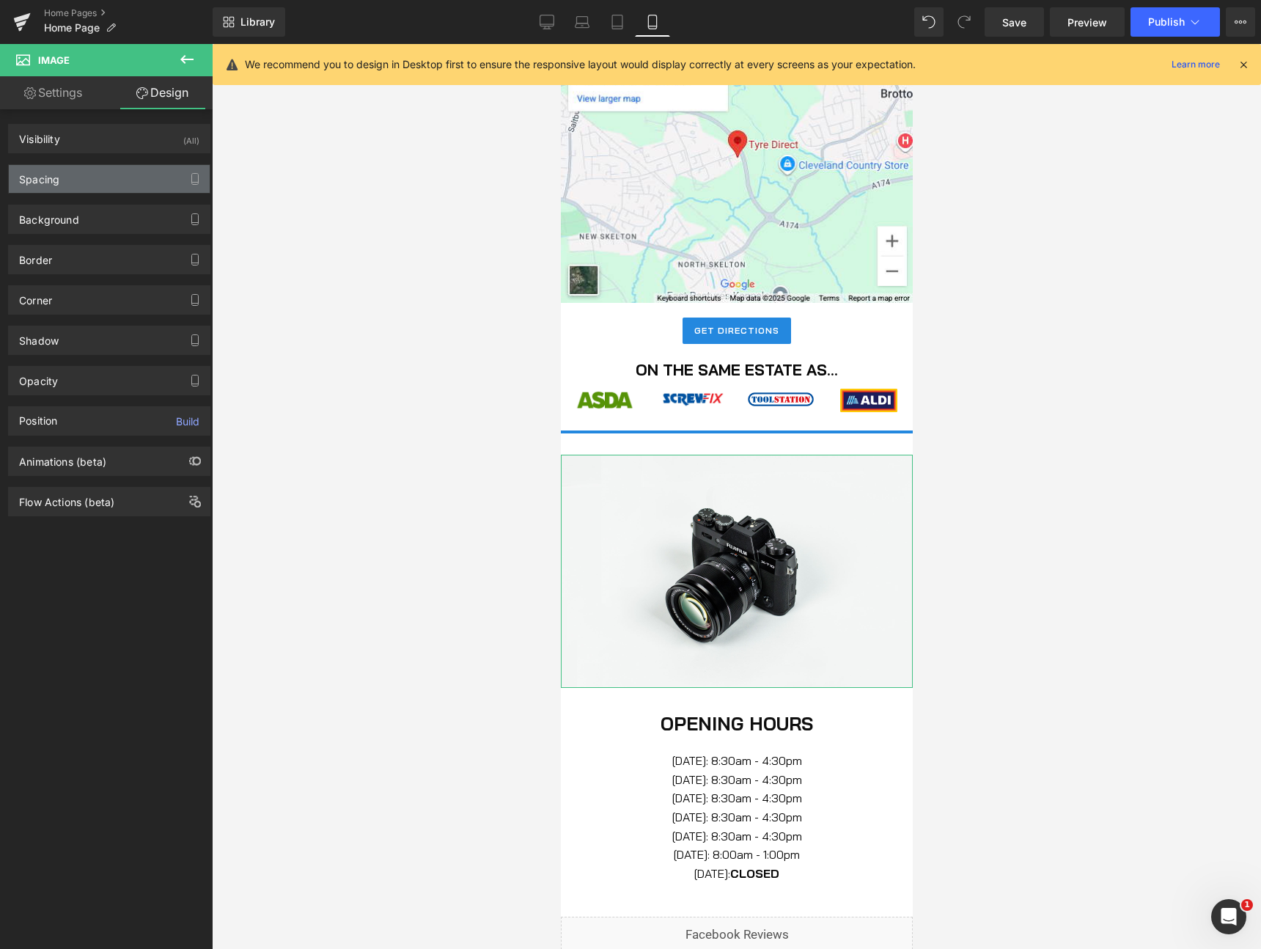
click at [84, 180] on div "Spacing" at bounding box center [109, 179] width 201 height 28
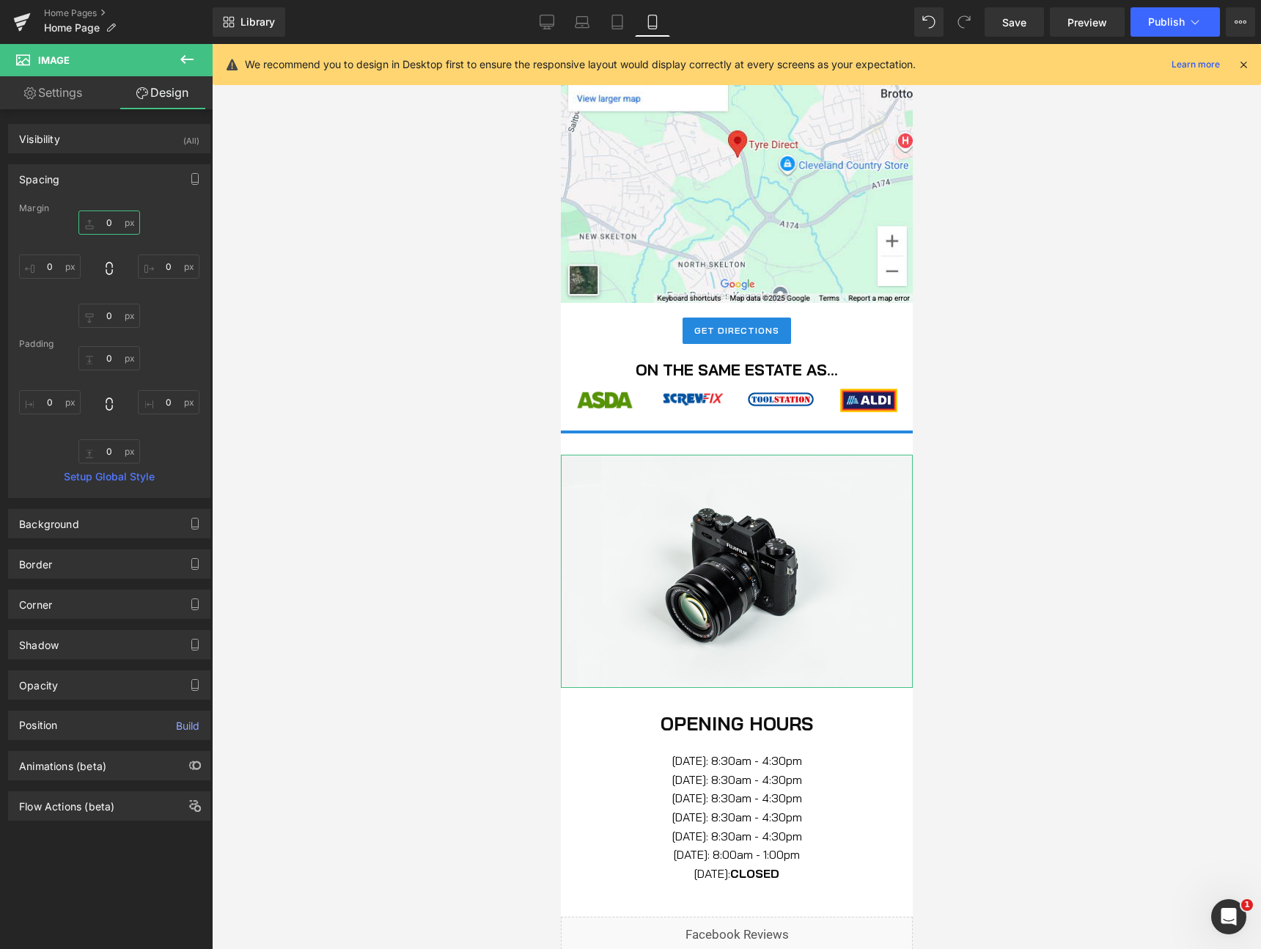
click at [98, 219] on input "0" at bounding box center [109, 222] width 62 height 24
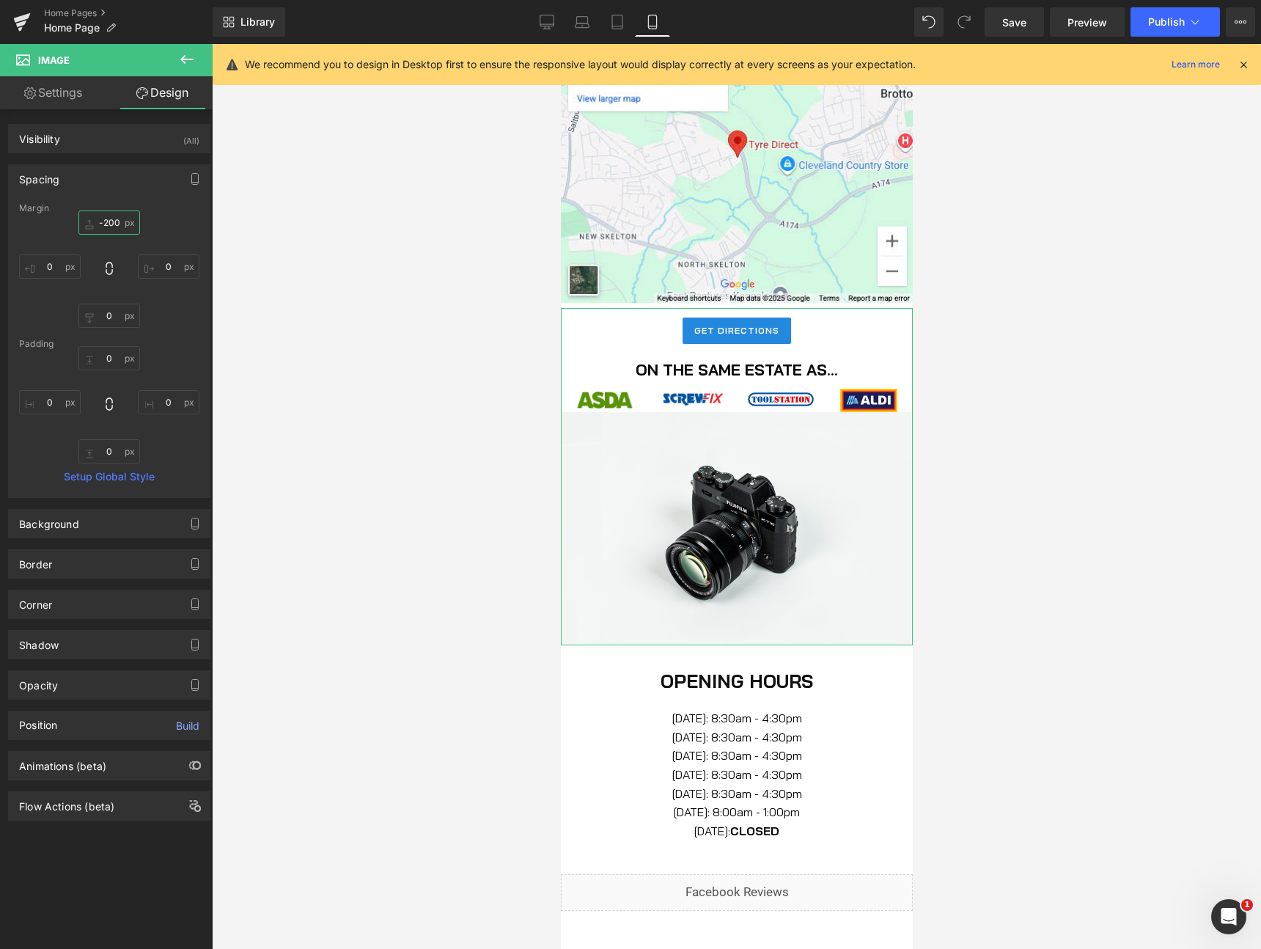
type input "-20"
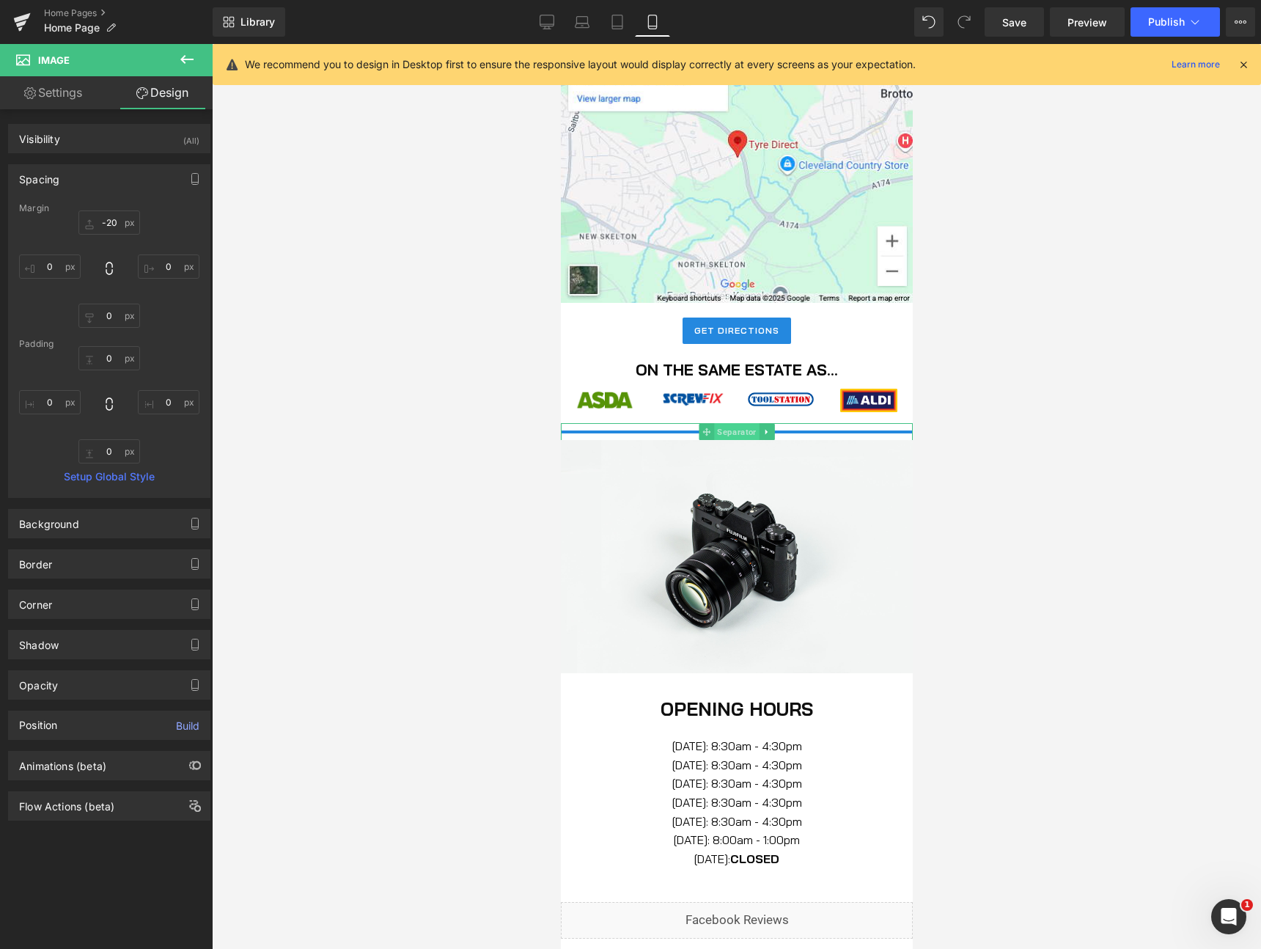
click at [735, 430] on span "Separator" at bounding box center [735, 432] width 45 height 18
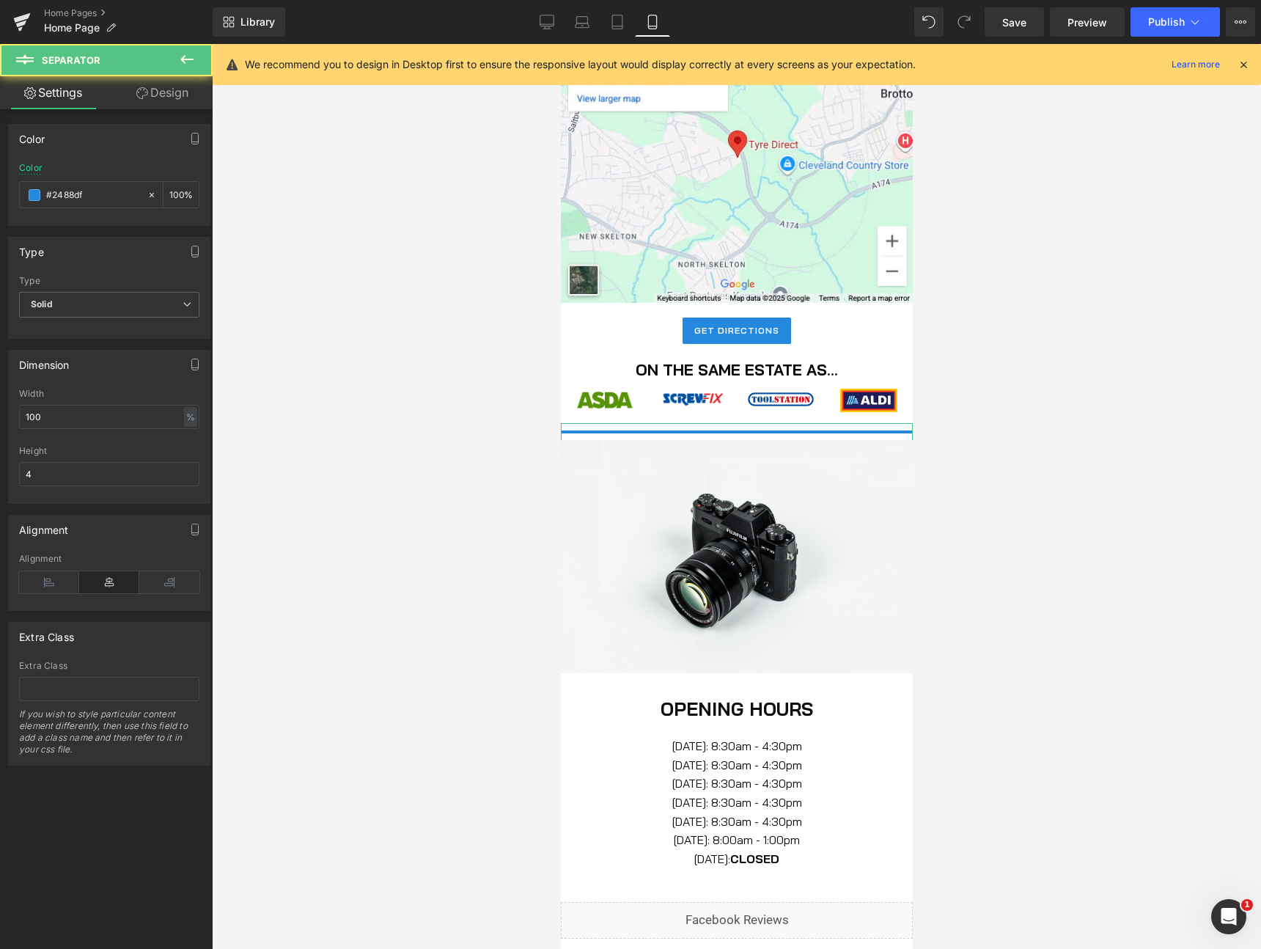
click at [153, 90] on link "Design" at bounding box center [162, 92] width 106 height 33
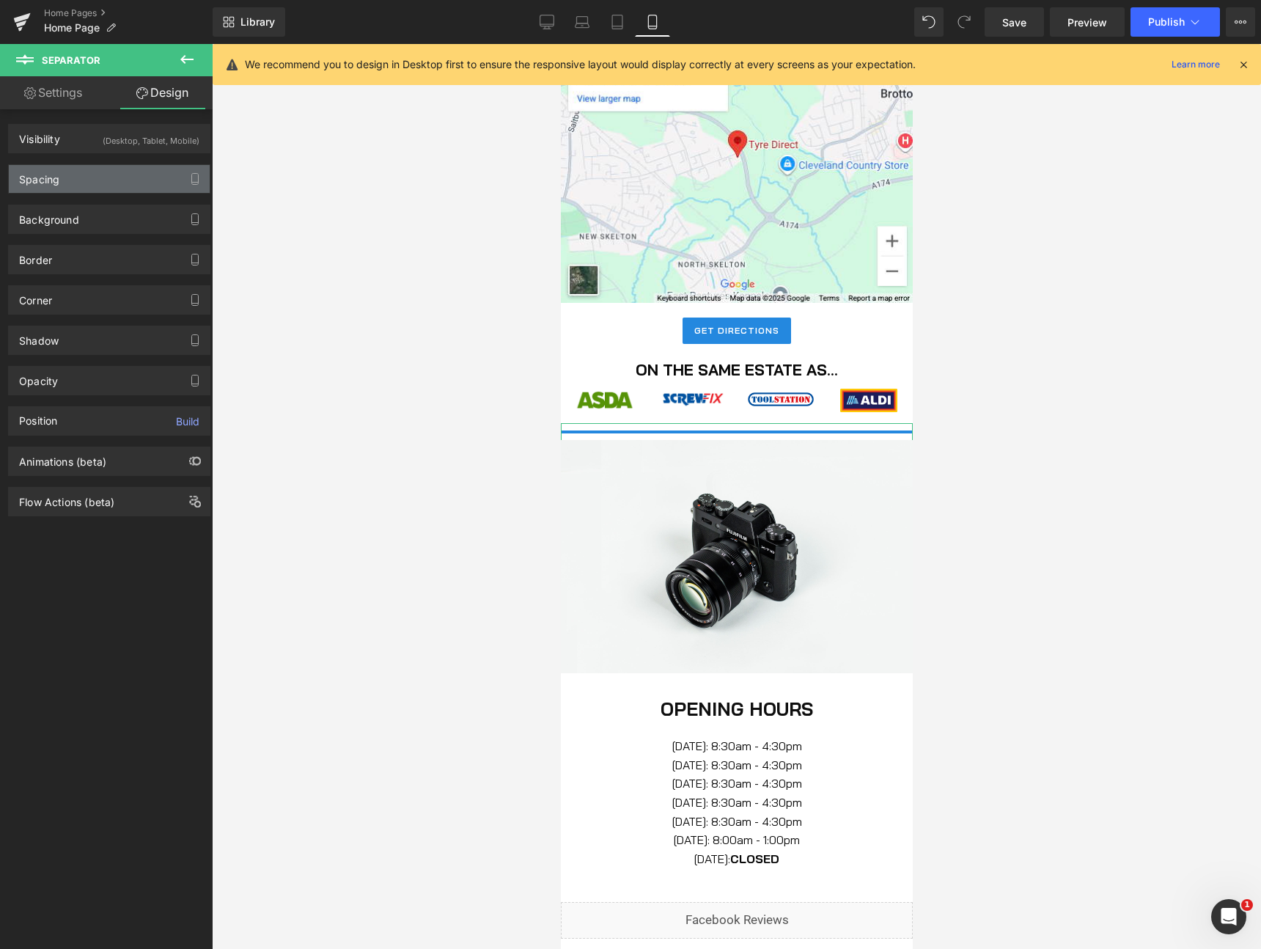
click at [69, 186] on div "Spacing" at bounding box center [109, 179] width 201 height 28
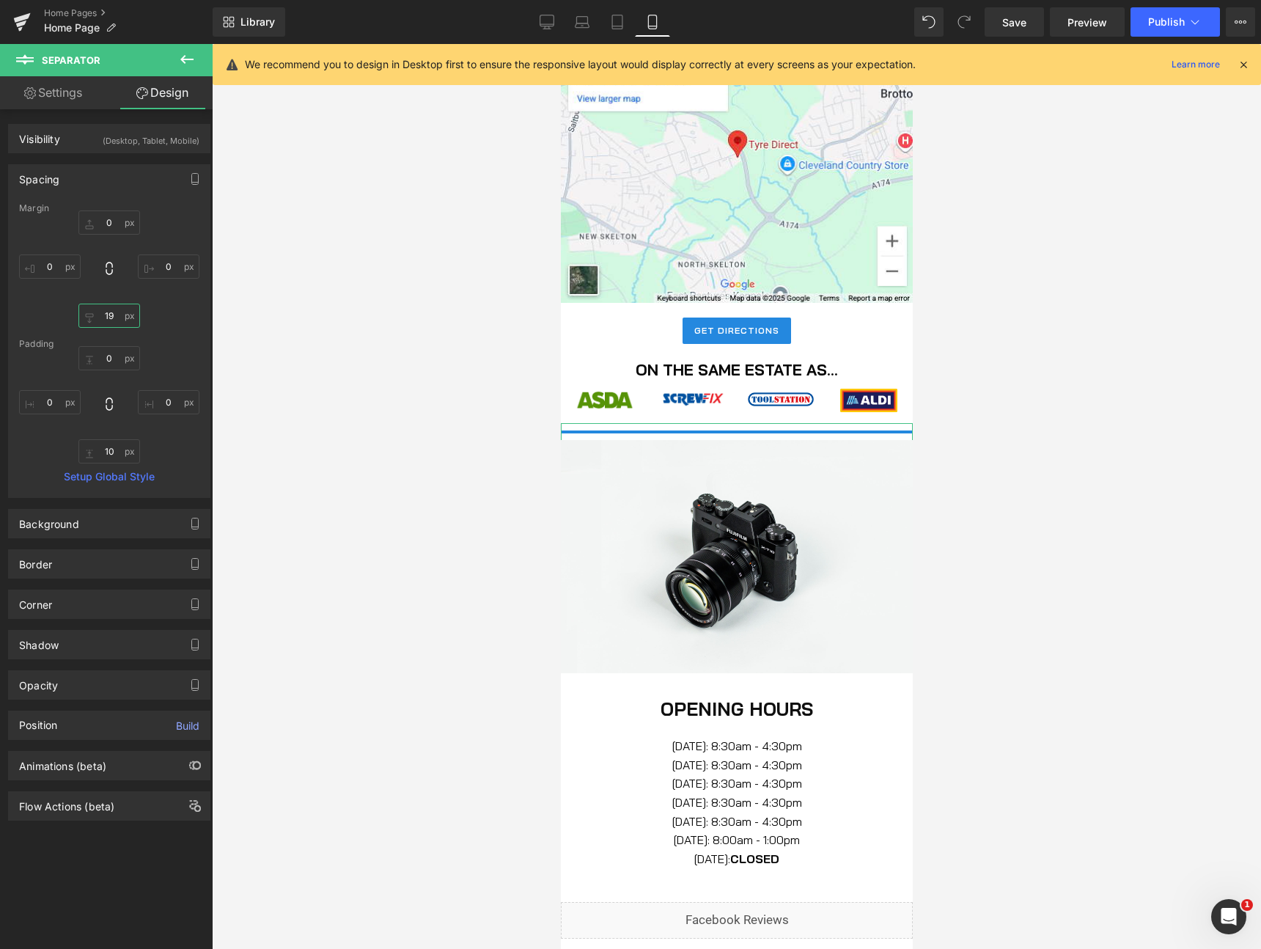
click at [105, 313] on input "19" at bounding box center [109, 315] width 62 height 24
type input "10"
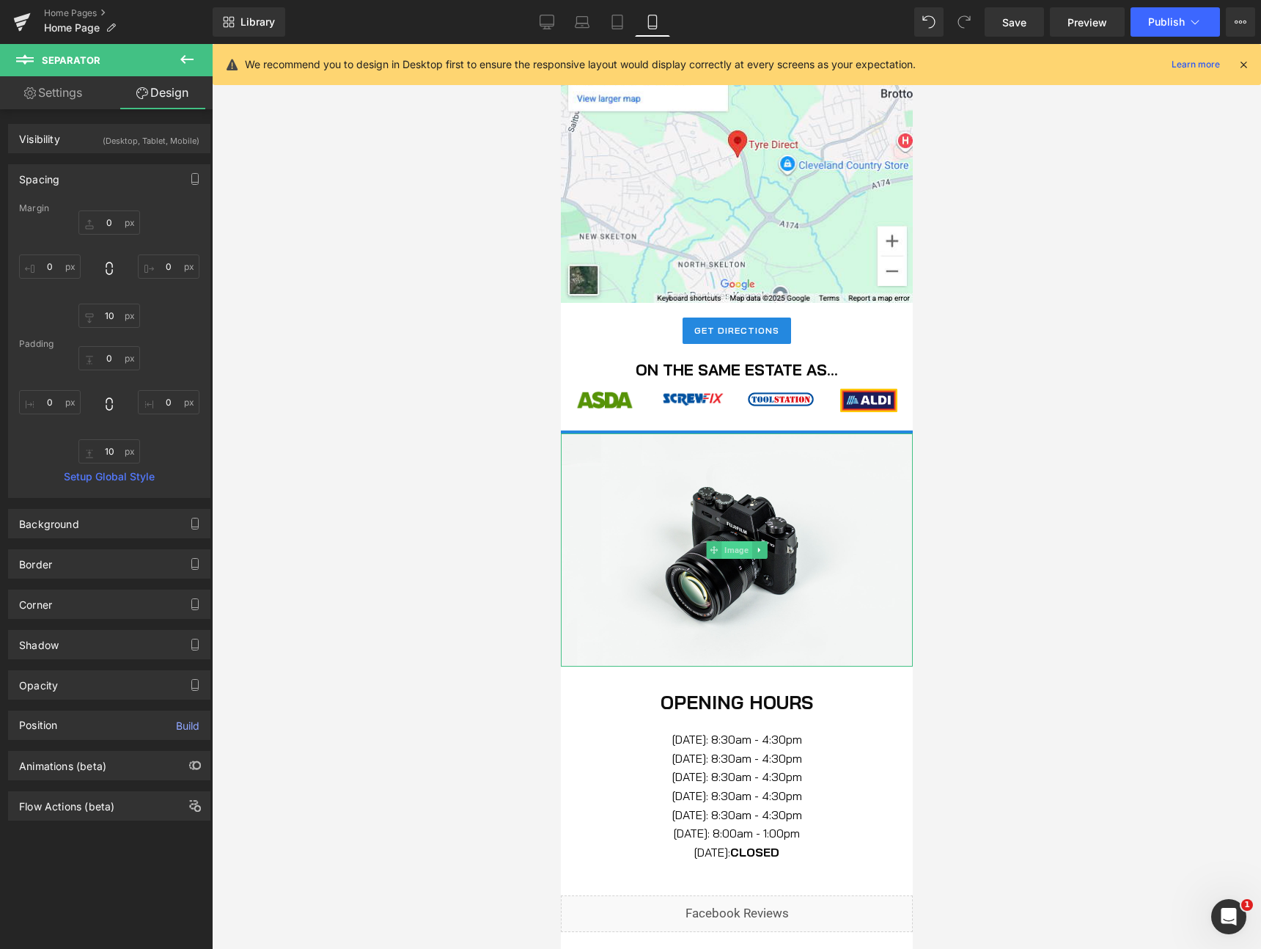
click at [726, 551] on span "Image" at bounding box center [736, 550] width 30 height 18
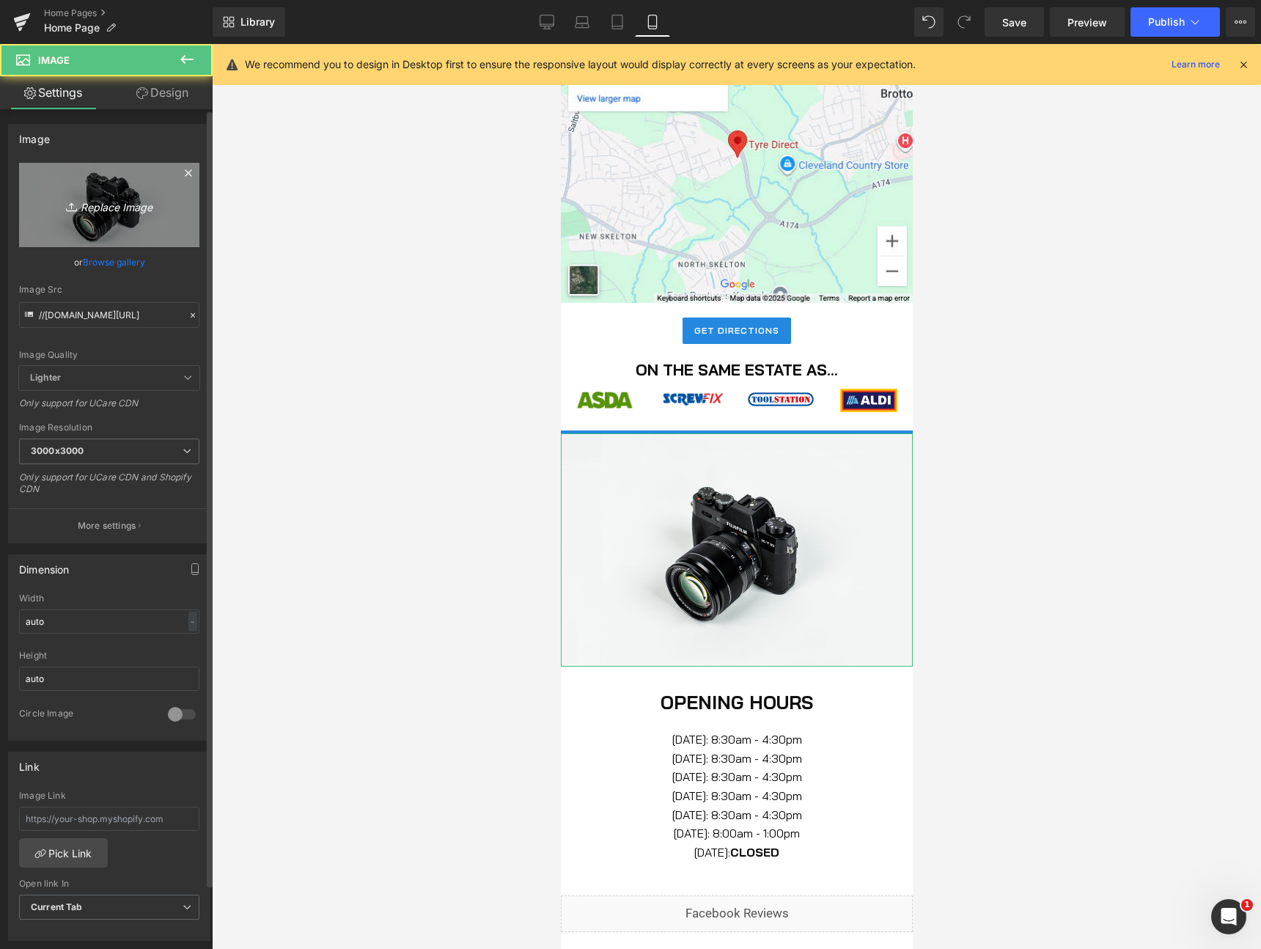
click at [105, 208] on icon "Replace Image" at bounding box center [109, 205] width 117 height 18
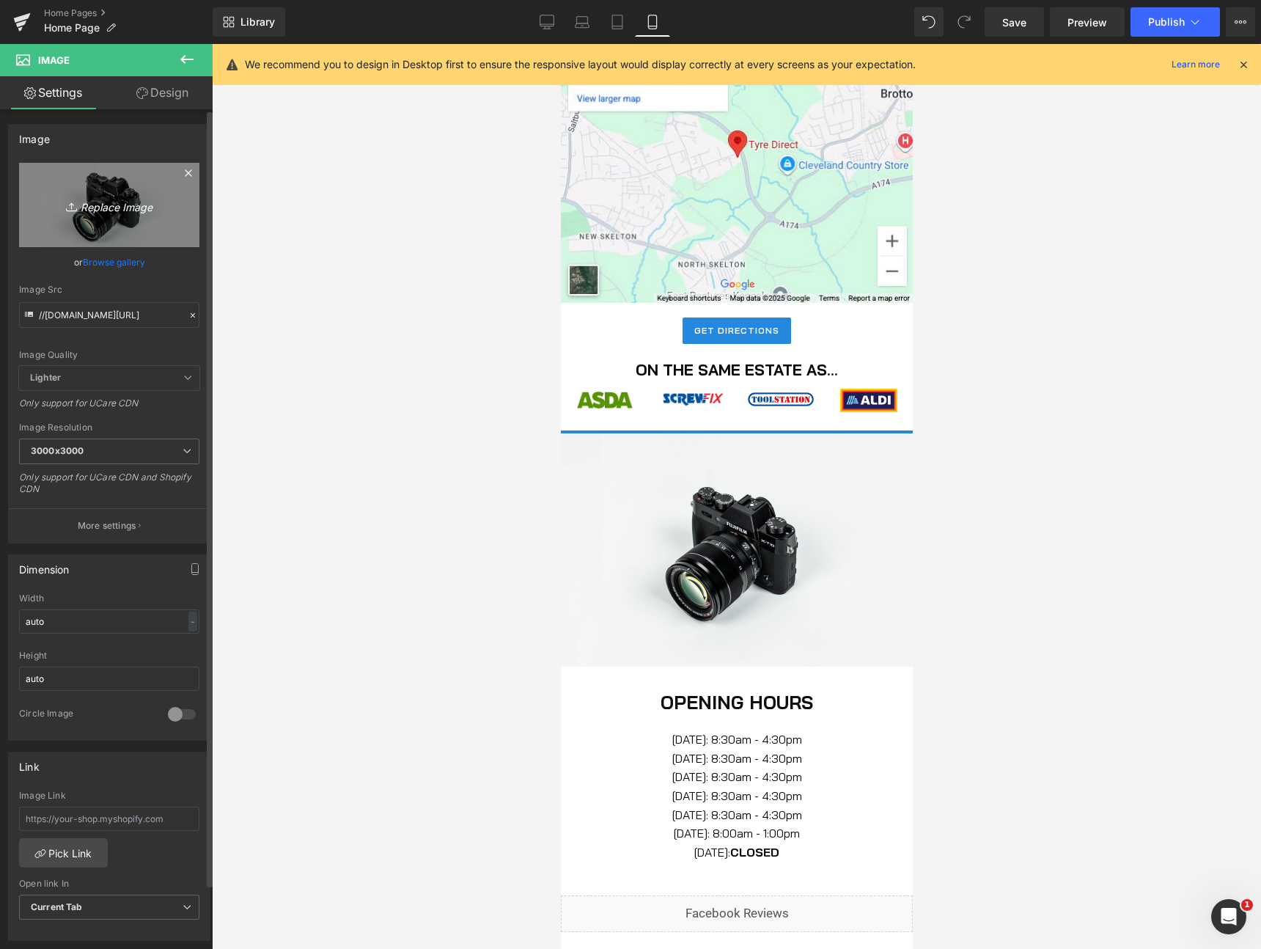
type input "C:\fakepath\Rari Web.jpg"
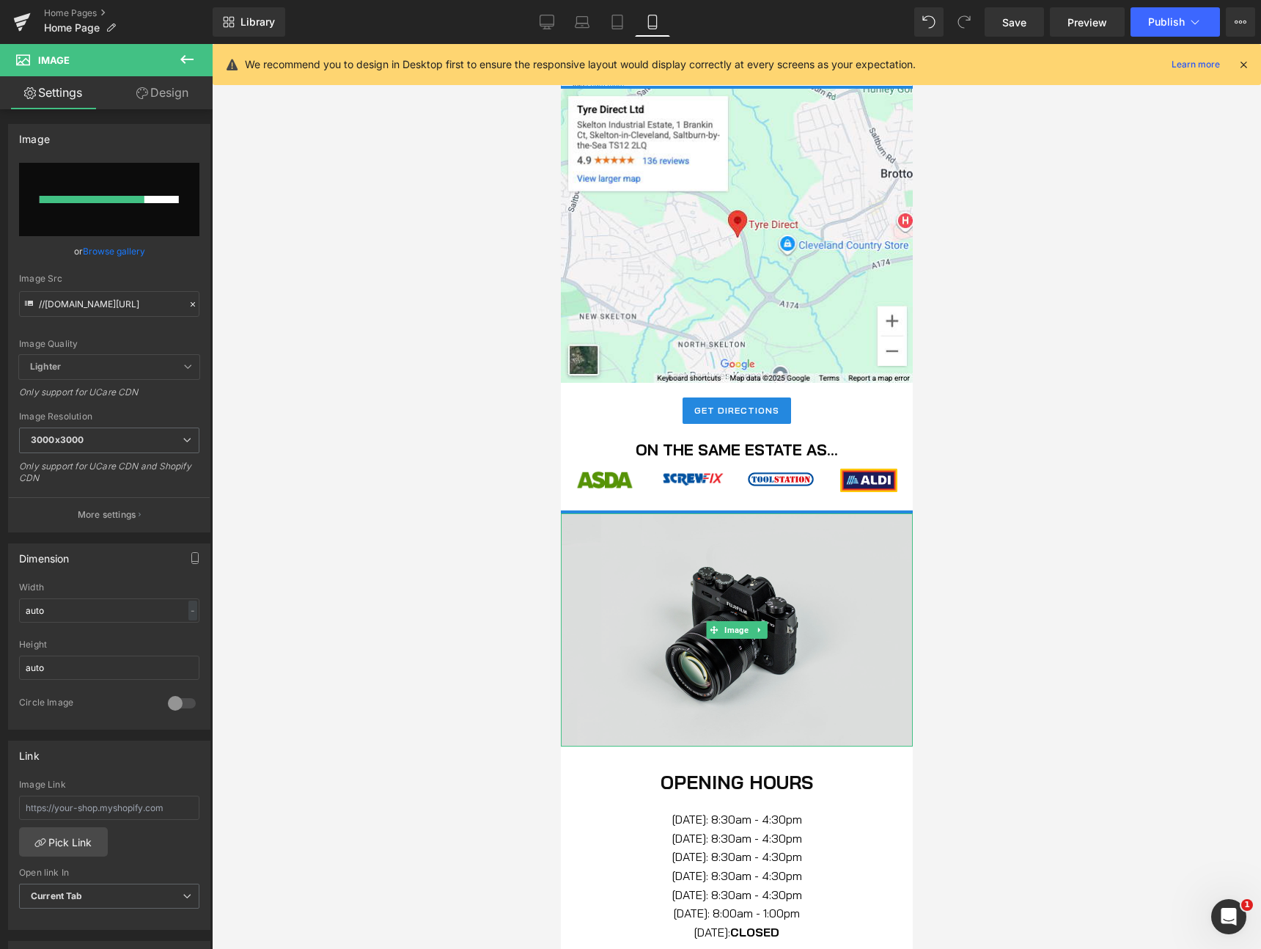
scroll to position [1134, 0]
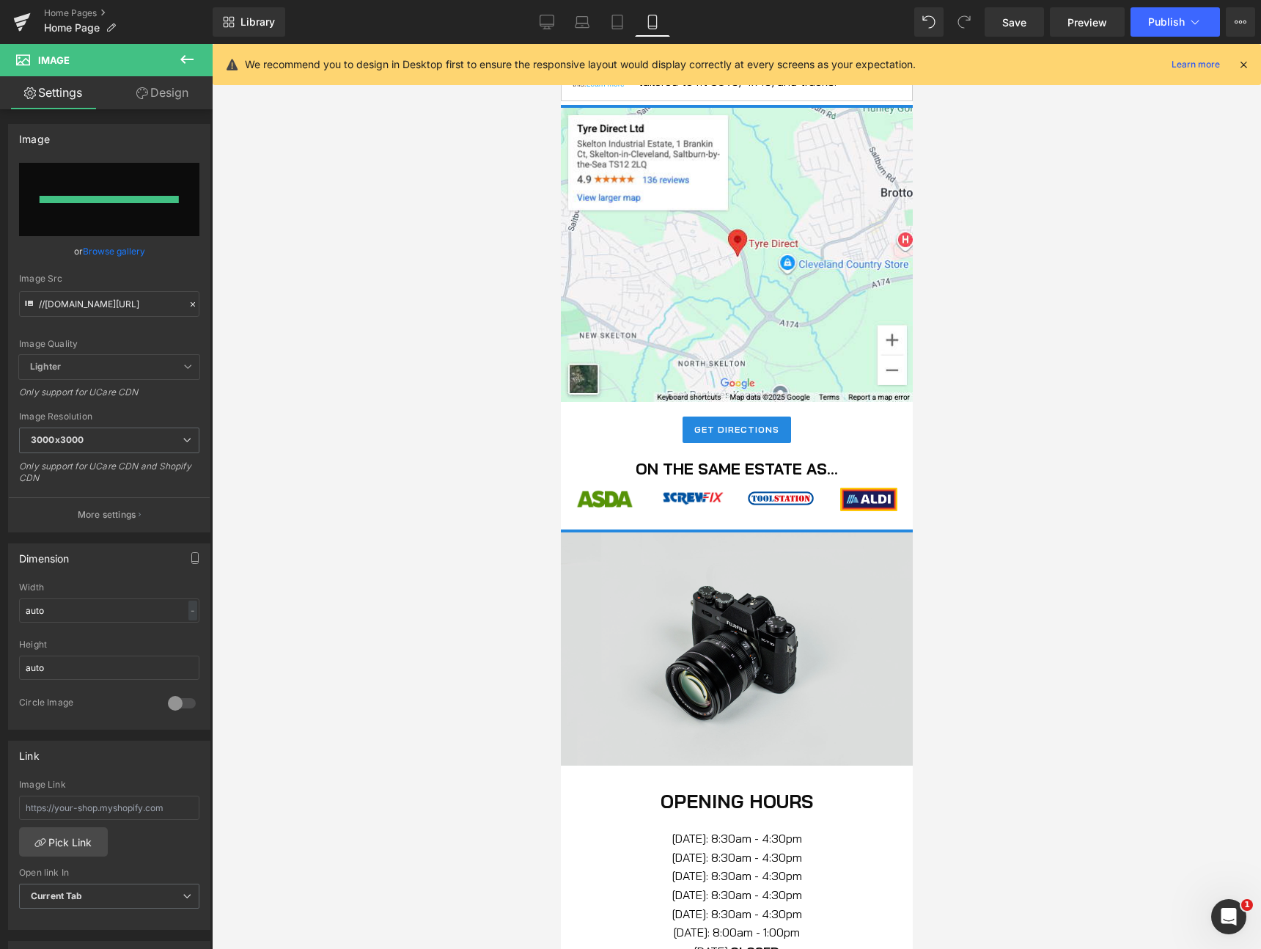
type input "https://ucarecdn.com/a16818ee-6379-4e3c-b40a-1d556651fcbe/-/format/auto/-/previ…"
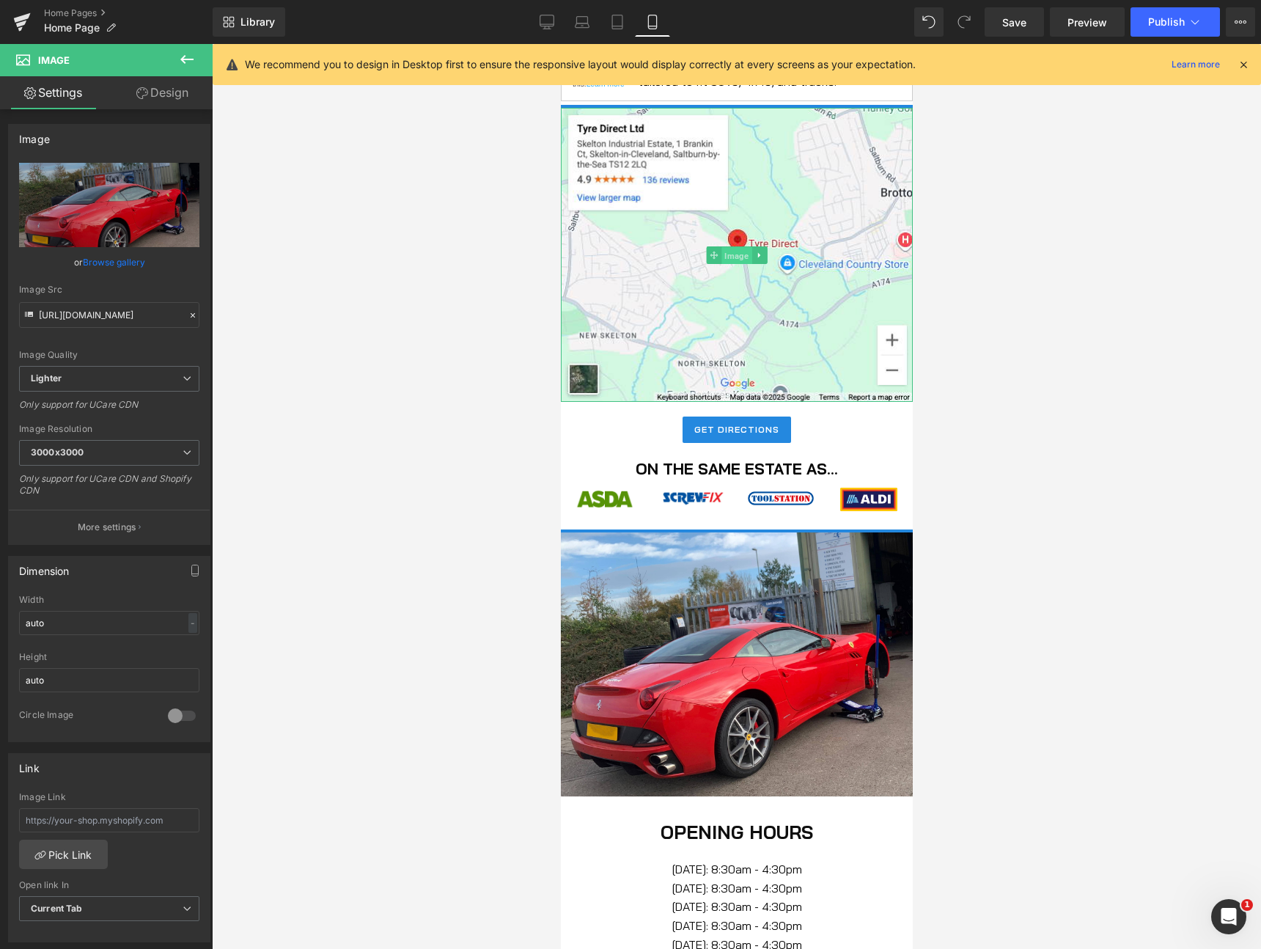
click at [729, 255] on span "Image" at bounding box center [736, 255] width 30 height 18
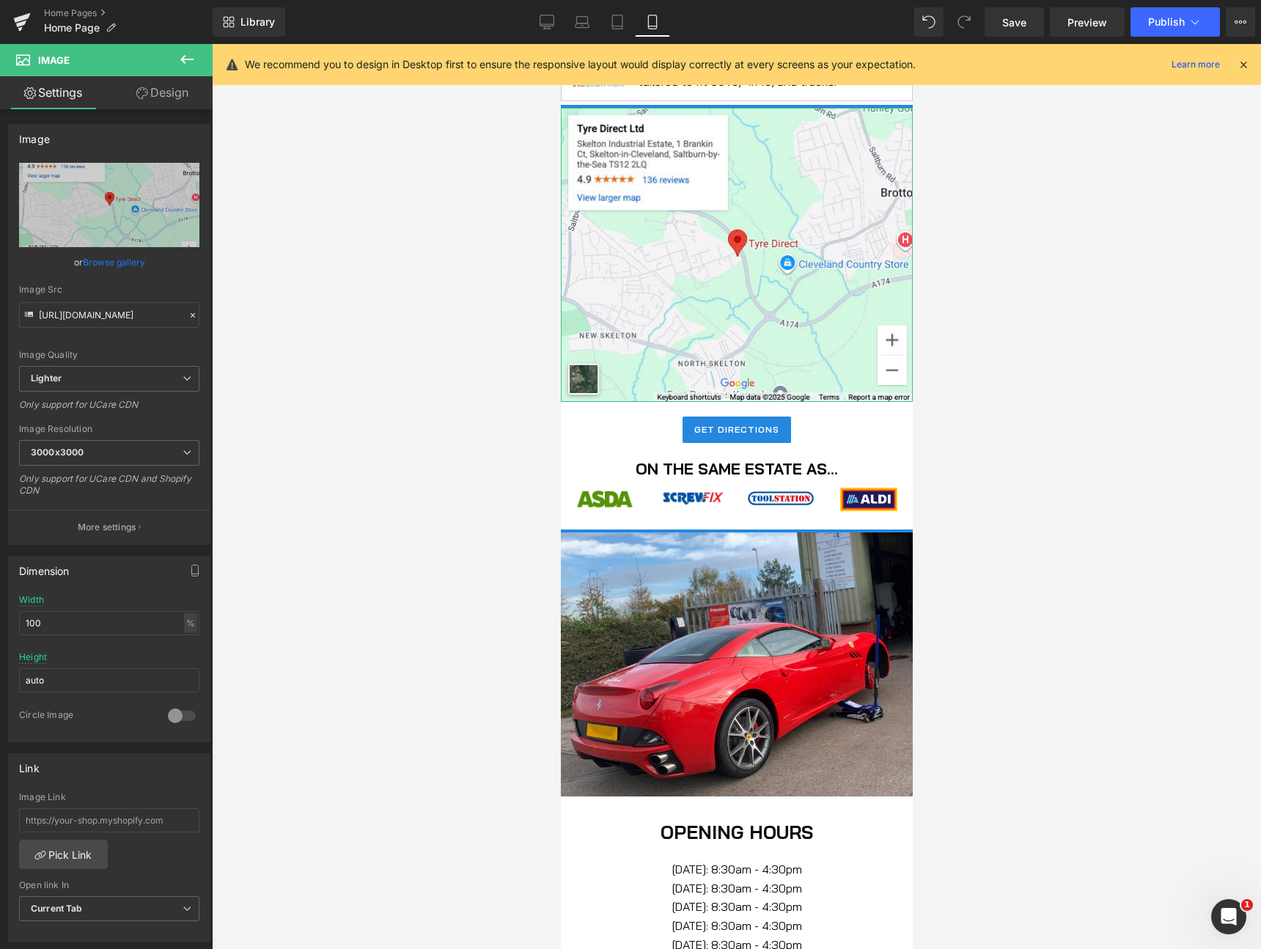
click at [141, 90] on icon at bounding box center [142, 93] width 12 height 12
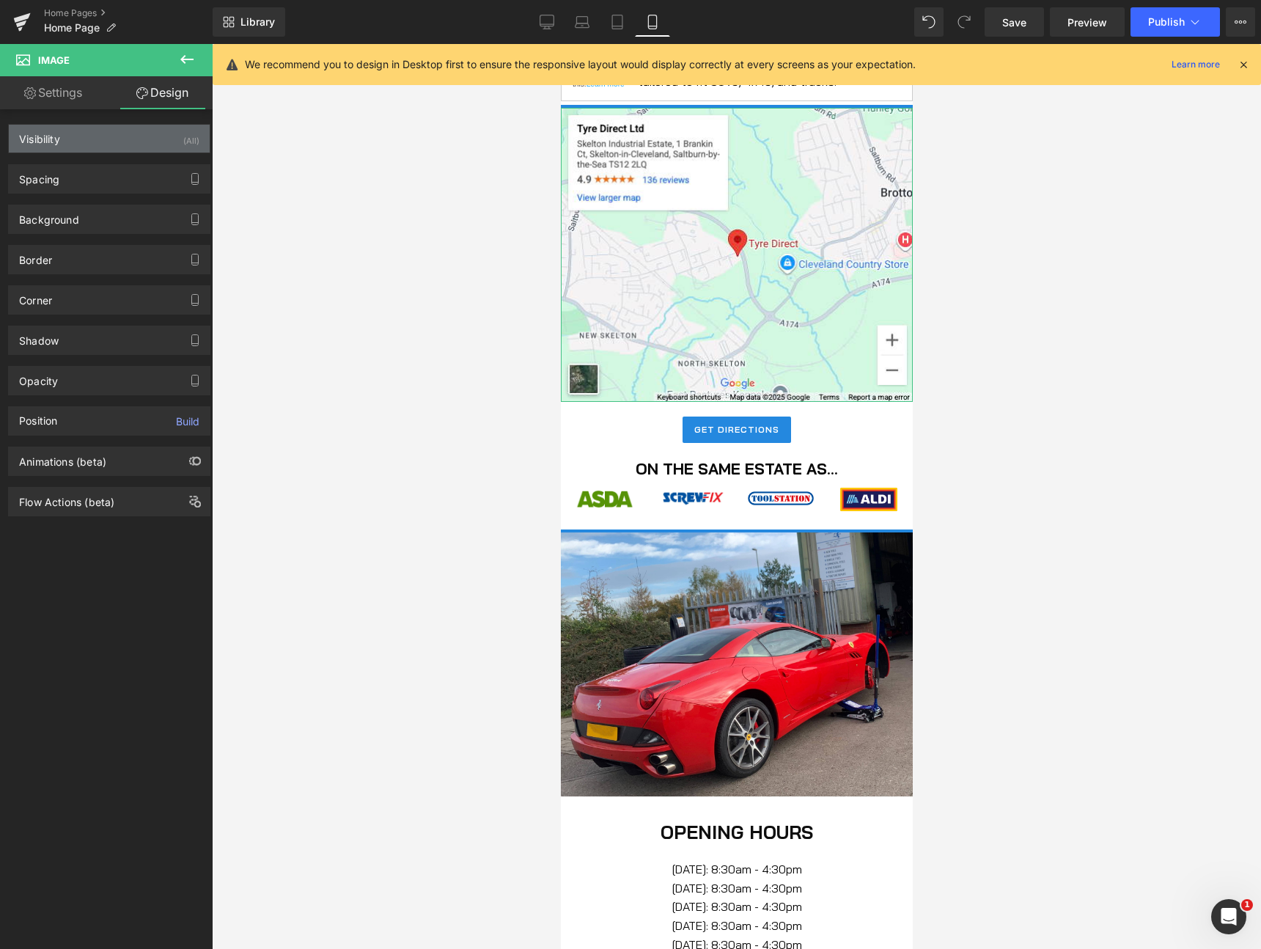
click at [121, 147] on div "Visibility (All)" at bounding box center [109, 139] width 201 height 28
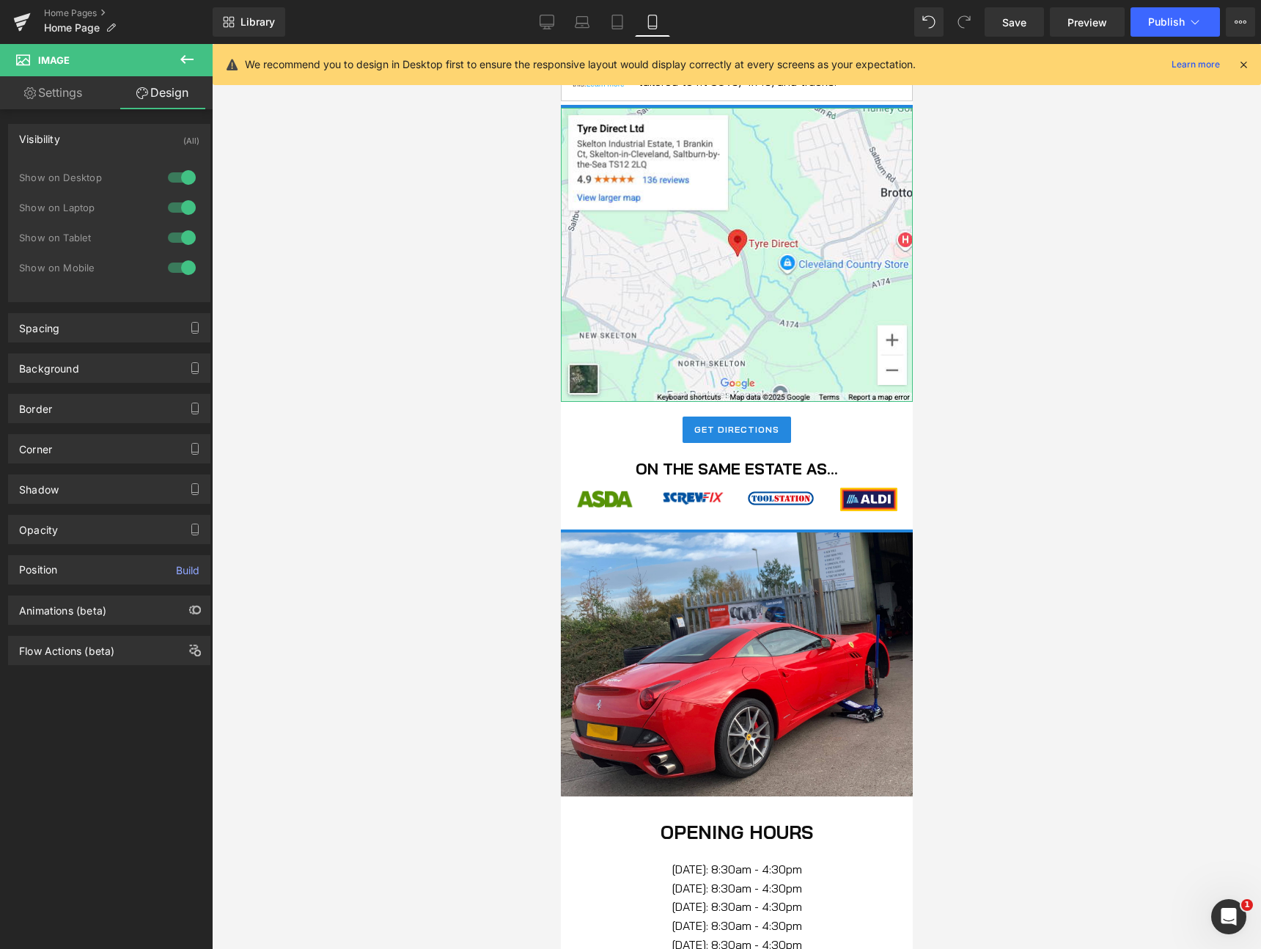
click at [169, 179] on div at bounding box center [181, 177] width 35 height 23
click at [172, 213] on div at bounding box center [181, 207] width 35 height 23
click at [174, 236] on div at bounding box center [181, 237] width 35 height 23
click at [560, 44] on div at bounding box center [560, 44] width 0 height 0
click at [740, 104] on span "Separator" at bounding box center [735, 107] width 45 height 18
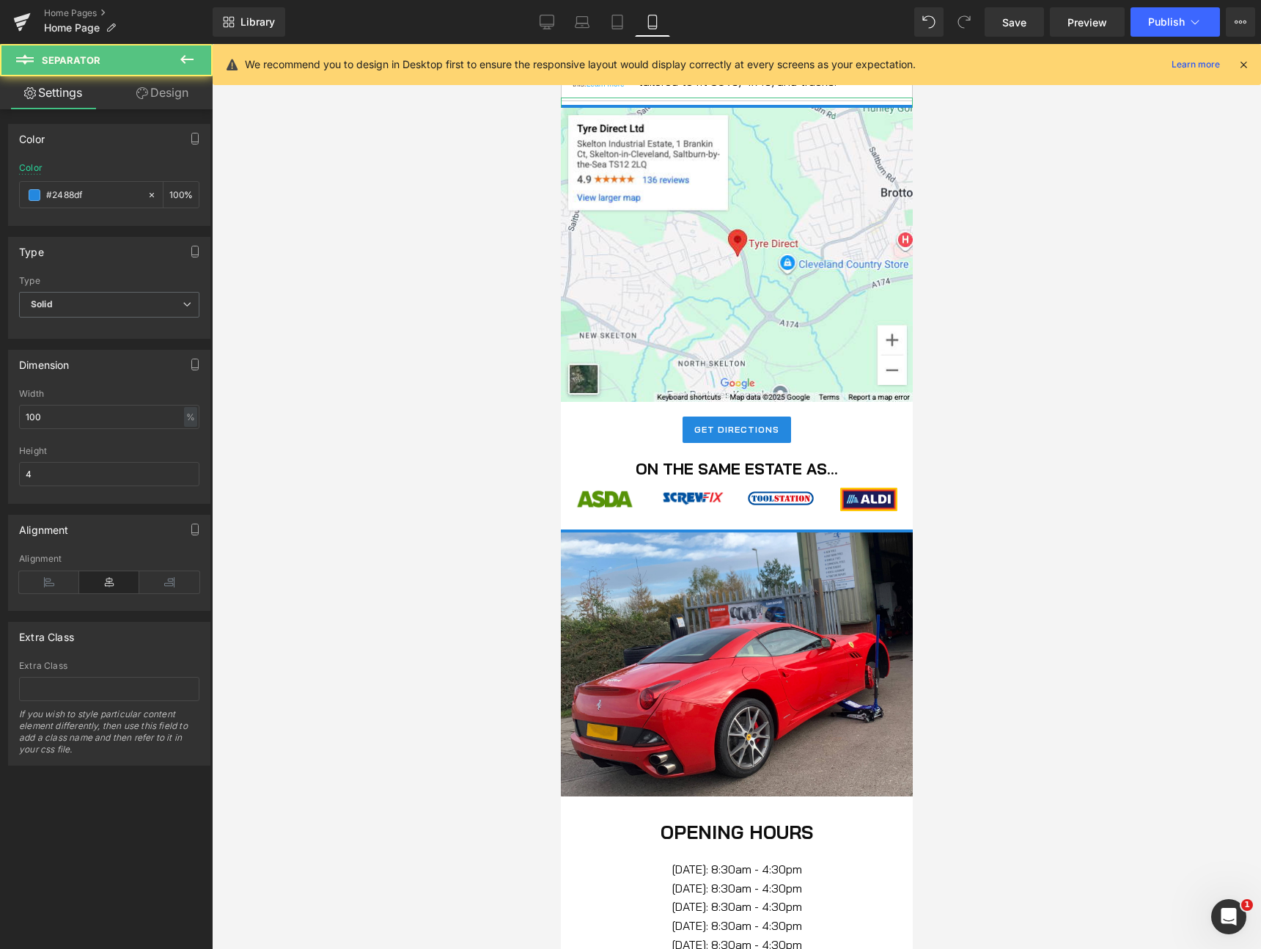
click at [144, 99] on link "Design" at bounding box center [162, 92] width 106 height 33
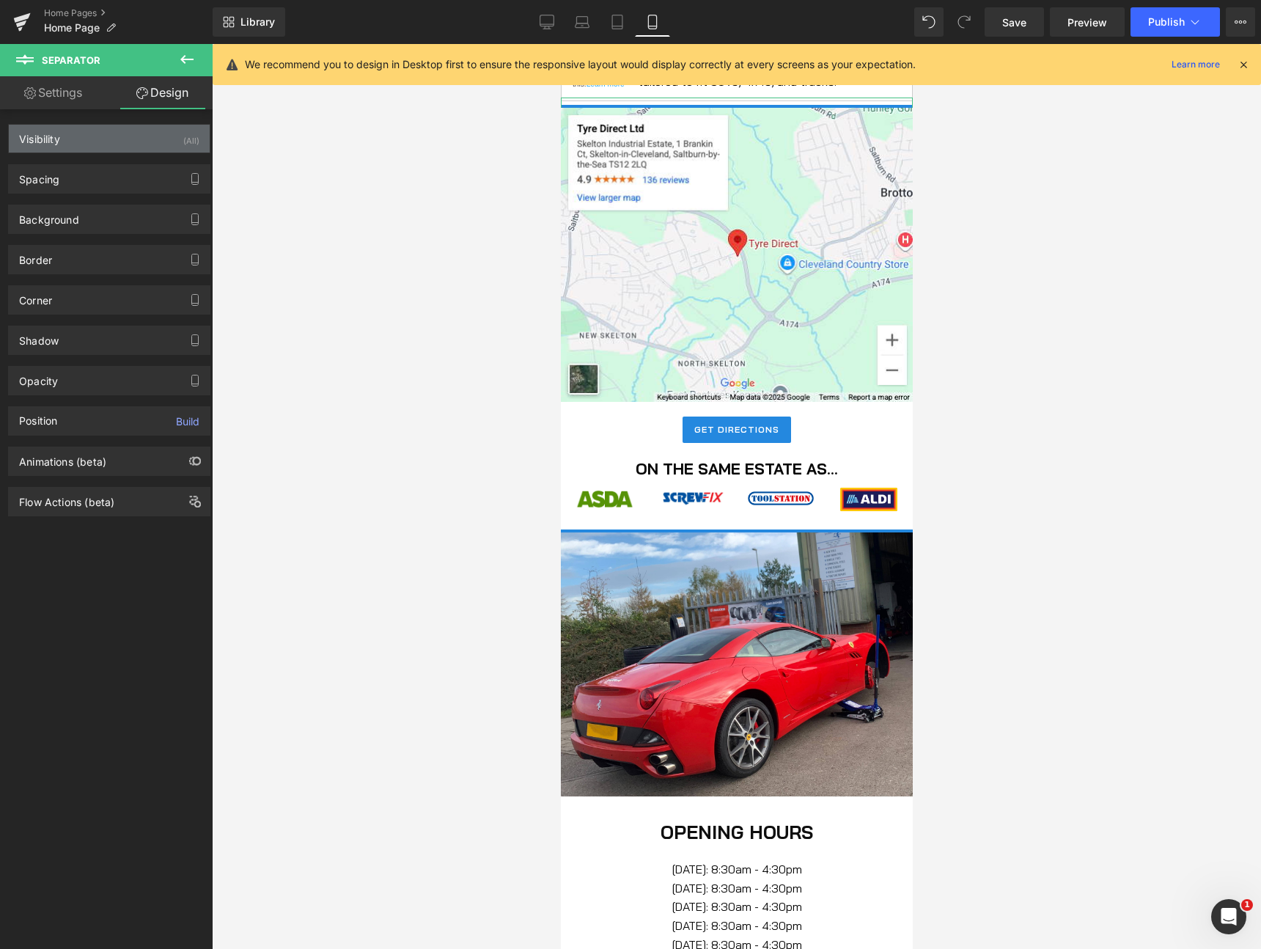
click at [92, 137] on div "Visibility (All)" at bounding box center [109, 139] width 201 height 28
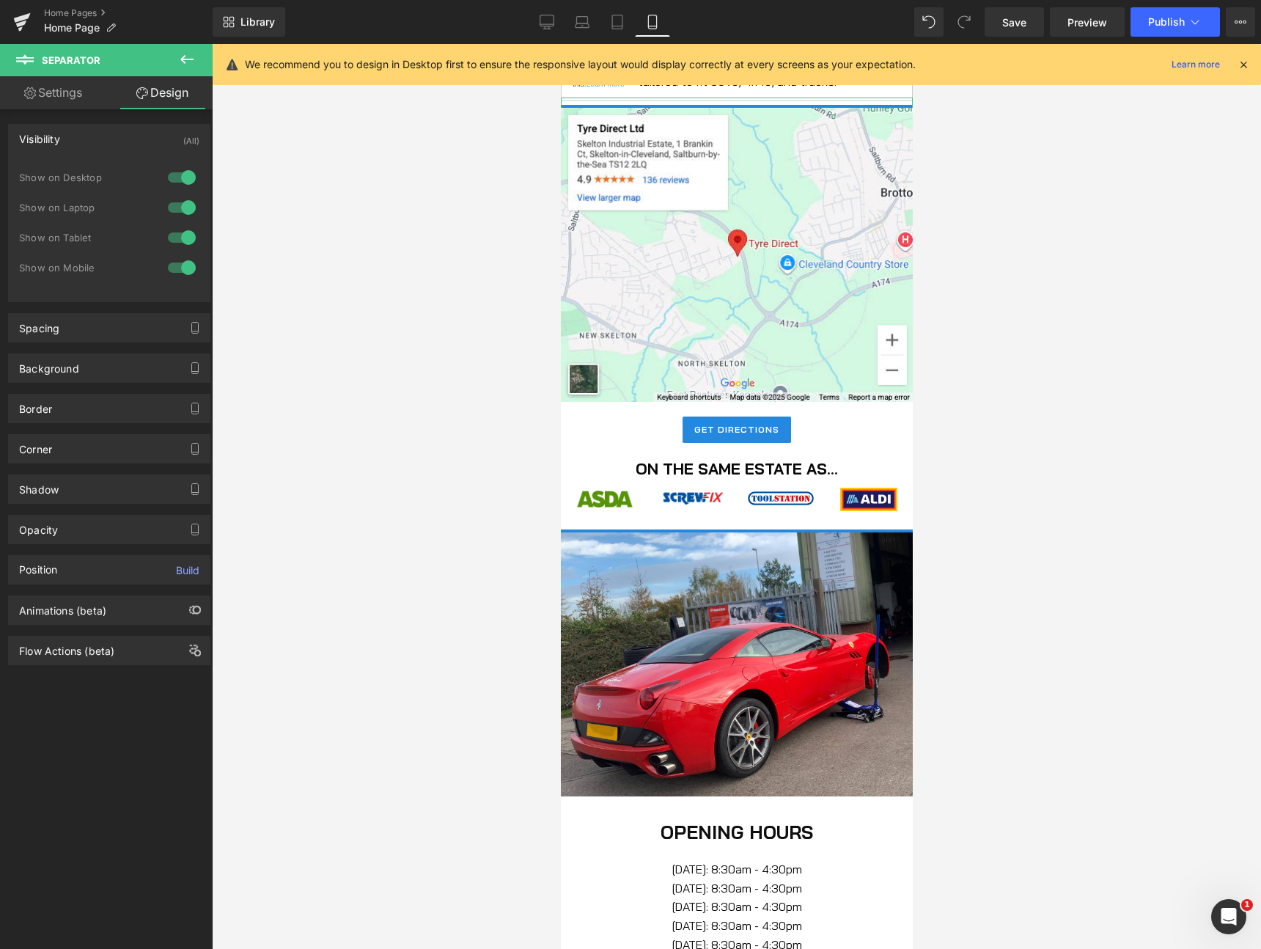
click at [177, 174] on div at bounding box center [181, 177] width 35 height 23
click at [174, 207] on div at bounding box center [181, 207] width 35 height 23
click at [174, 233] on div at bounding box center [181, 237] width 35 height 23
click at [539, 16] on link "Desktop" at bounding box center [546, 21] width 35 height 29
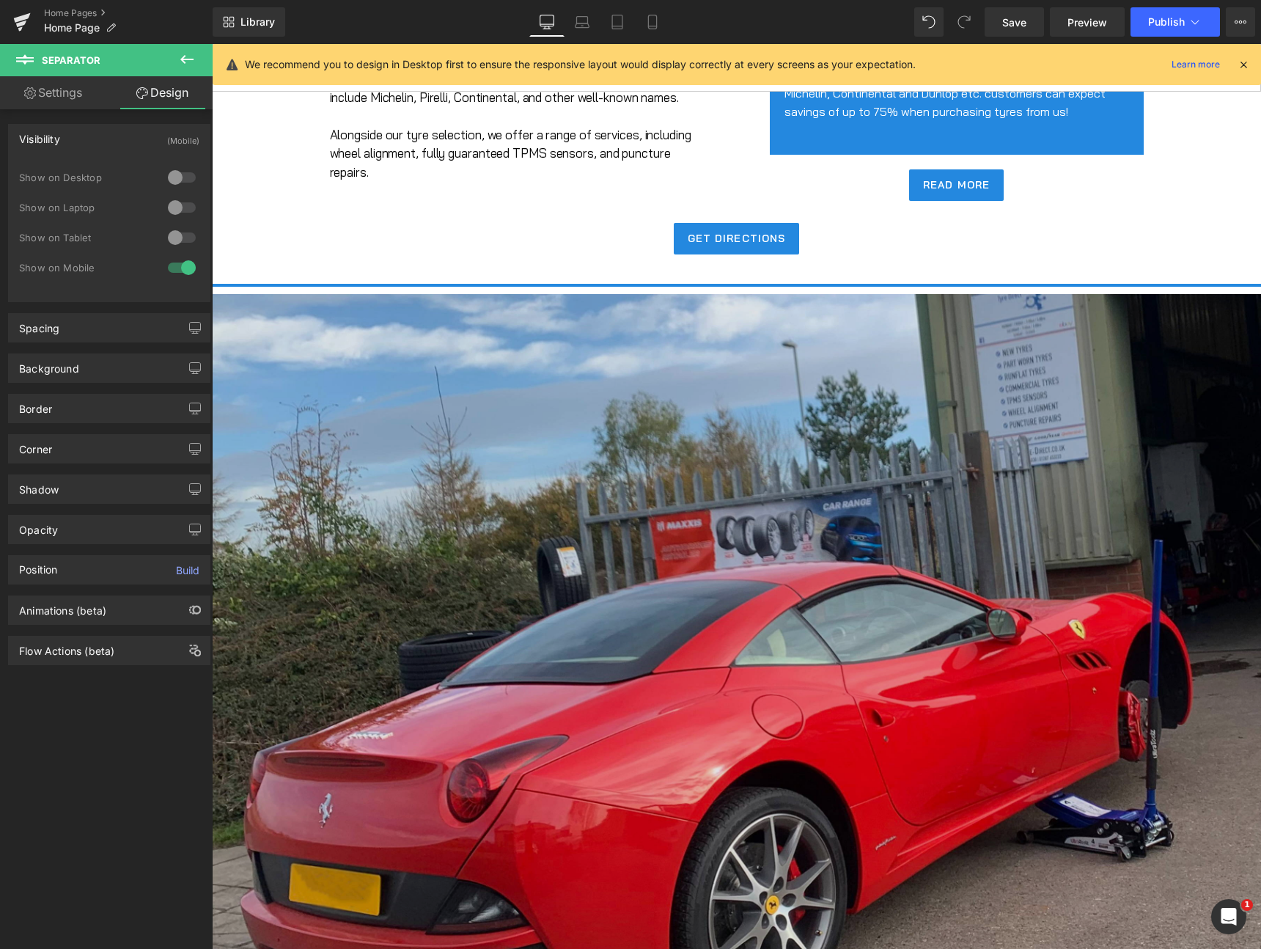
scroll to position [768, 0]
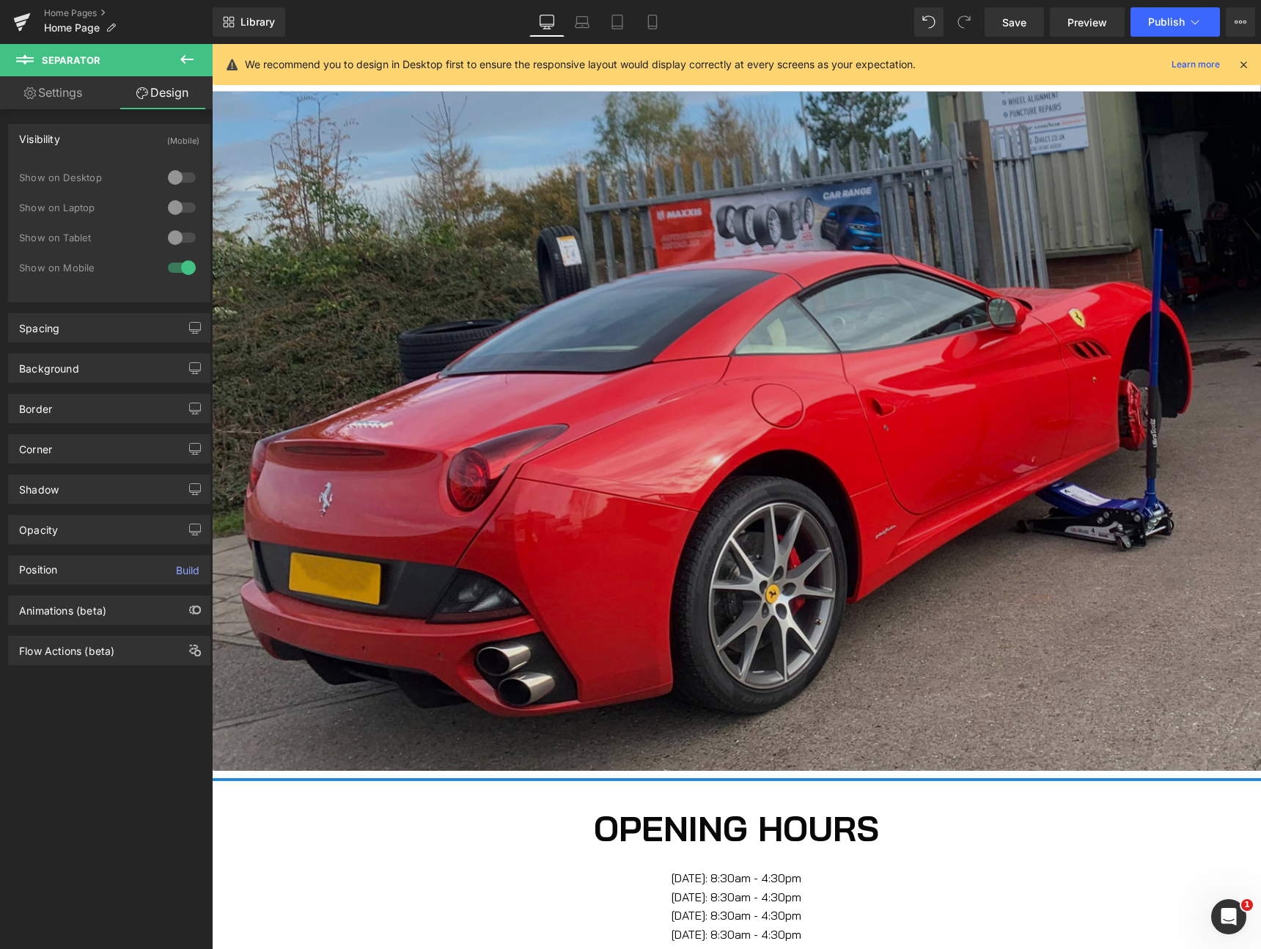
click at [573, 357] on img at bounding box center [736, 376] width 1049 height 787
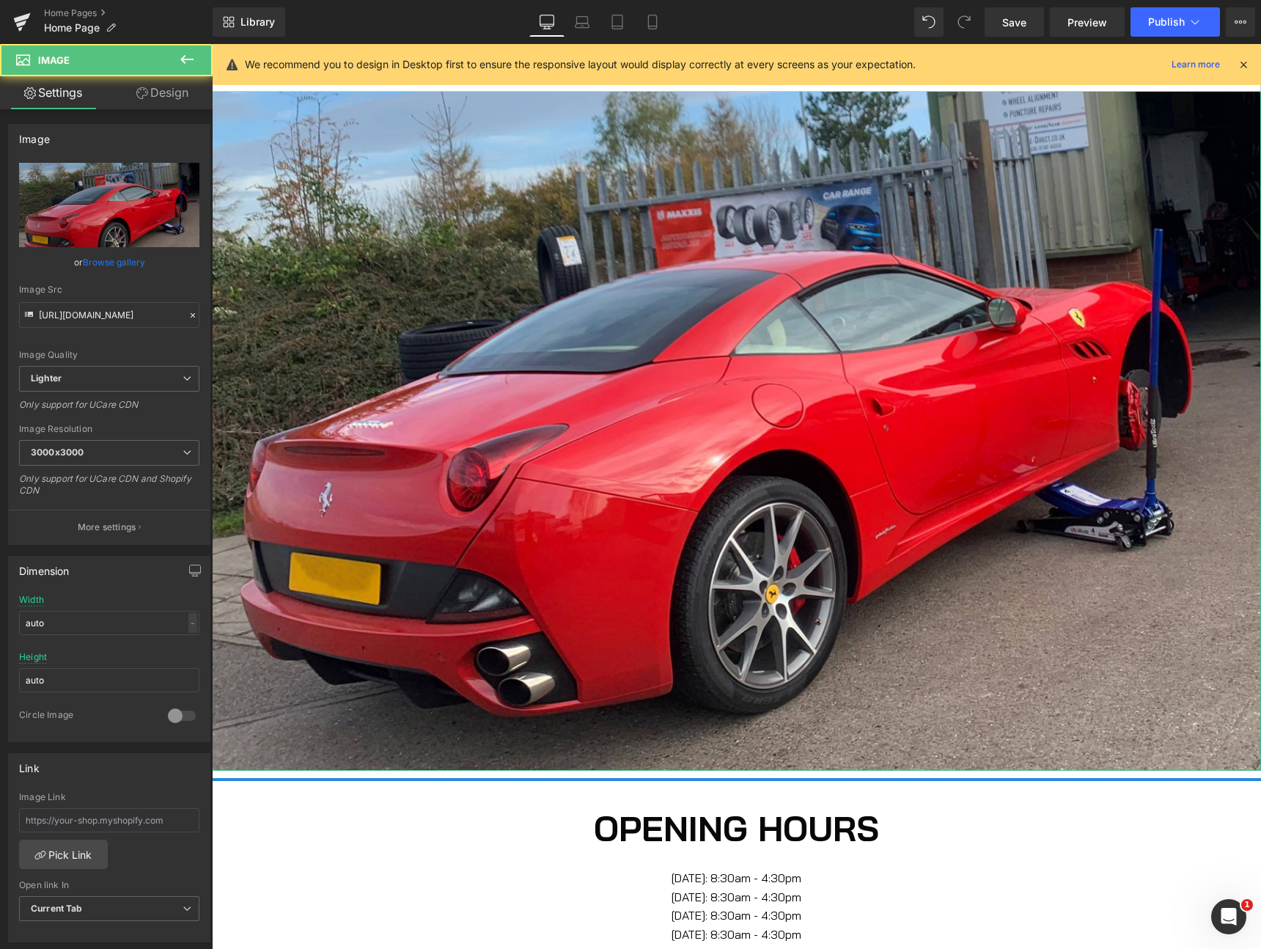
click at [162, 84] on link "Design" at bounding box center [162, 92] width 106 height 33
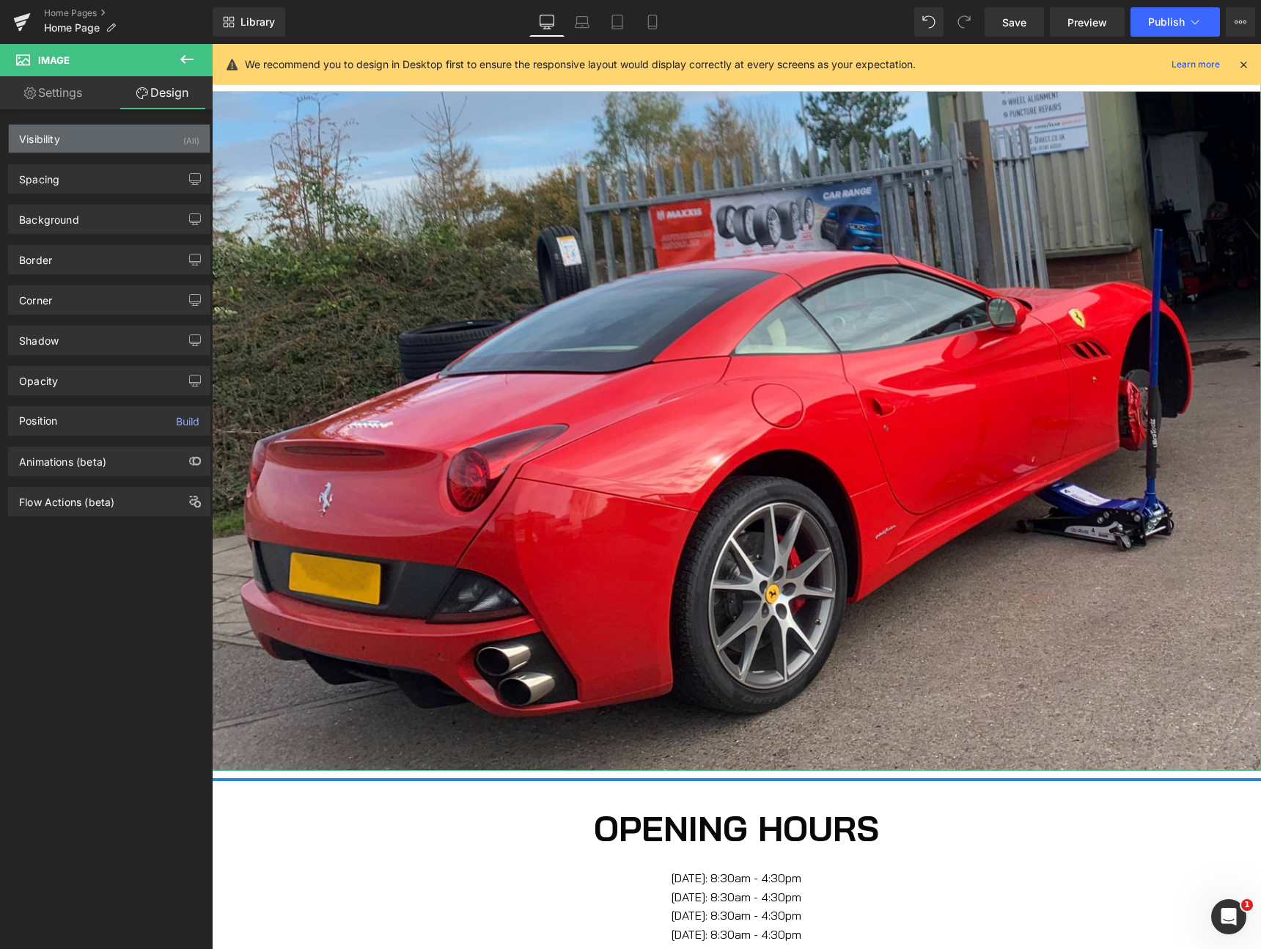
click at [114, 129] on div "Visibility (All)" at bounding box center [109, 139] width 201 height 28
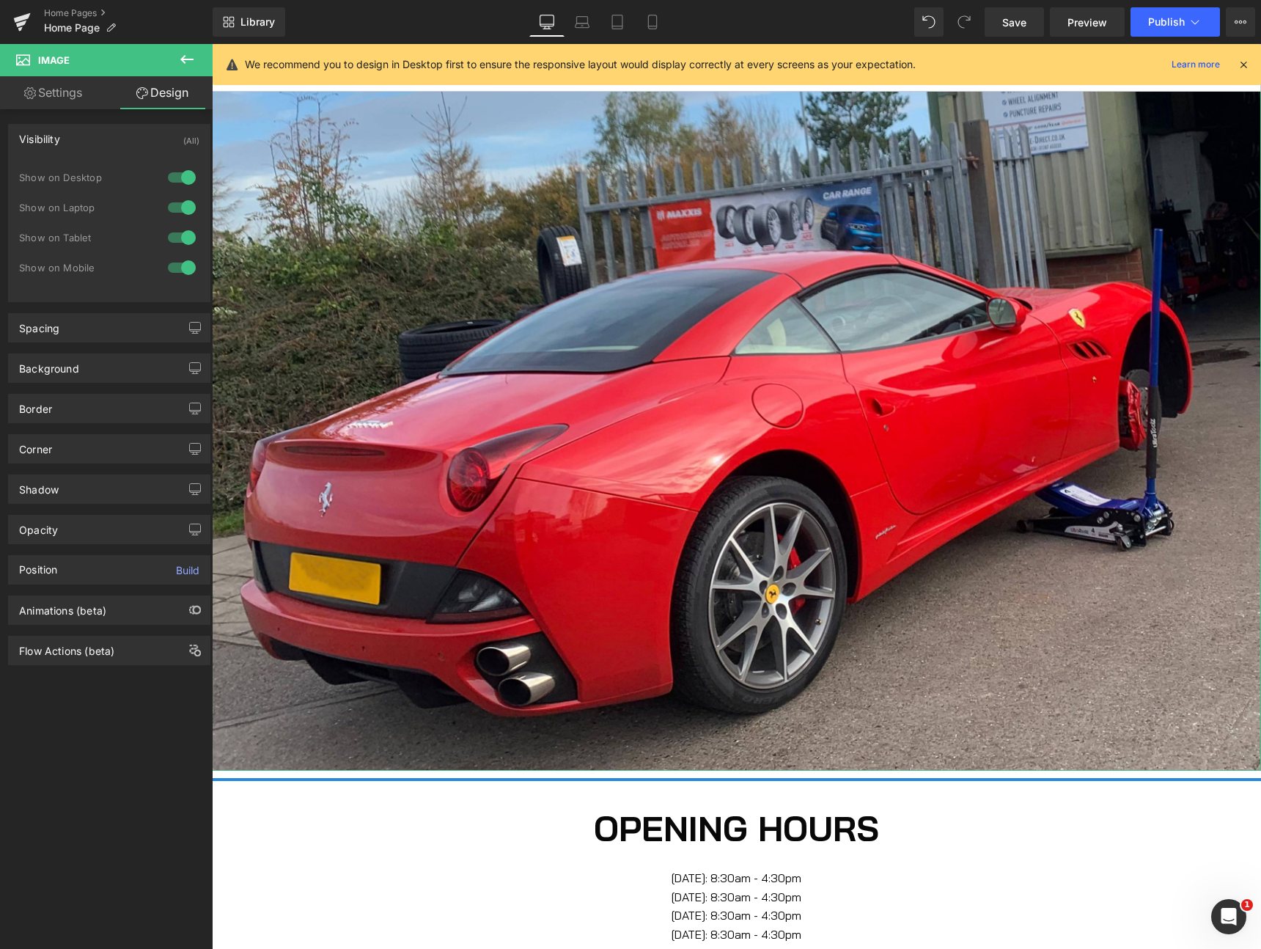
click at [187, 178] on div at bounding box center [181, 177] width 35 height 23
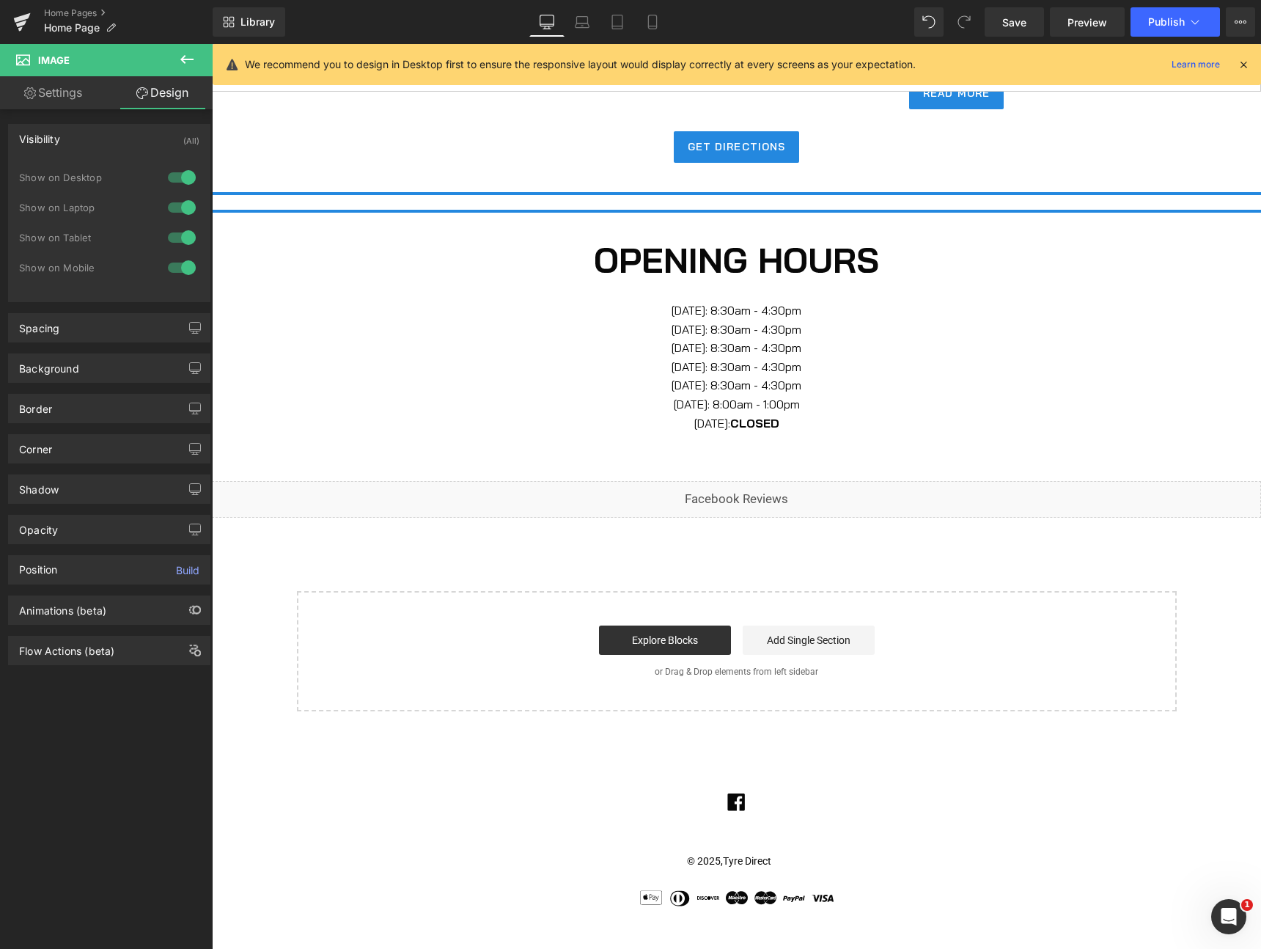
scroll to position [0, 0]
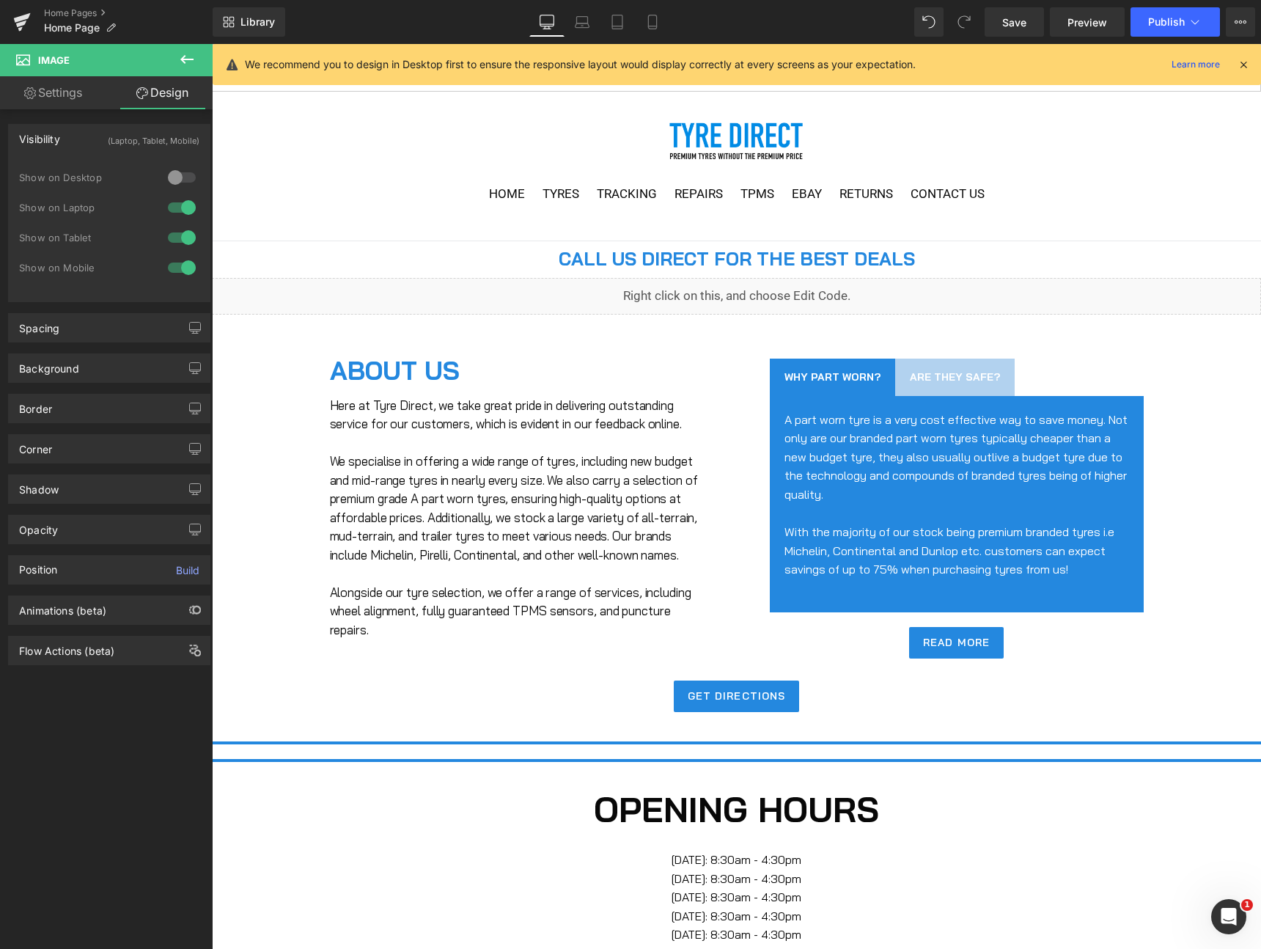
click at [183, 203] on div at bounding box center [181, 207] width 35 height 23
click at [180, 243] on div at bounding box center [181, 237] width 35 height 23
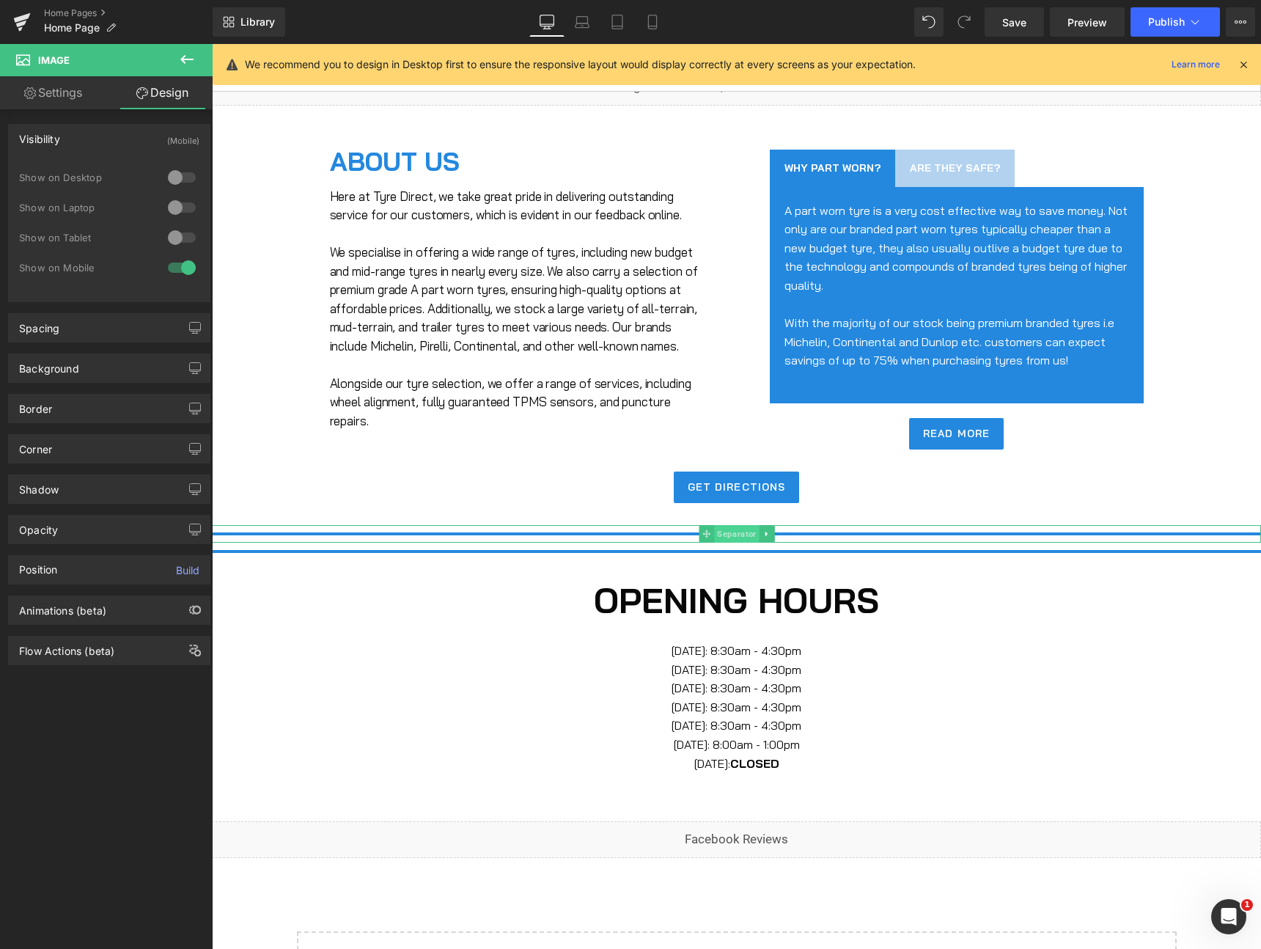
click at [742, 542] on span "Separator" at bounding box center [736, 534] width 45 height 18
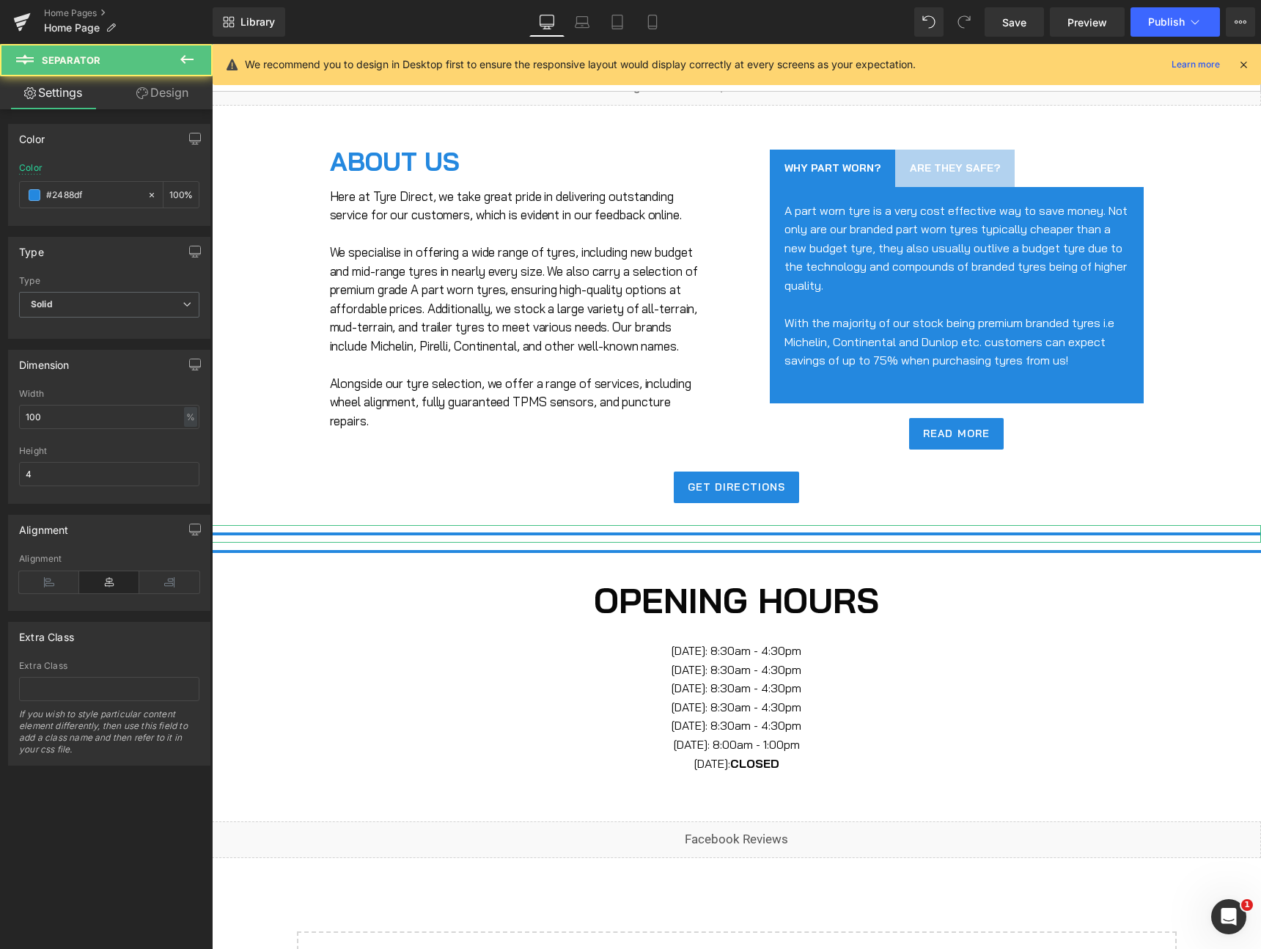
click at [169, 88] on link "Design" at bounding box center [162, 92] width 106 height 33
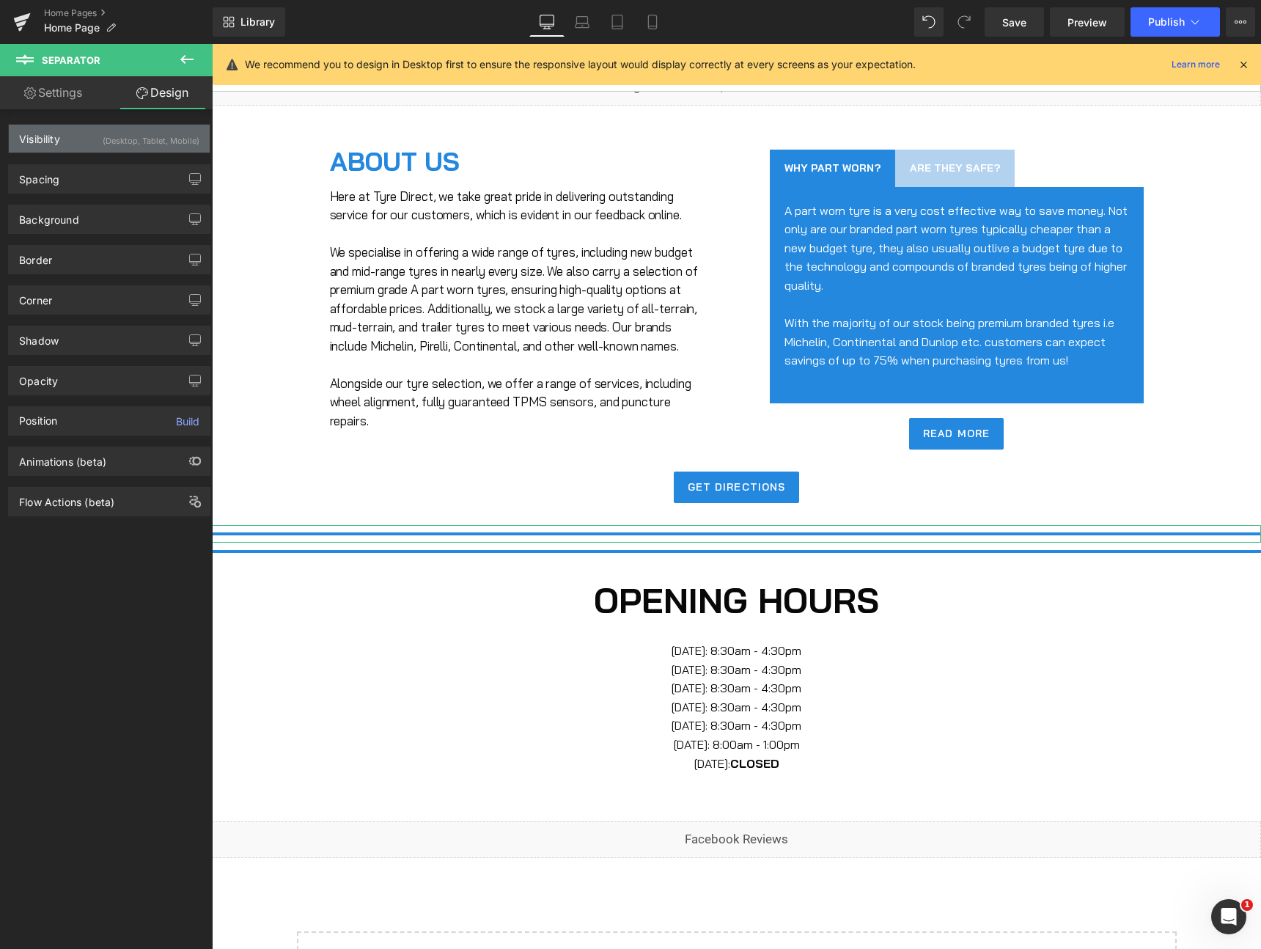
click at [122, 141] on div "(Desktop, Tablet, Mobile)" at bounding box center [151, 137] width 97 height 24
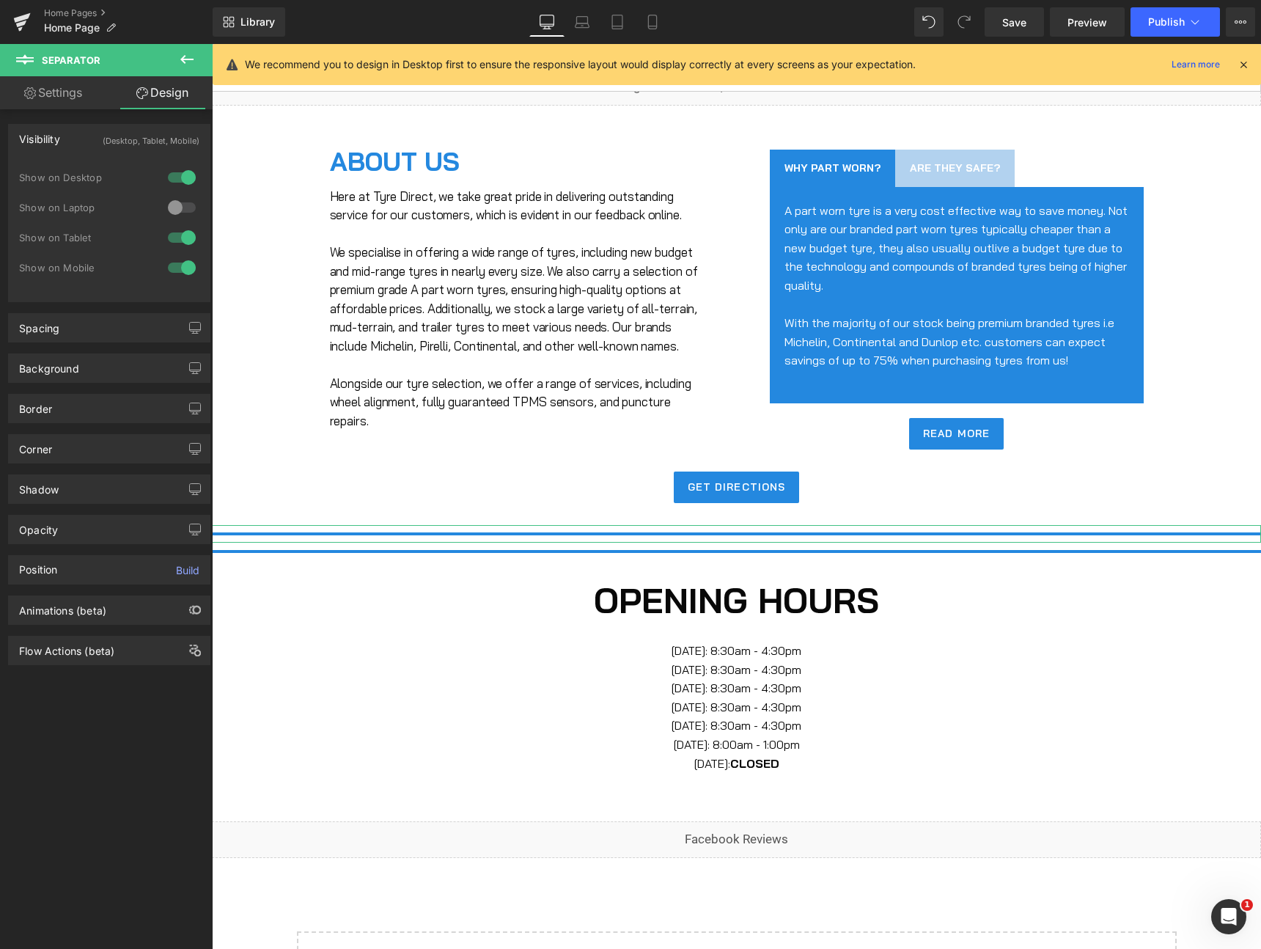
click at [180, 174] on div at bounding box center [181, 177] width 35 height 23
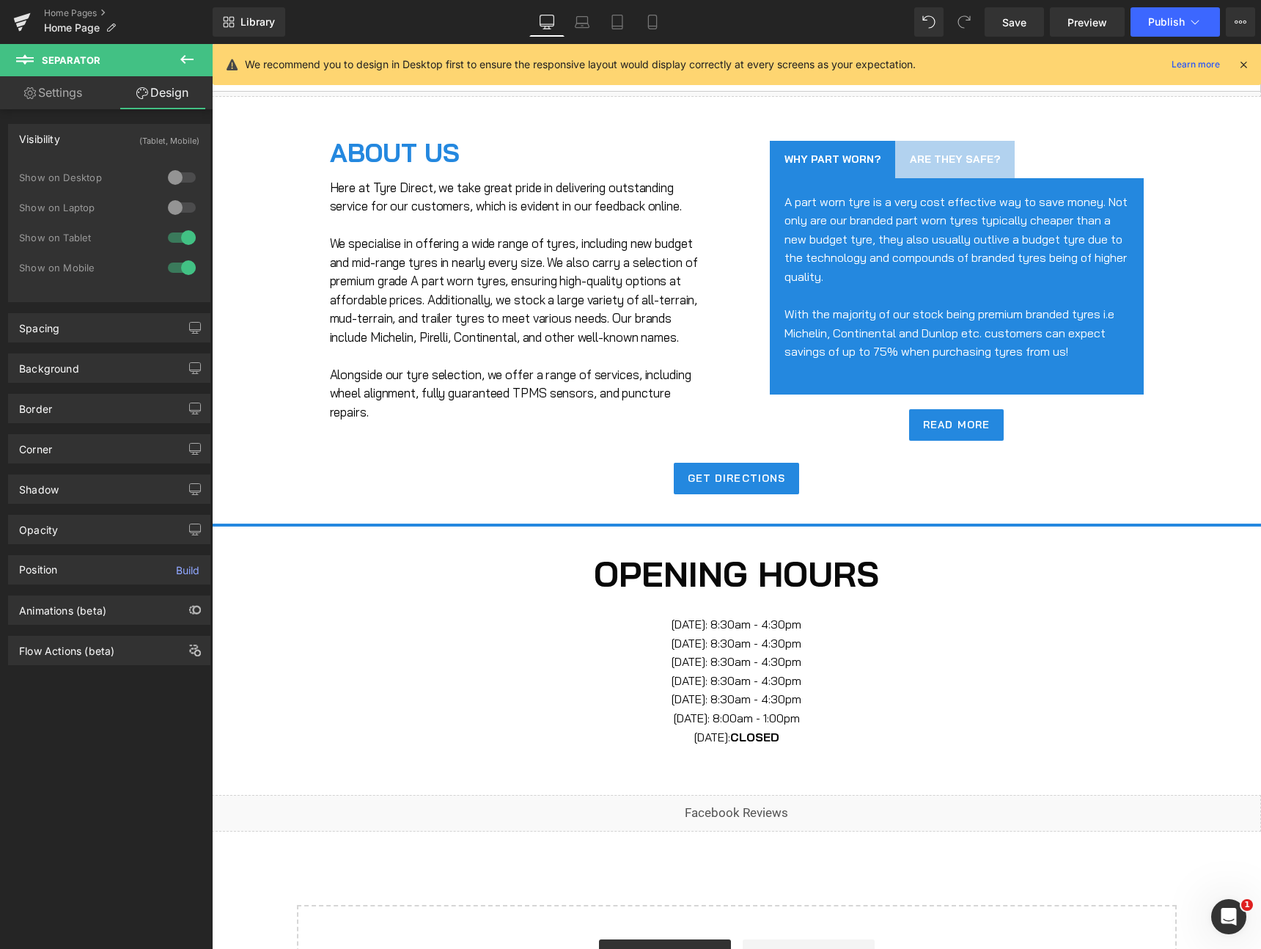
scroll to position [0, 0]
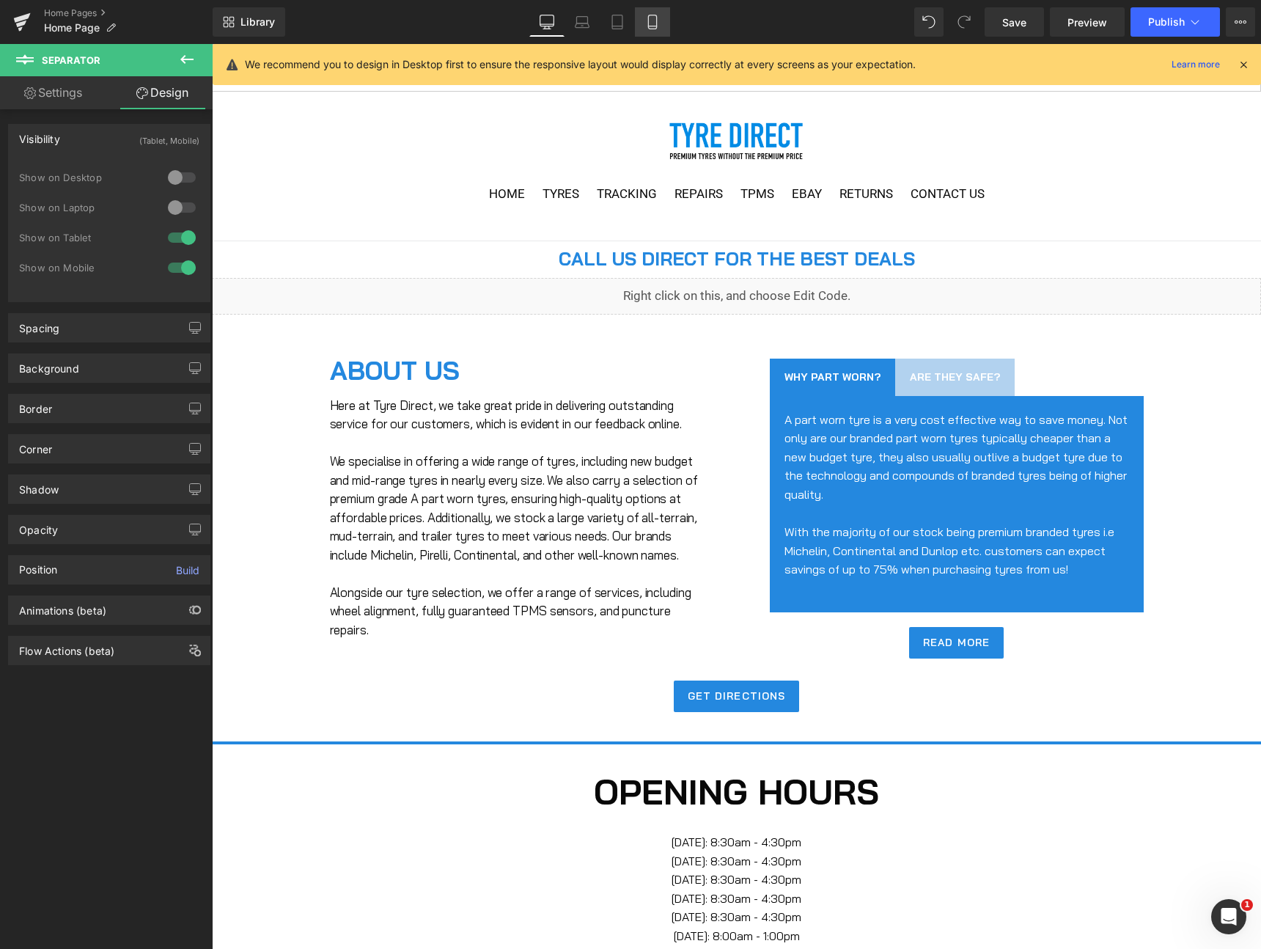
click at [652, 23] on icon at bounding box center [652, 22] width 15 height 15
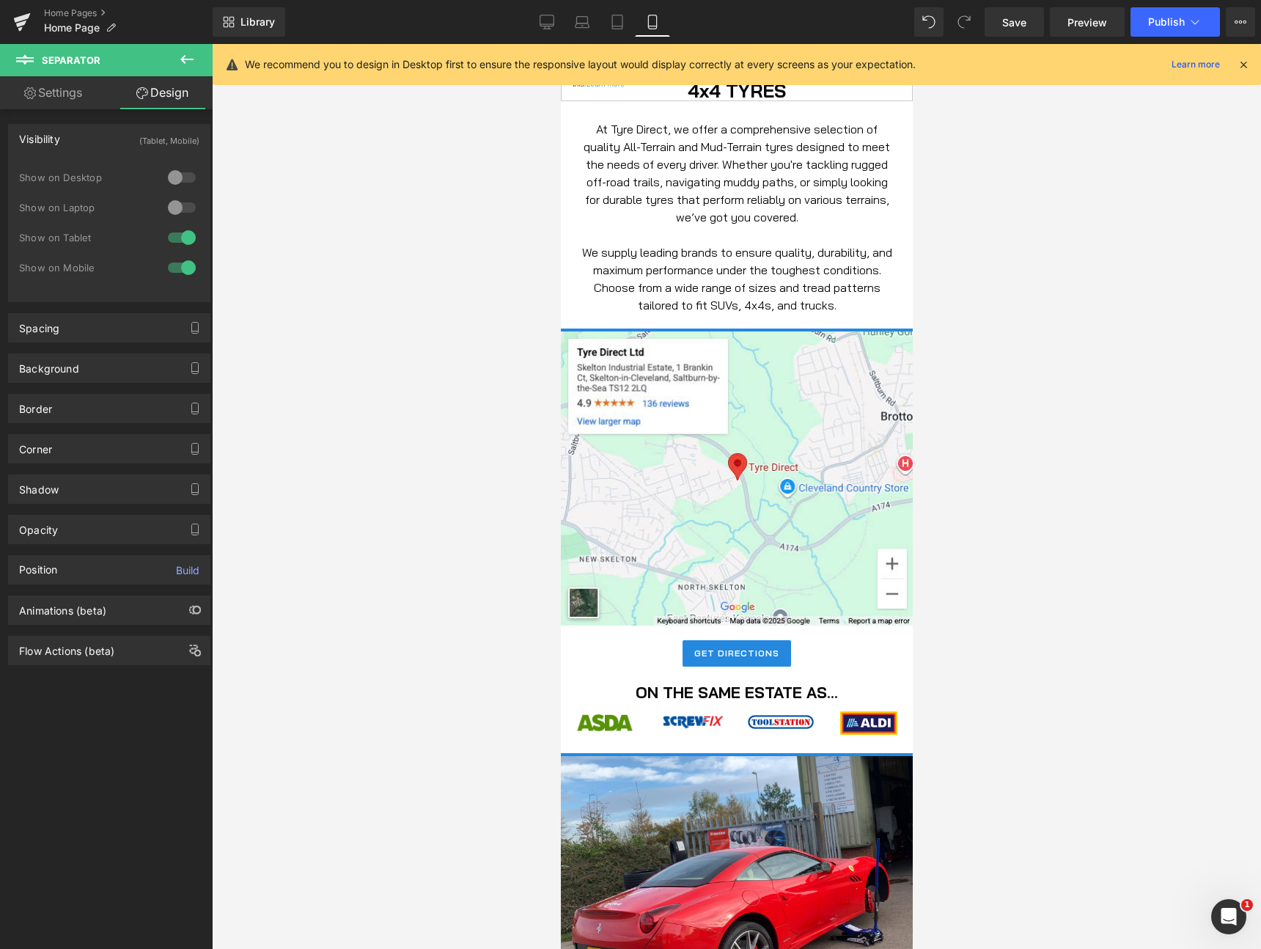
scroll to position [836, 0]
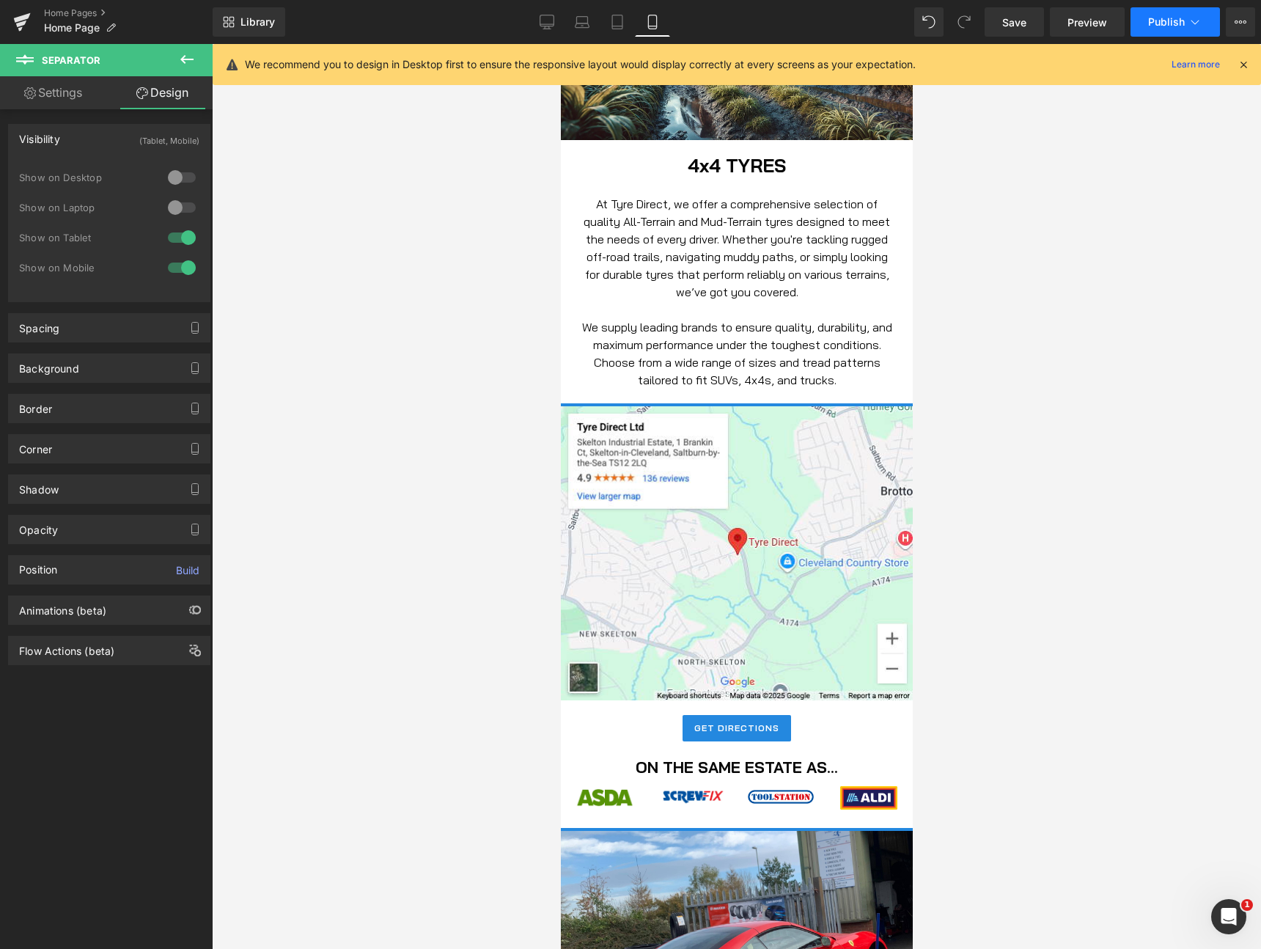
click at [1190, 21] on icon at bounding box center [1195, 22] width 15 height 15
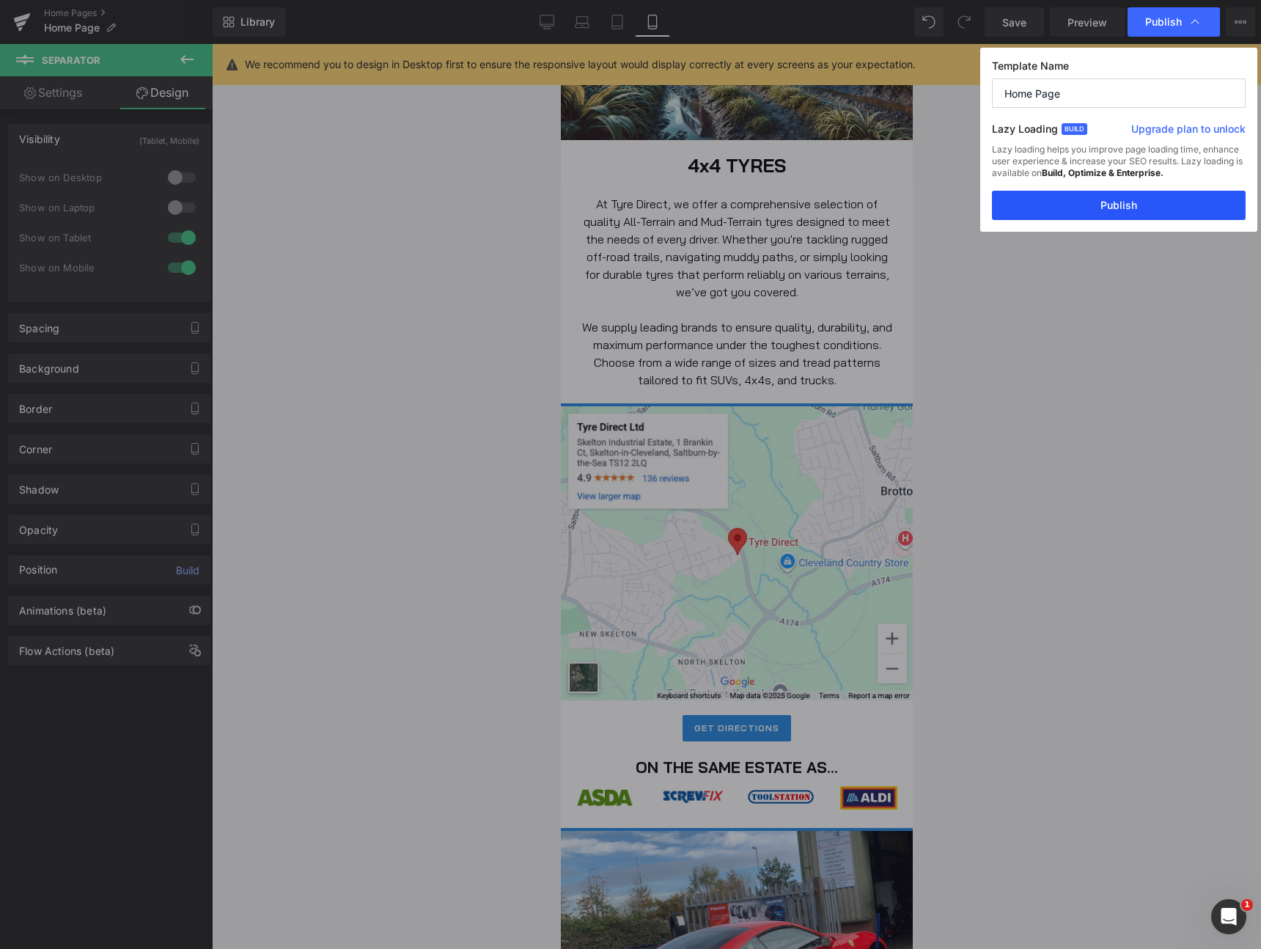
click at [1100, 196] on button "Publish" at bounding box center [1119, 205] width 254 height 29
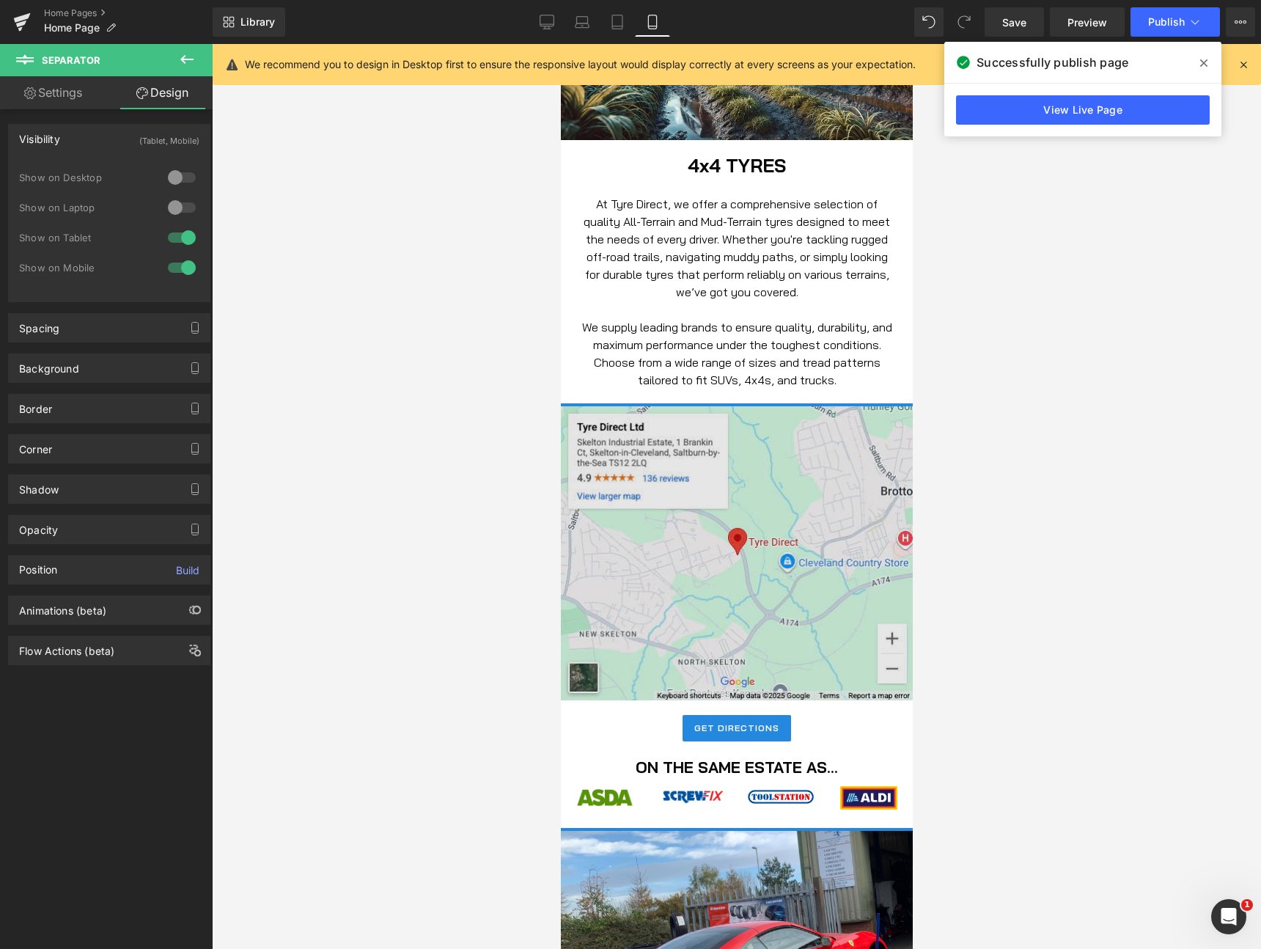
click at [770, 515] on img at bounding box center [736, 553] width 352 height 294
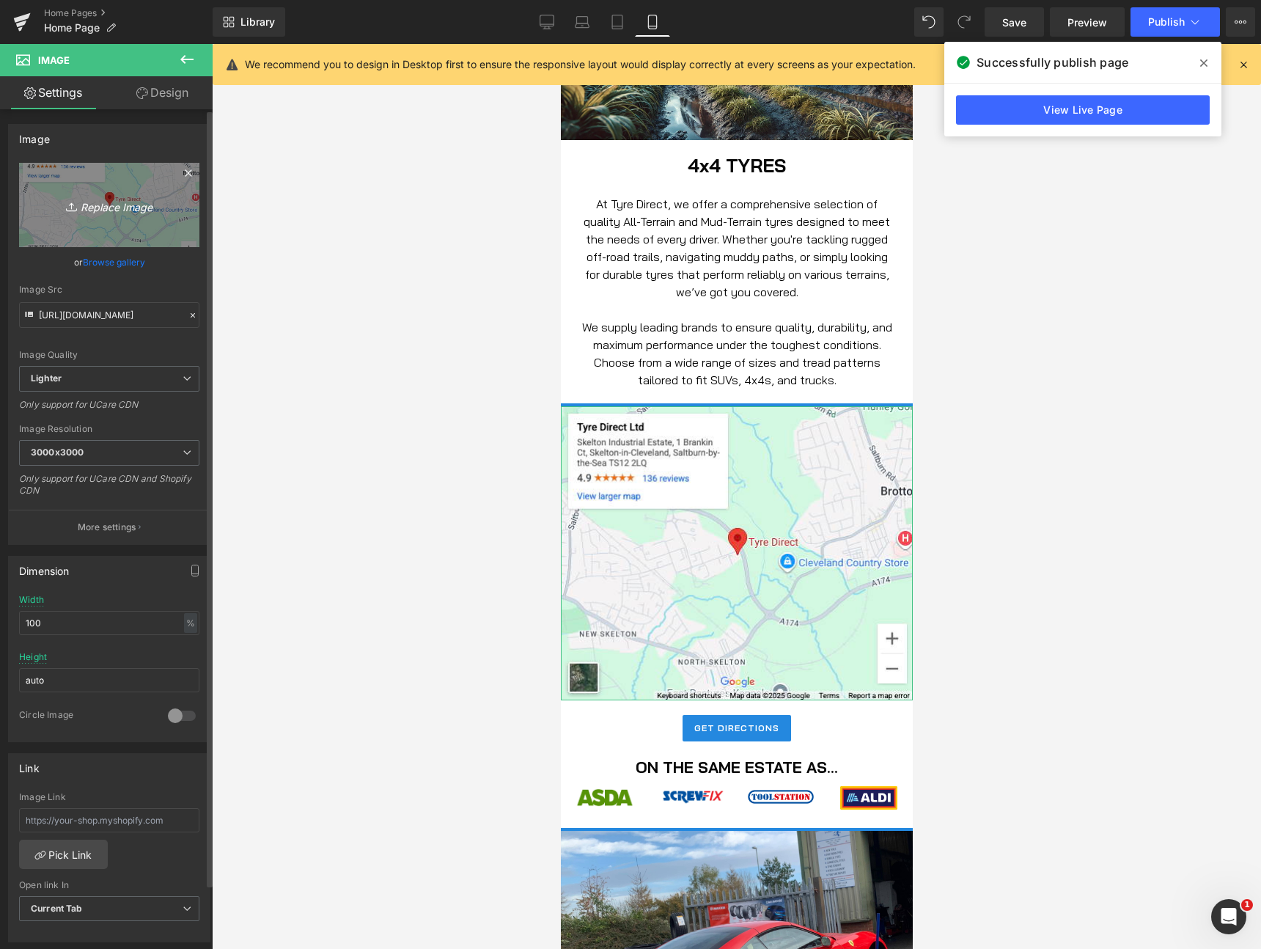
click at [98, 199] on icon "Replace Image" at bounding box center [109, 205] width 117 height 18
type input "C:\fakepath\Screenshot 2025-08-26 at 6.22.19 pm.png"
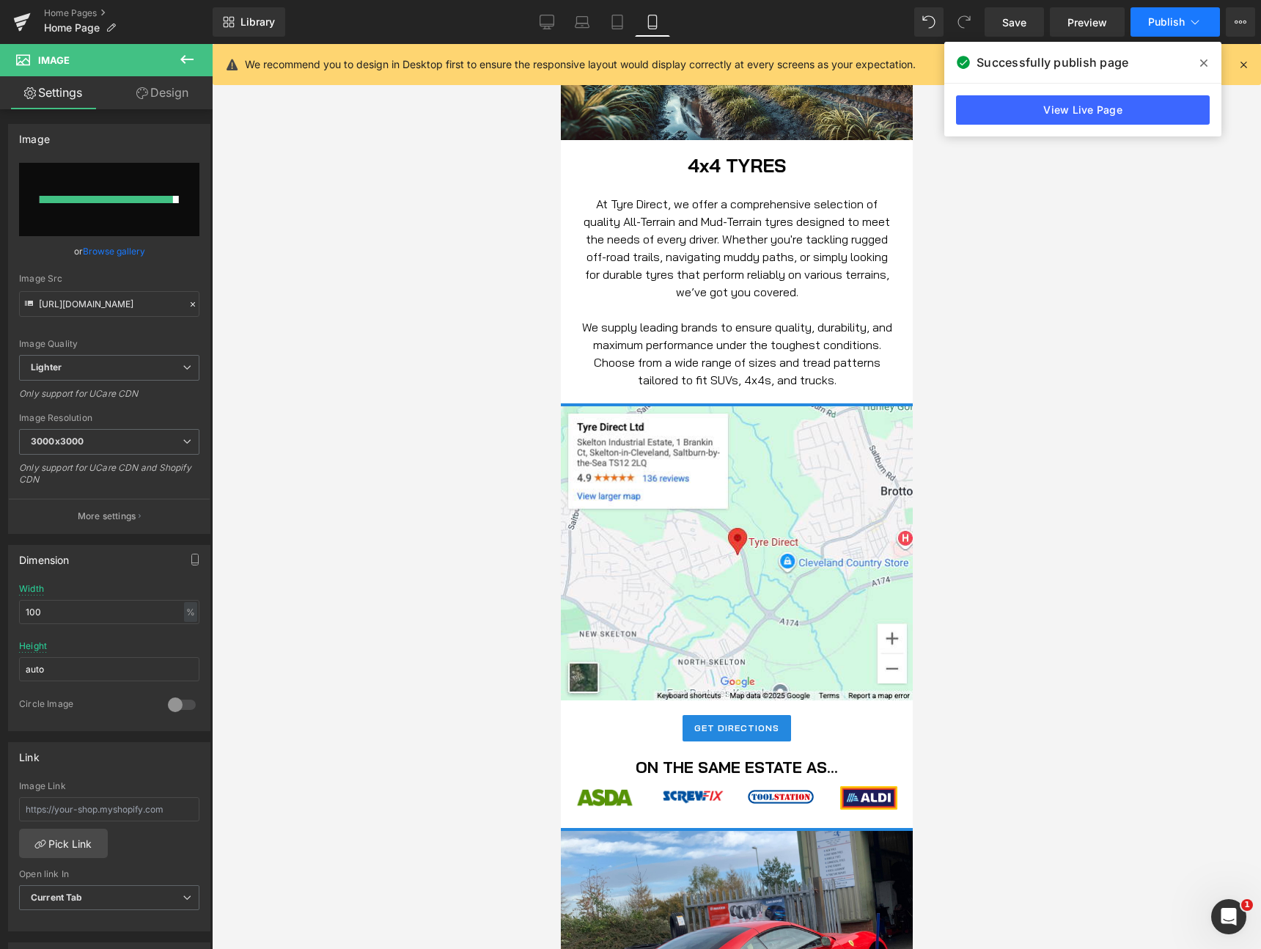
type input "https://ucarecdn.com/a1f62fcf-ff93-45d1-ac4f-3889592b376c/-/format/auto/-/previ…"
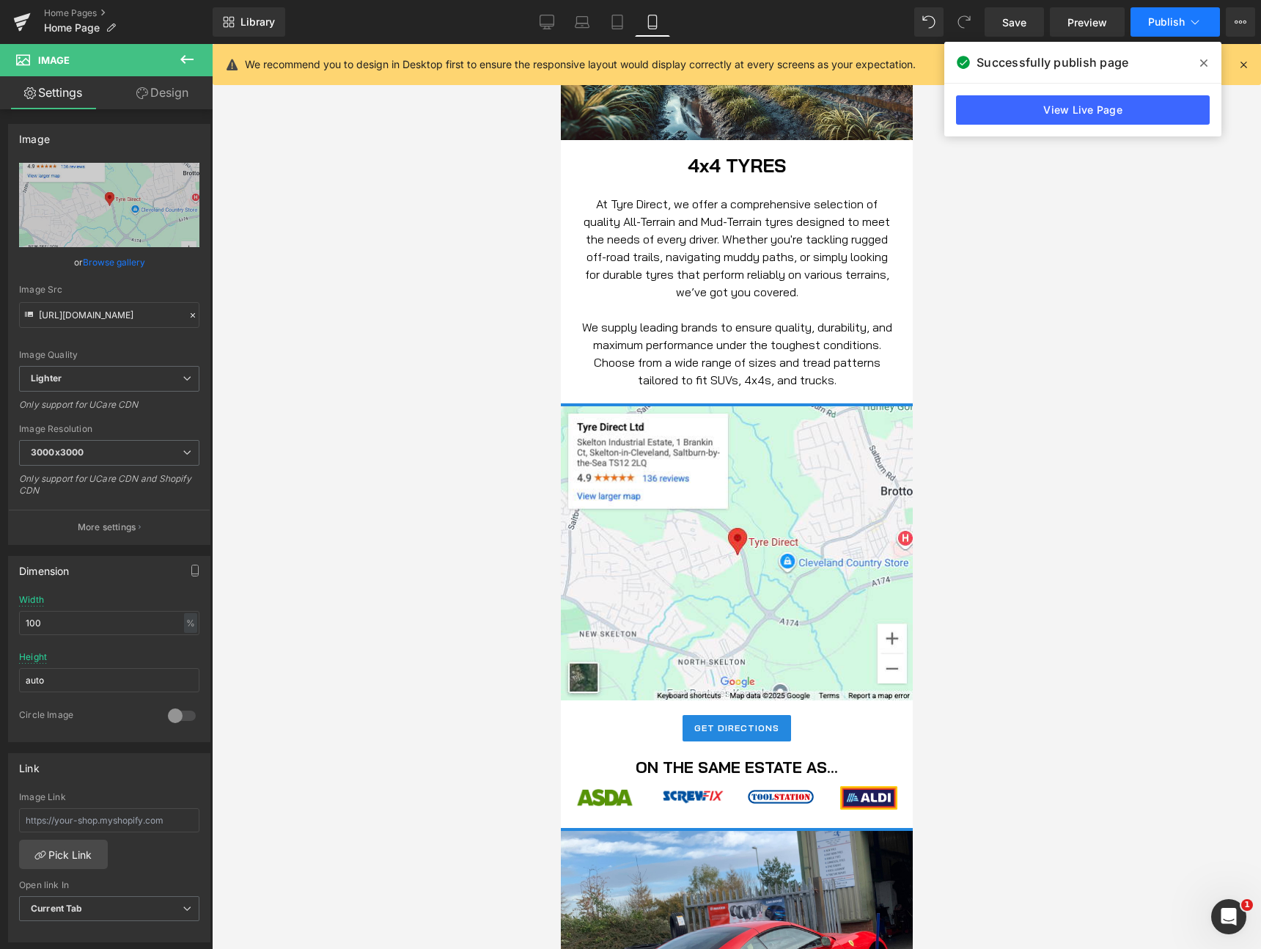
click at [1188, 20] on icon at bounding box center [1195, 22] width 15 height 15
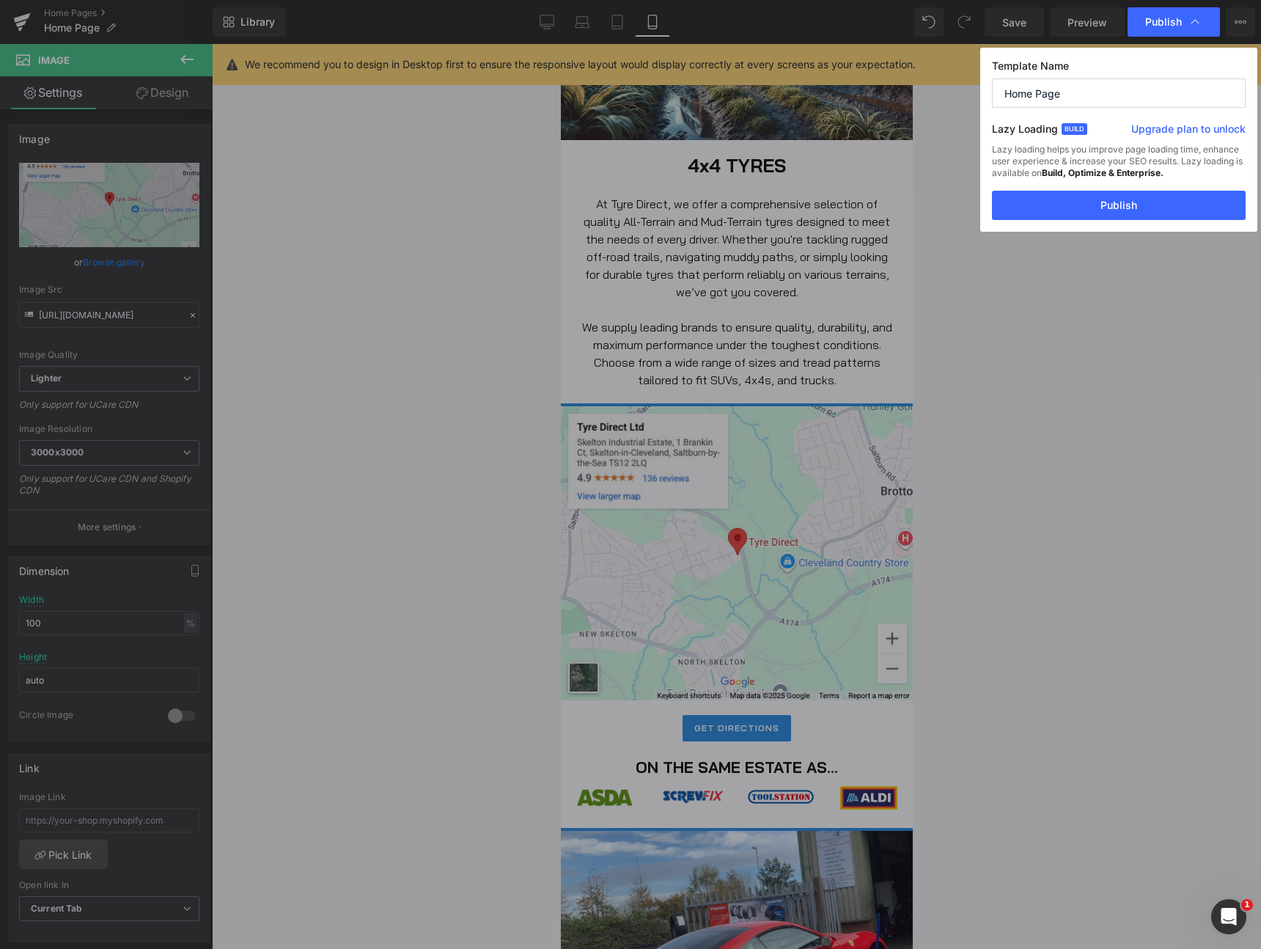
click at [1188, 20] on icon at bounding box center [1195, 22] width 15 height 15
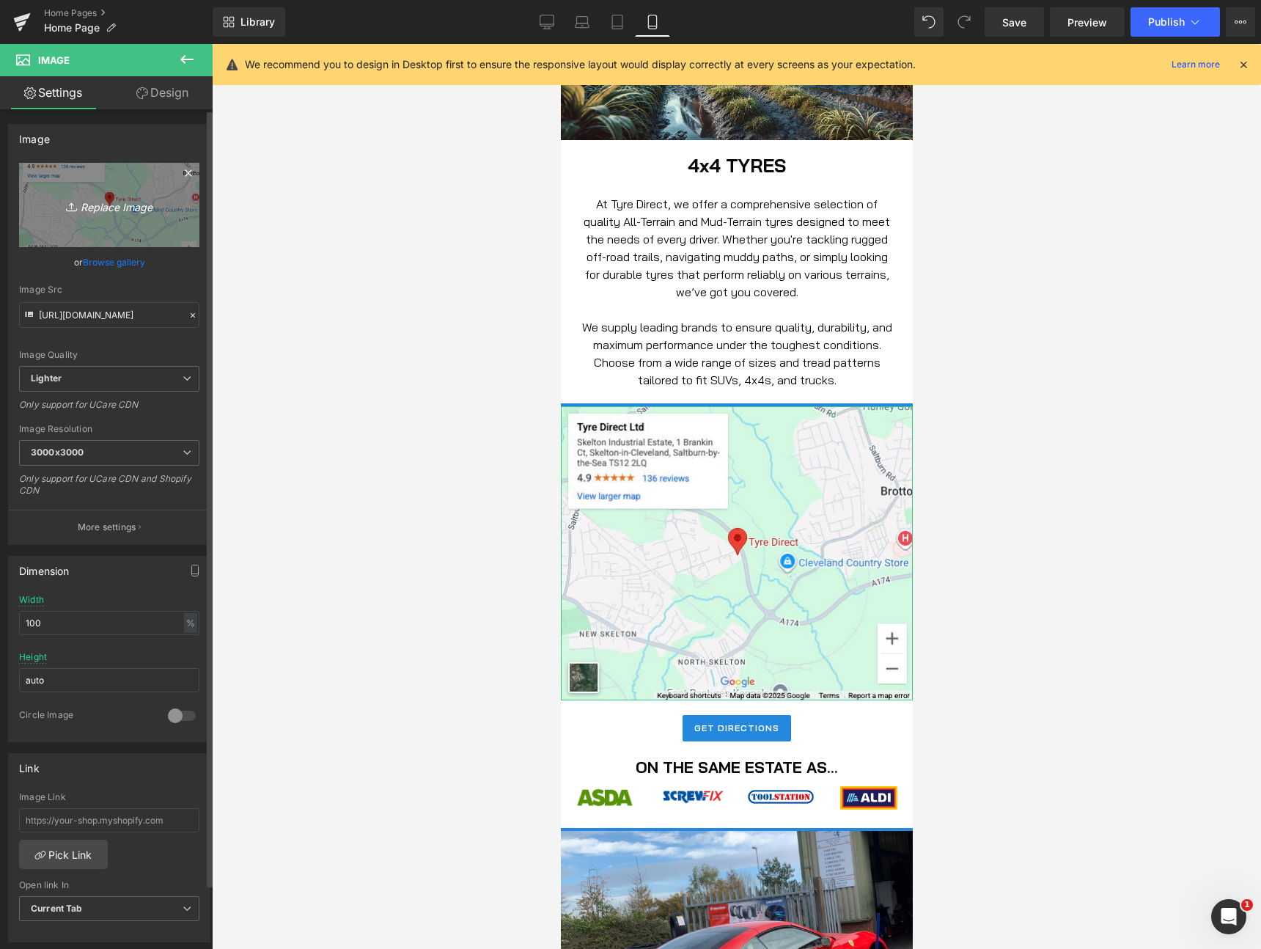
click at [135, 232] on link "Replace Image" at bounding box center [109, 205] width 180 height 84
type input "C:\fakepath\upscalemedia-transformed.png"
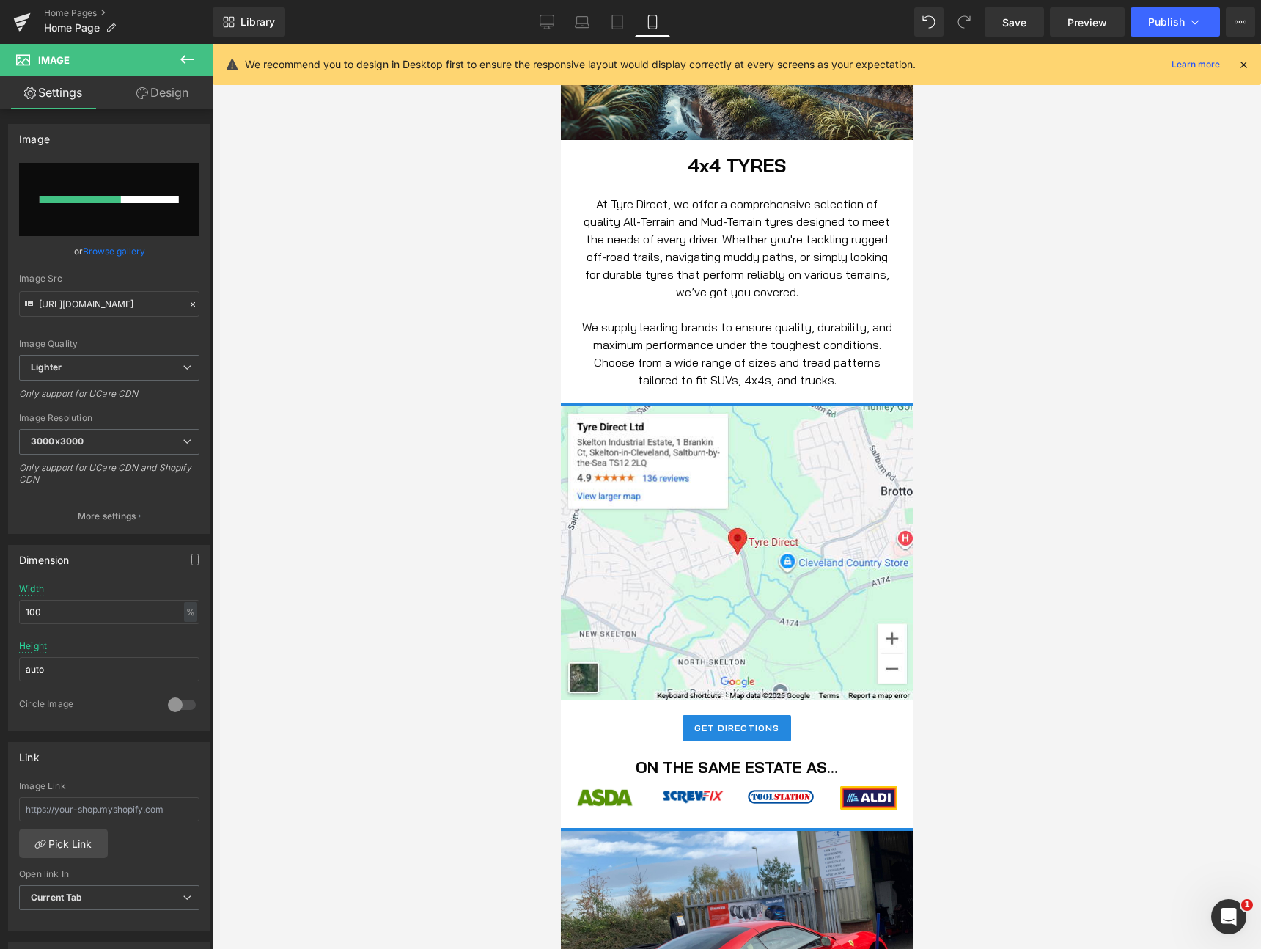
click at [435, 386] on div at bounding box center [736, 496] width 1049 height 905
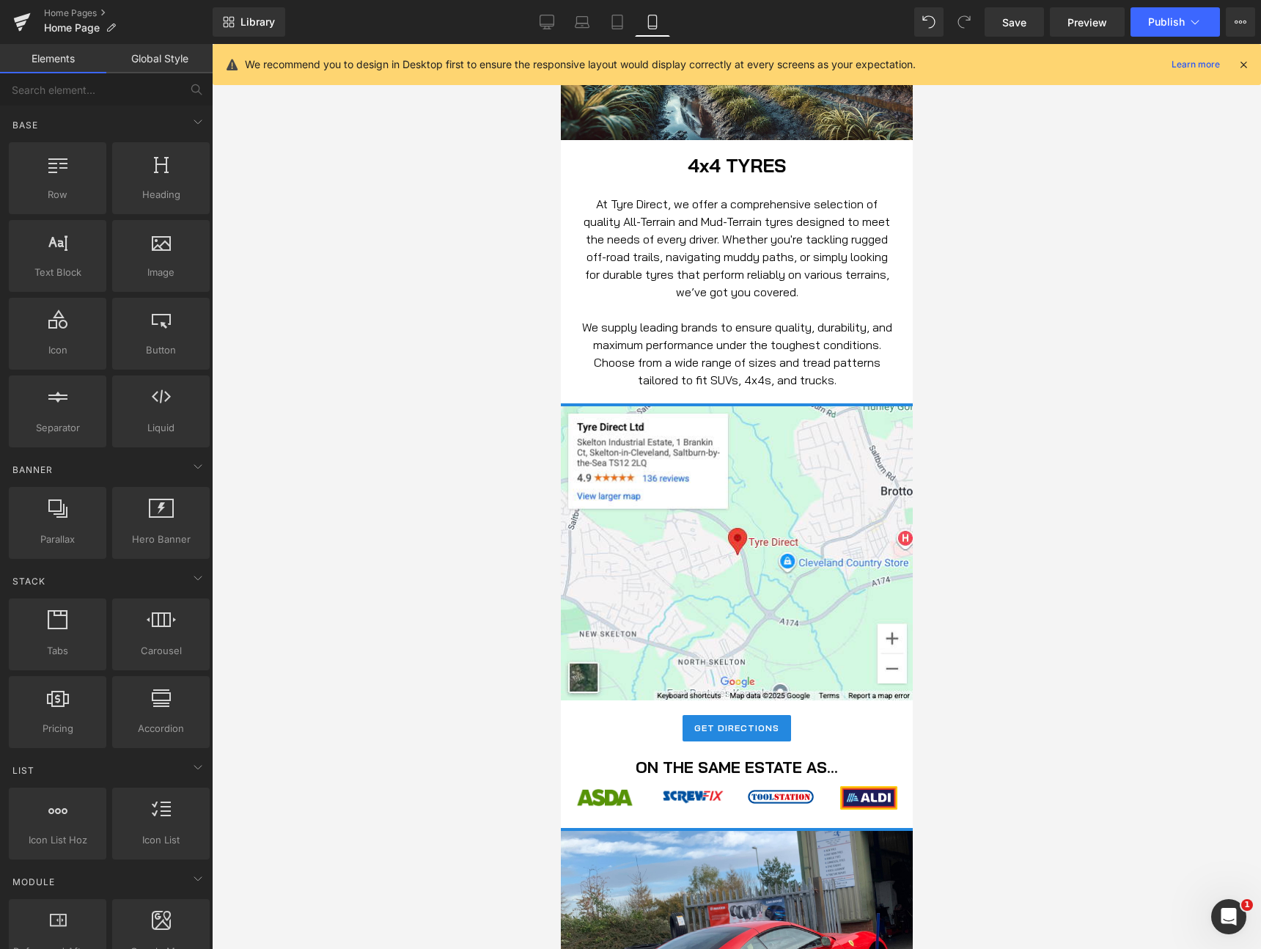
click at [347, 284] on div at bounding box center [736, 496] width 1049 height 905
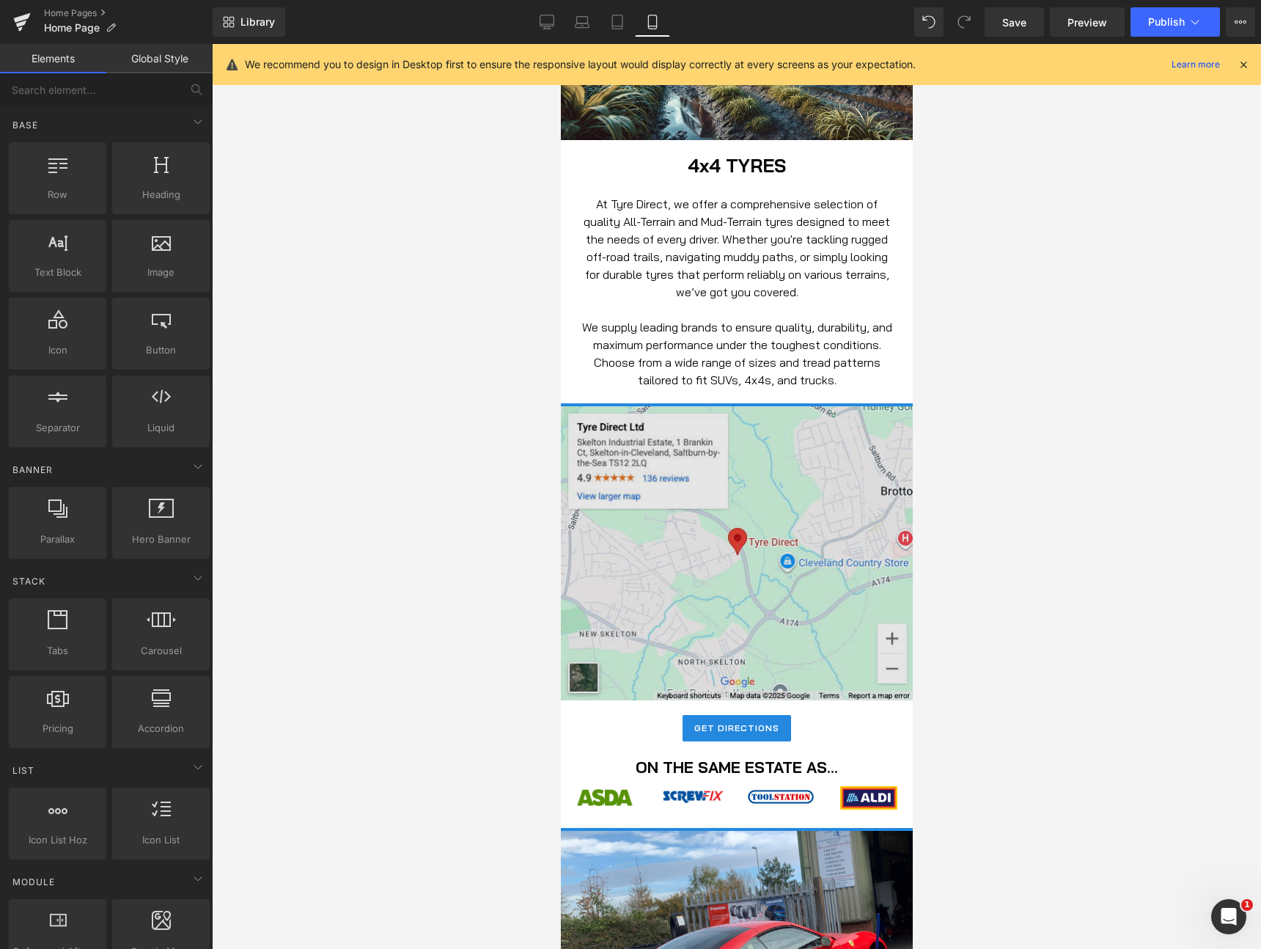
click at [595, 479] on img at bounding box center [736, 553] width 352 height 294
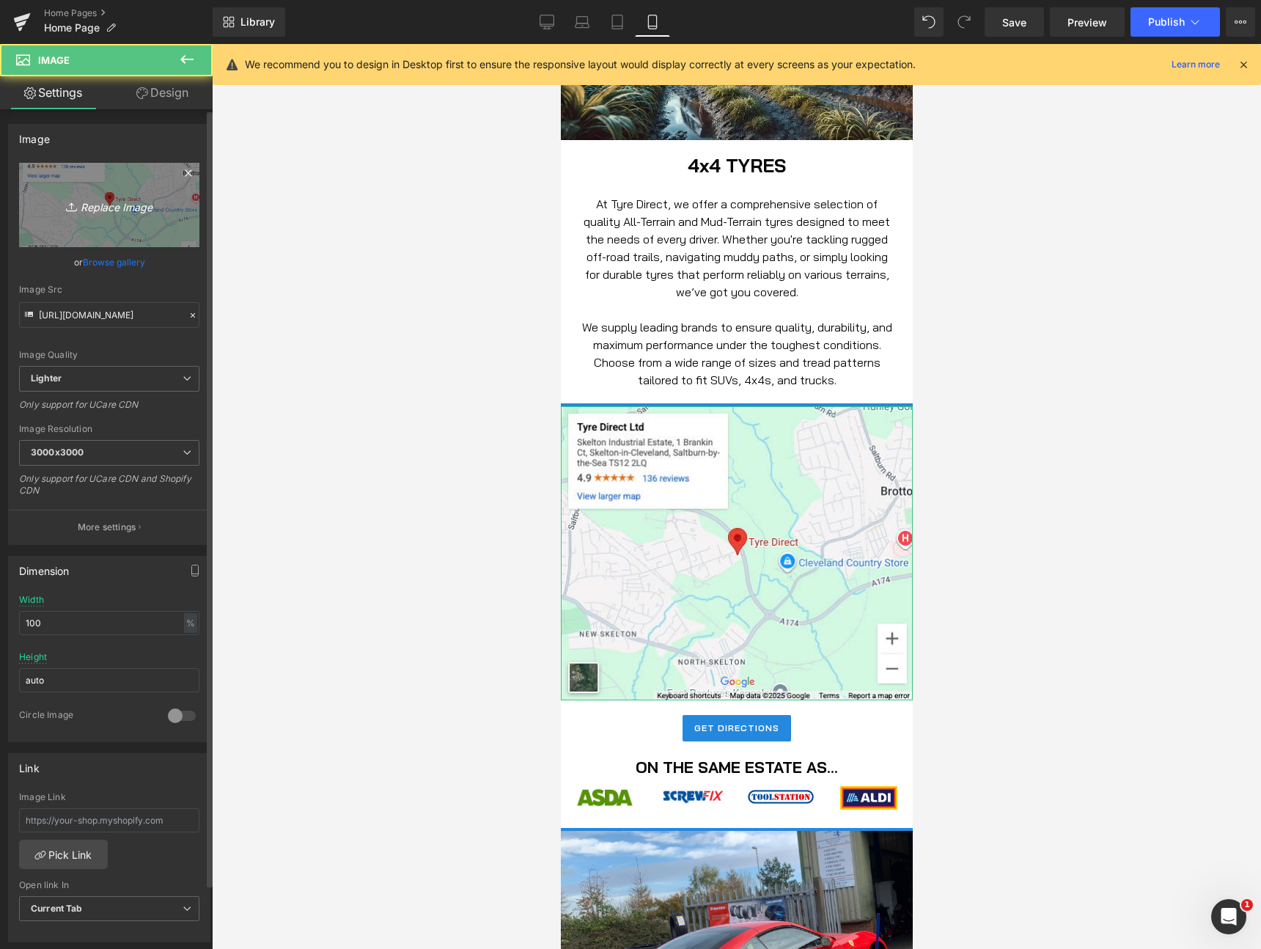
click at [88, 209] on icon "Replace Image" at bounding box center [109, 205] width 117 height 18
type input "C:\fakepath\upscalemedia-transformed.png"
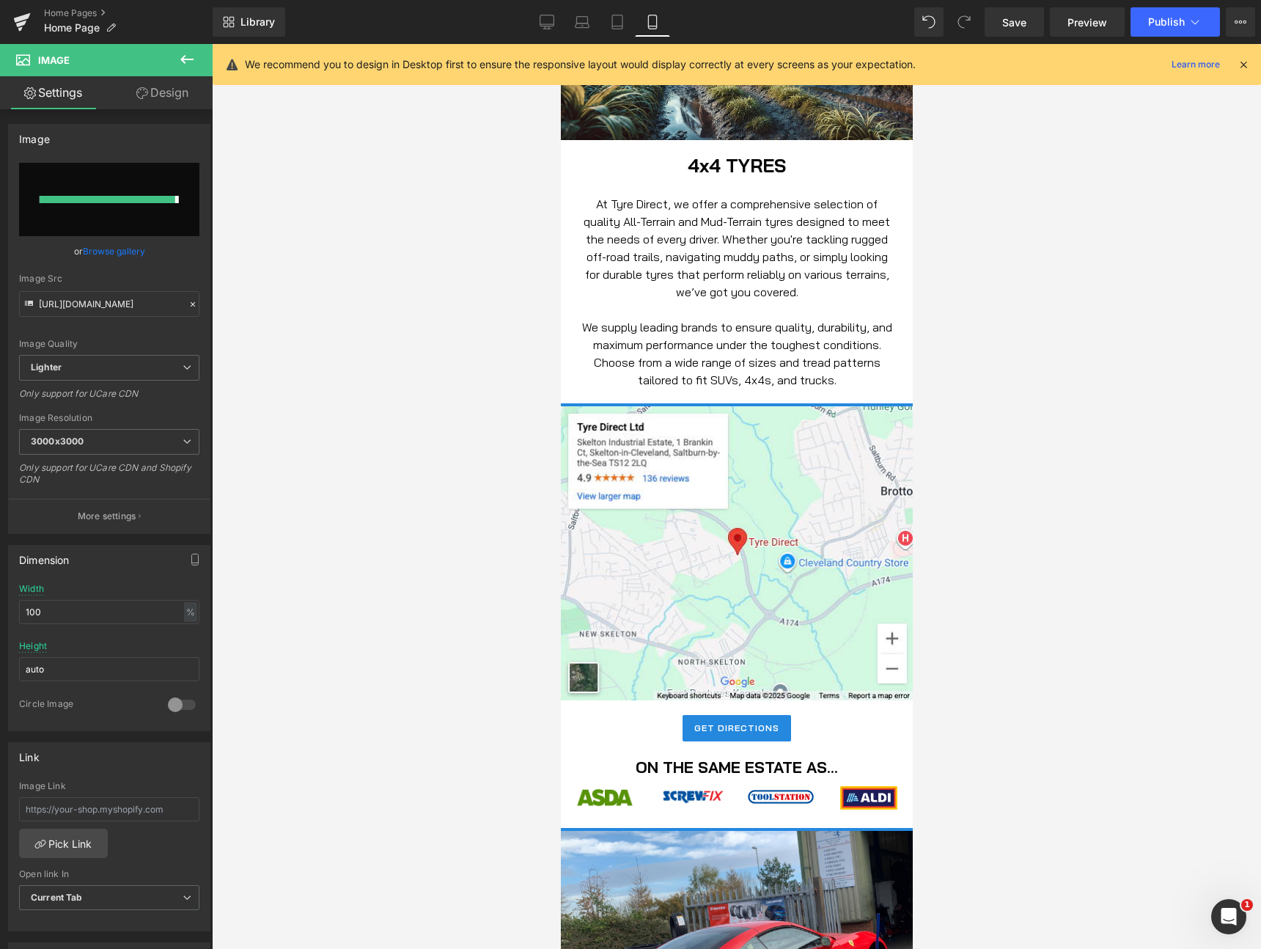
type input "https://ucarecdn.com/f3956c36-417a-46d1-ad18-cd73d0f6d606/-/format/auto/-/previ…"
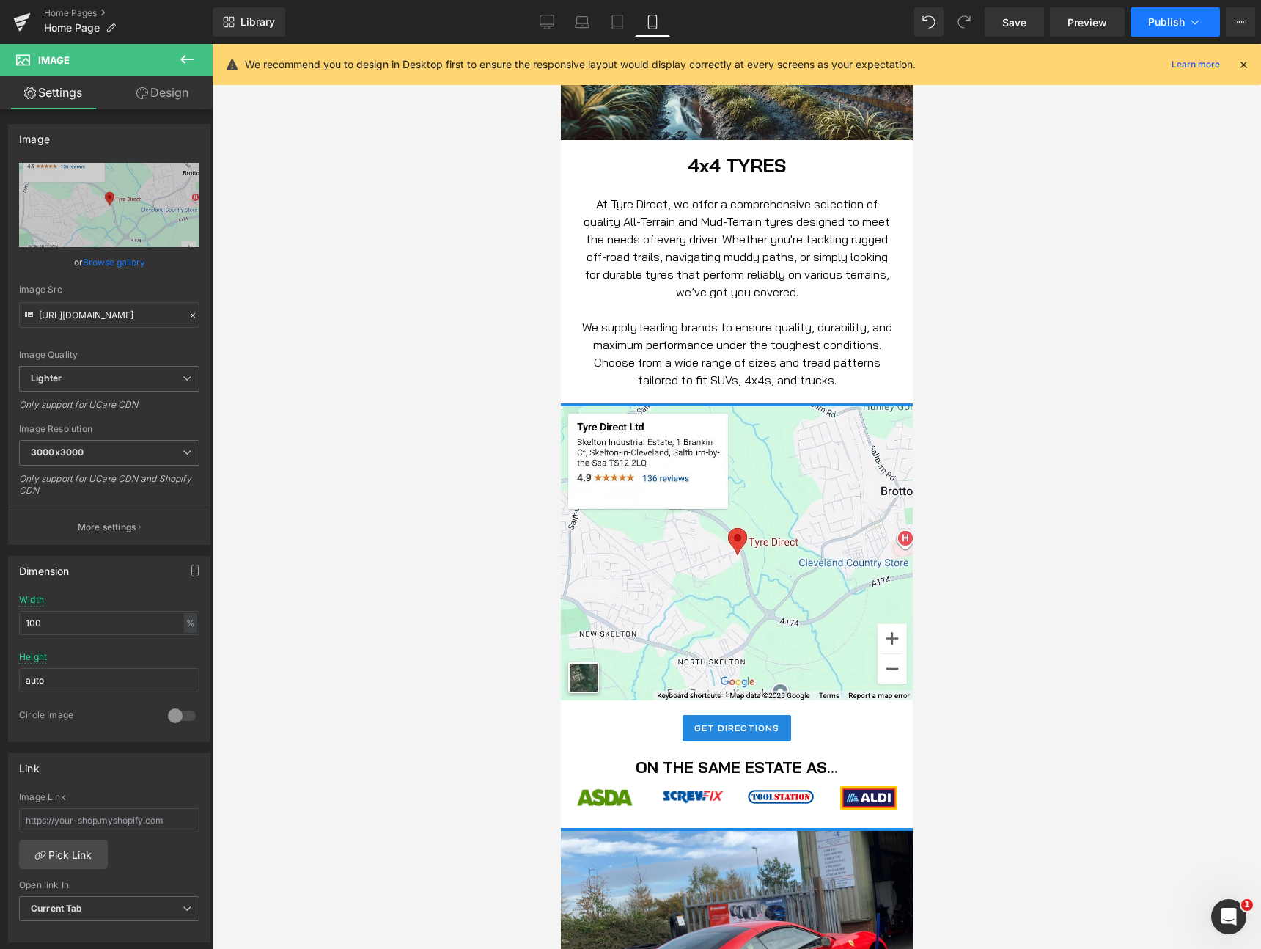
click at [1160, 23] on span "Publish" at bounding box center [1166, 22] width 37 height 12
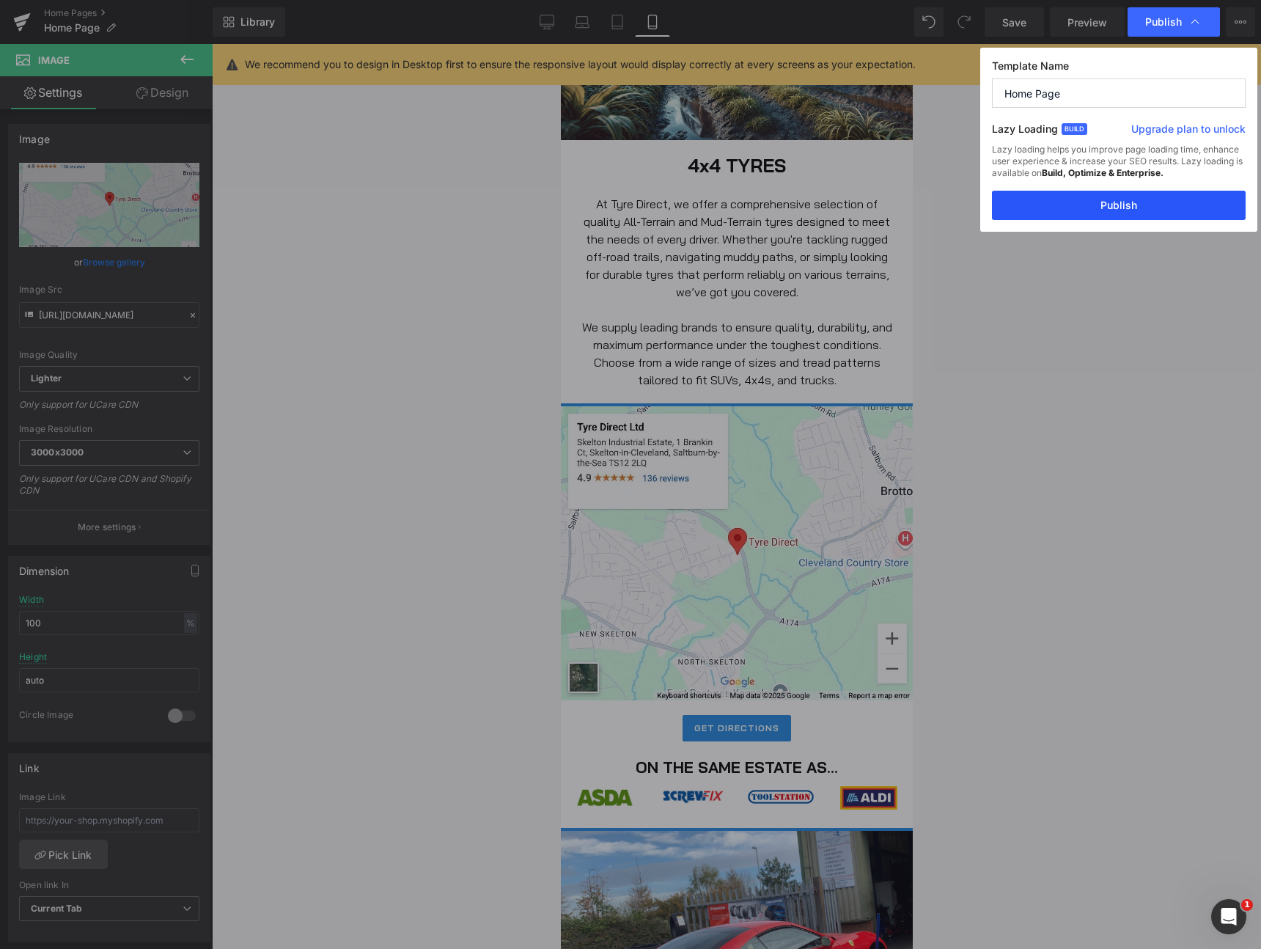
click at [1120, 205] on button "Publish" at bounding box center [1119, 205] width 254 height 29
